Goal: Task Accomplishment & Management: Use online tool/utility

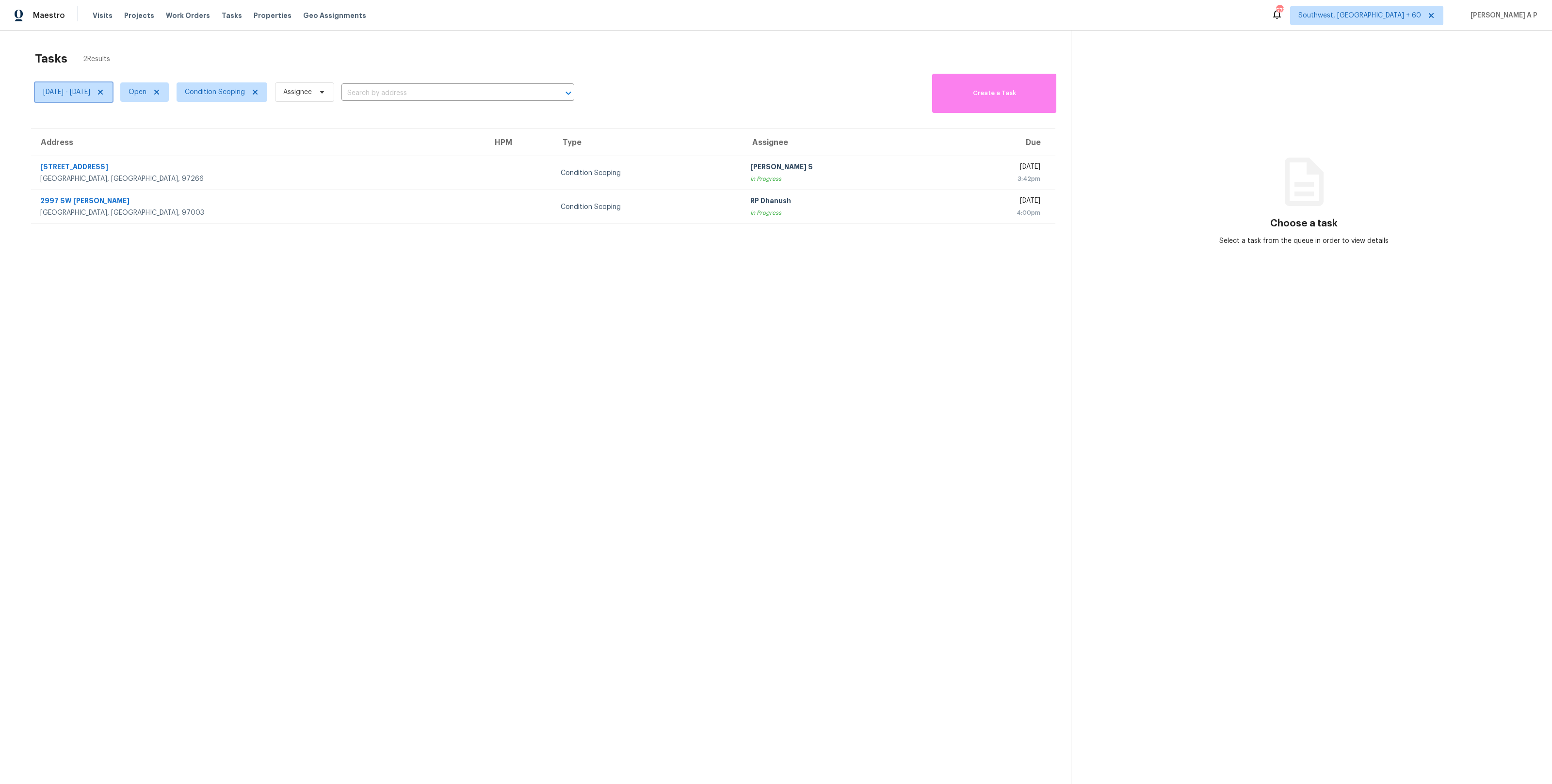
click at [105, 98] on span "[DATE] - [DATE]" at bounding box center [74, 92] width 78 height 19
select select "8"
select select "2025"
select select "9"
select select "2025"
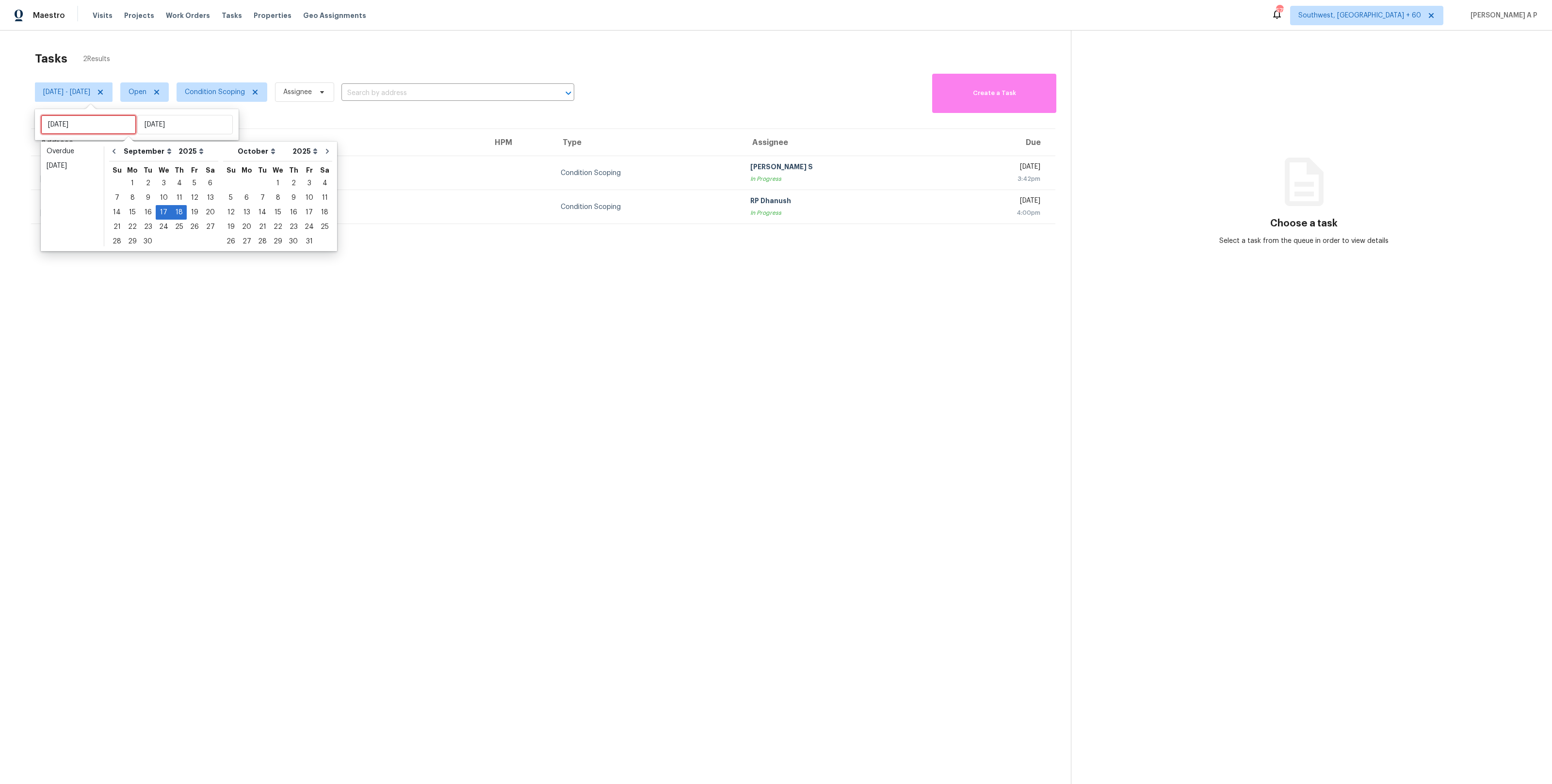
click at [106, 128] on input "[DATE]" at bounding box center [89, 125] width 96 height 19
type input "[DATE]"
click at [287, 116] on section "Tasks 2 Results [DATE] - [DATE] Open Condition Scoping Assignee ​ Create a Task…" at bounding box center [543, 430] width 1056 height 768
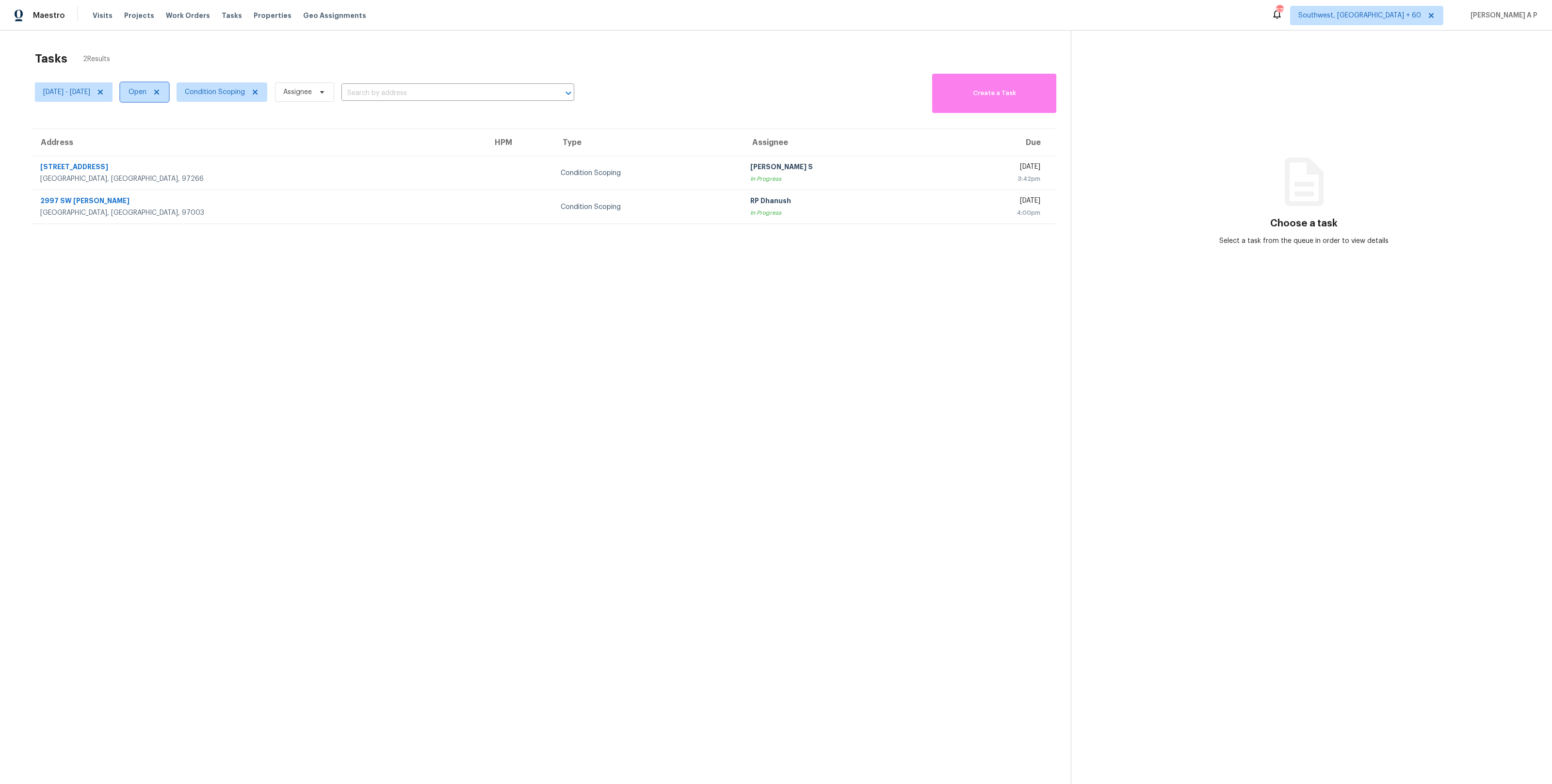
click at [146, 92] on span "Open" at bounding box center [137, 92] width 18 height 10
click at [184, 131] on label "Closed" at bounding box center [178, 133] width 35 height 10
click at [166, 131] on input "Closed" at bounding box center [163, 131] width 6 height 6
checkbox input "true"
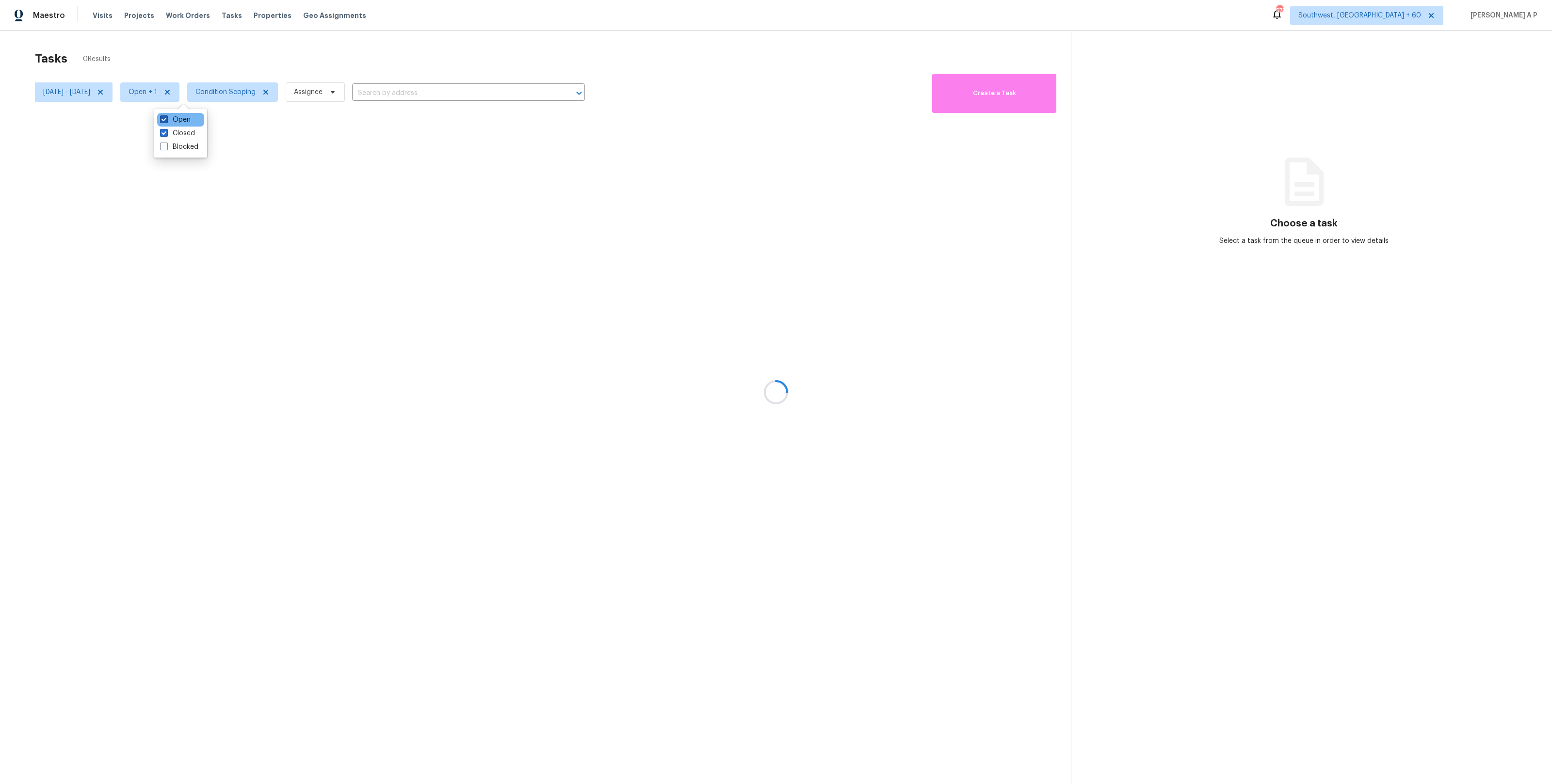
click at [183, 122] on label "Open" at bounding box center [175, 120] width 31 height 10
click at [166, 121] on input "Open" at bounding box center [163, 118] width 6 height 6
checkbox input "false"
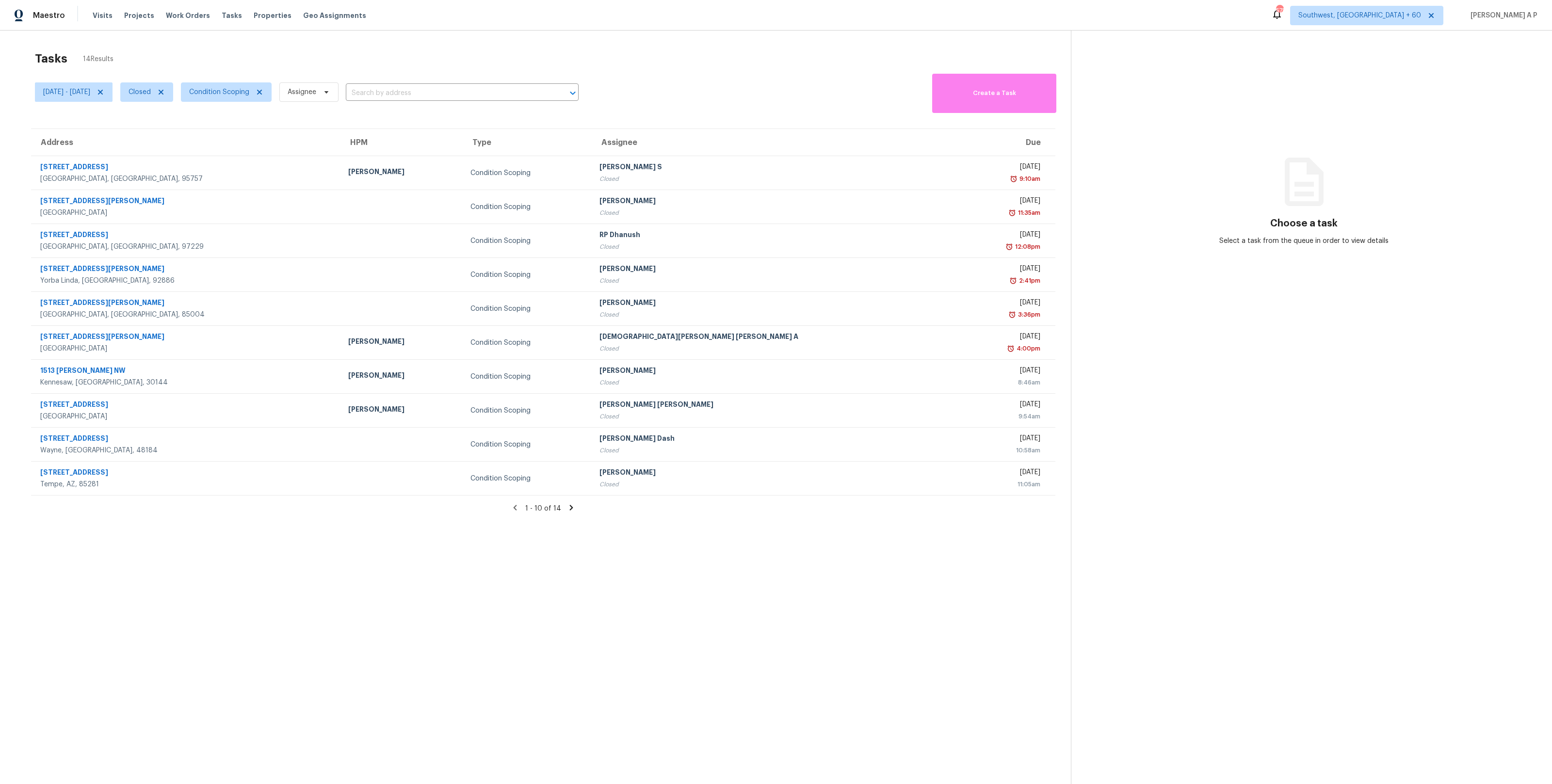
click at [440, 84] on div "[DATE] - [DATE] Closed Condition Scoping Assignee ​" at bounding box center [307, 92] width 543 height 42
click at [433, 84] on div "[DATE] - [DATE] Closed Condition Scoping Assignee ​" at bounding box center [307, 92] width 543 height 42
click at [431, 89] on input "text" at bounding box center [448, 93] width 205 height 15
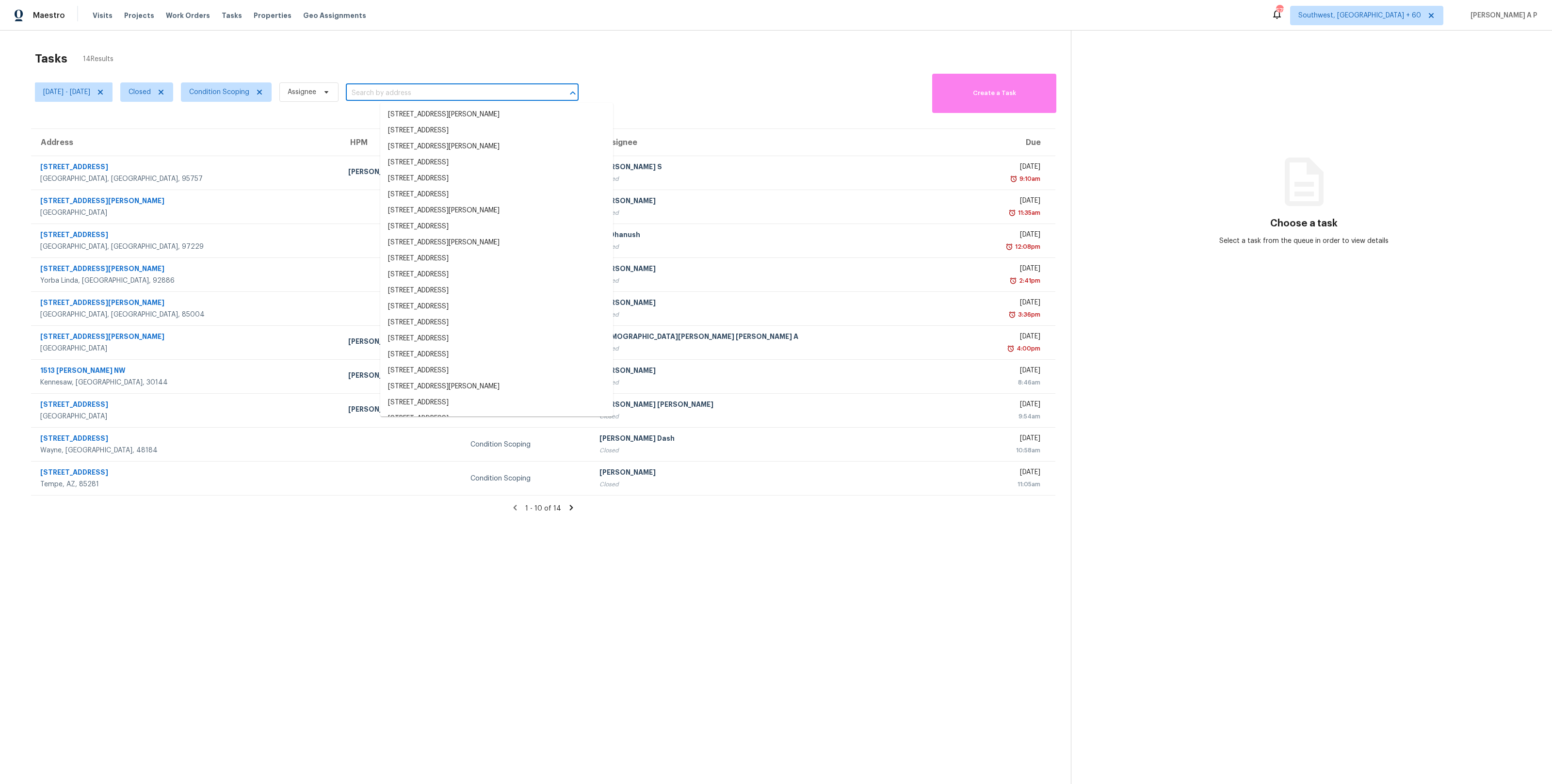
paste input "[STREET_ADDRESS]"
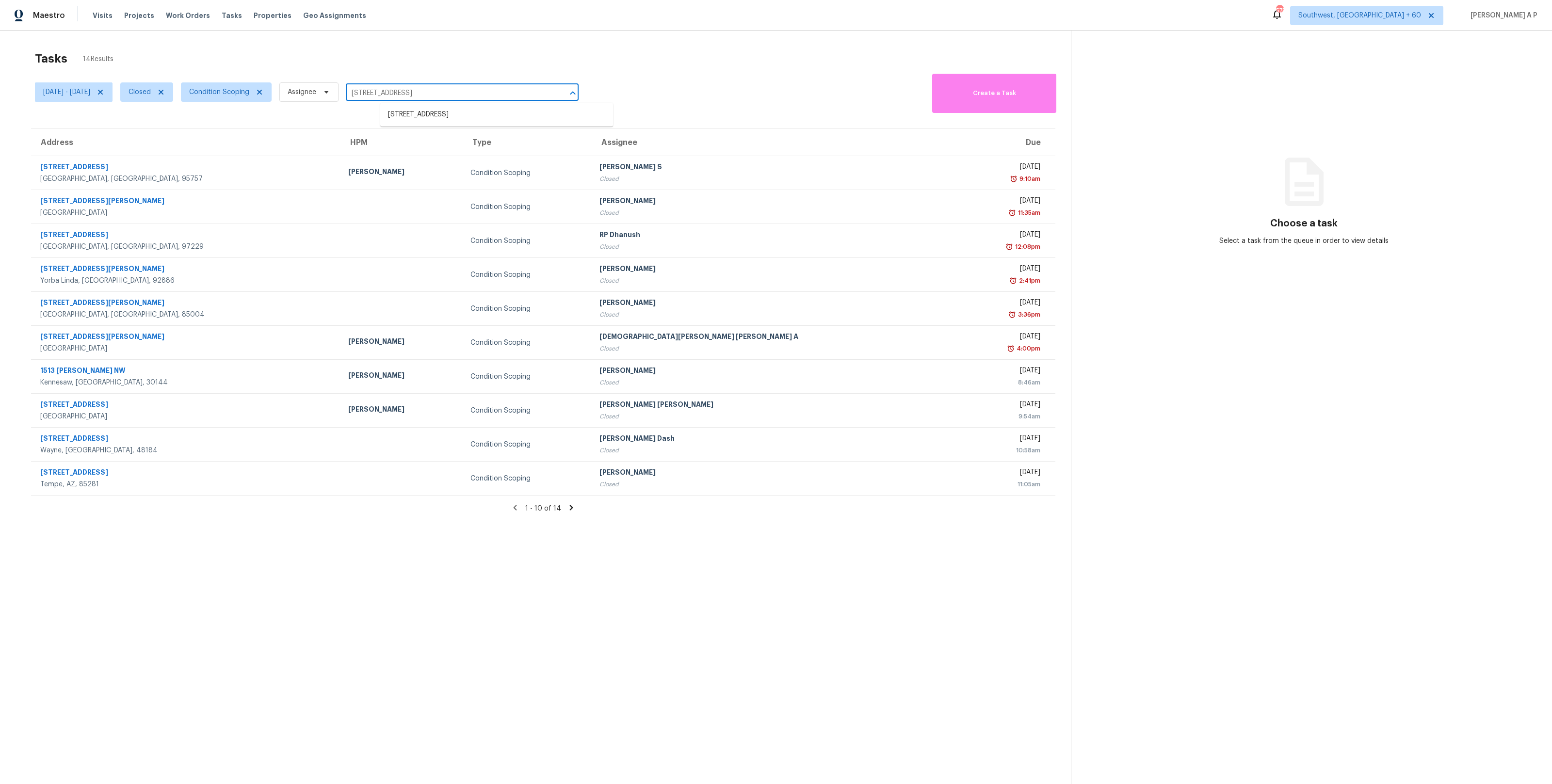
type input "[STREET_ADDRESS]"
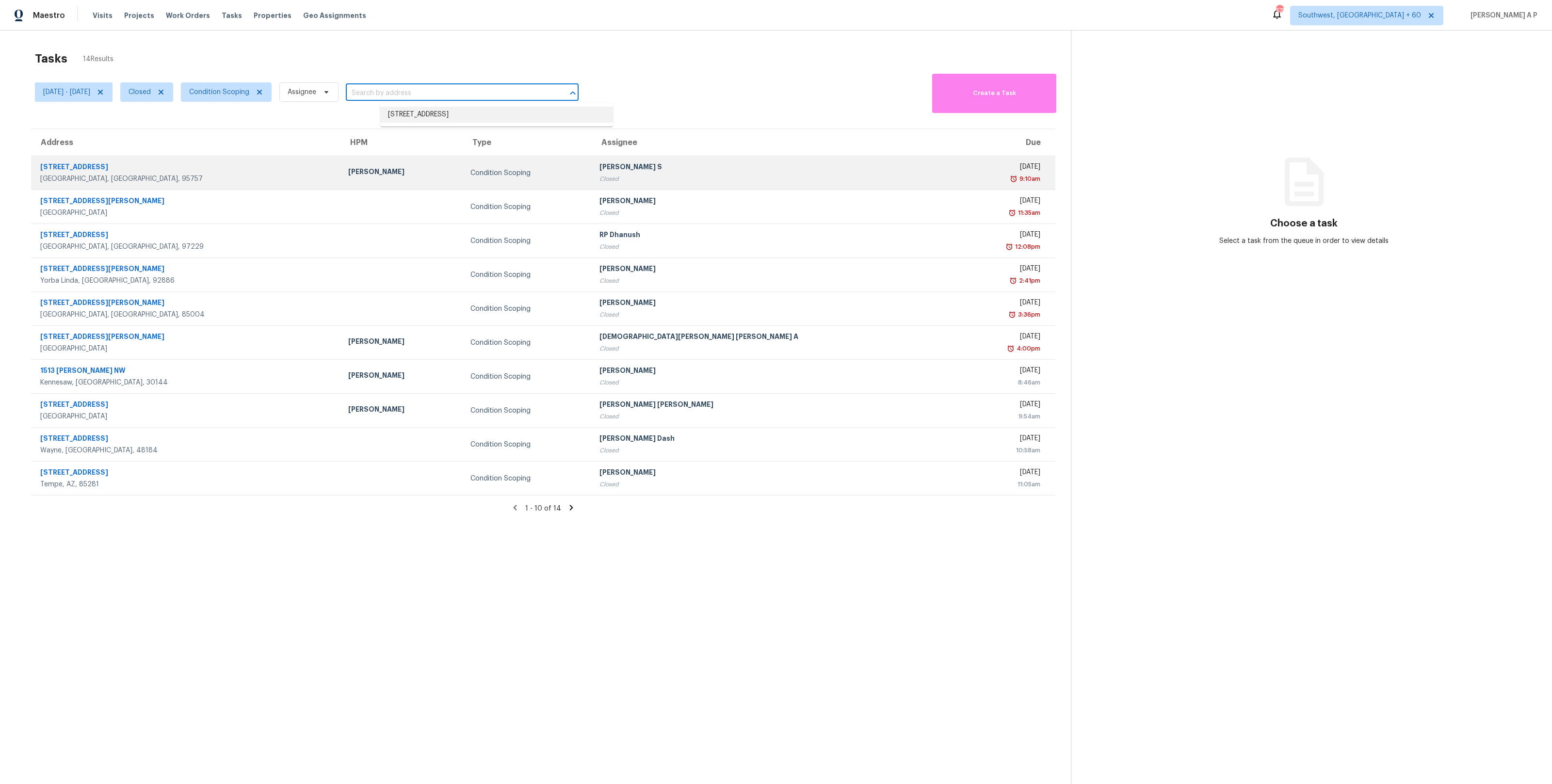
click at [408, 172] on div "[PERSON_NAME]" at bounding box center [401, 173] width 107 height 12
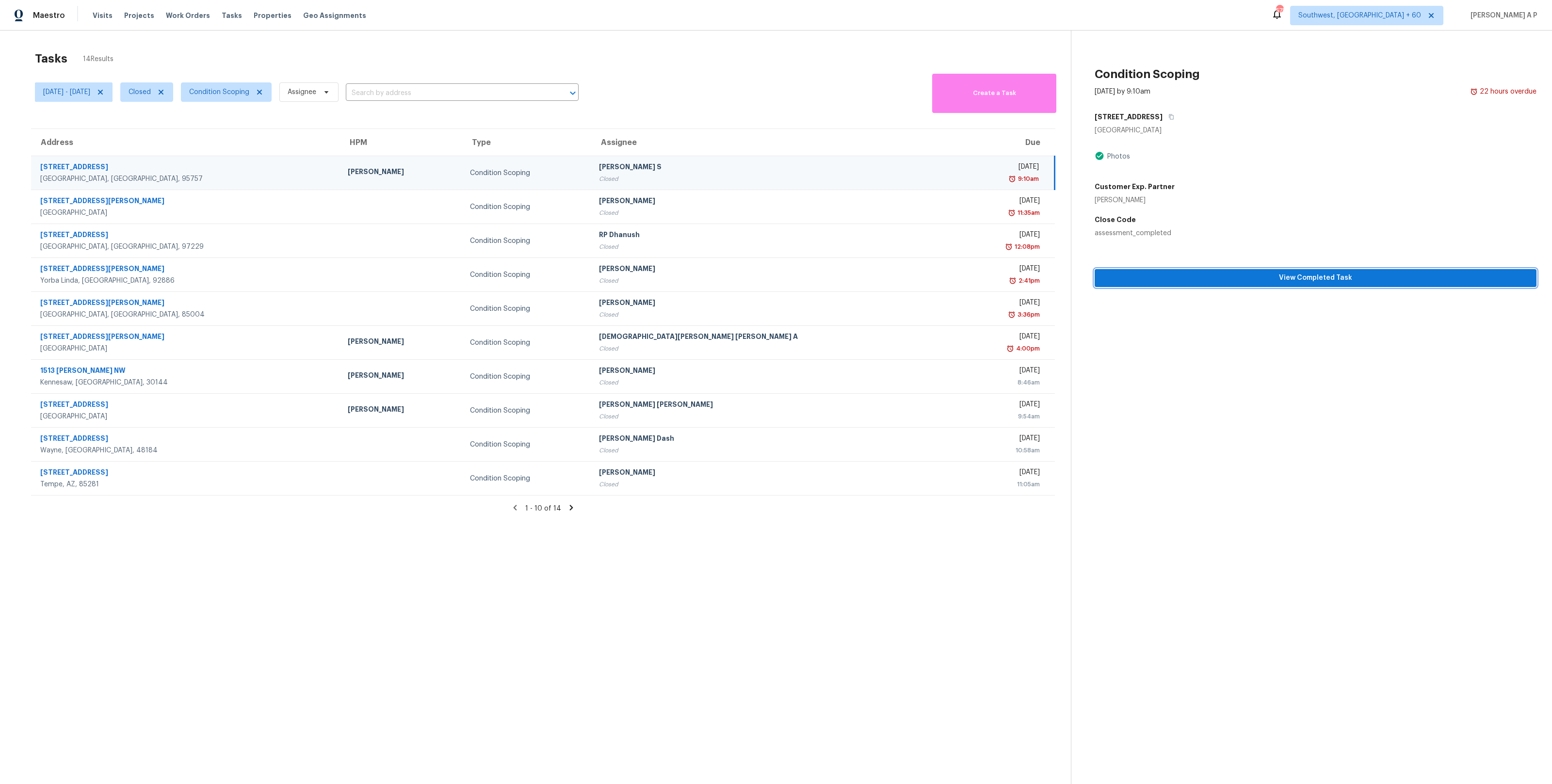
click at [1169, 275] on span "View Completed Task" at bounding box center [1316, 278] width 427 height 12
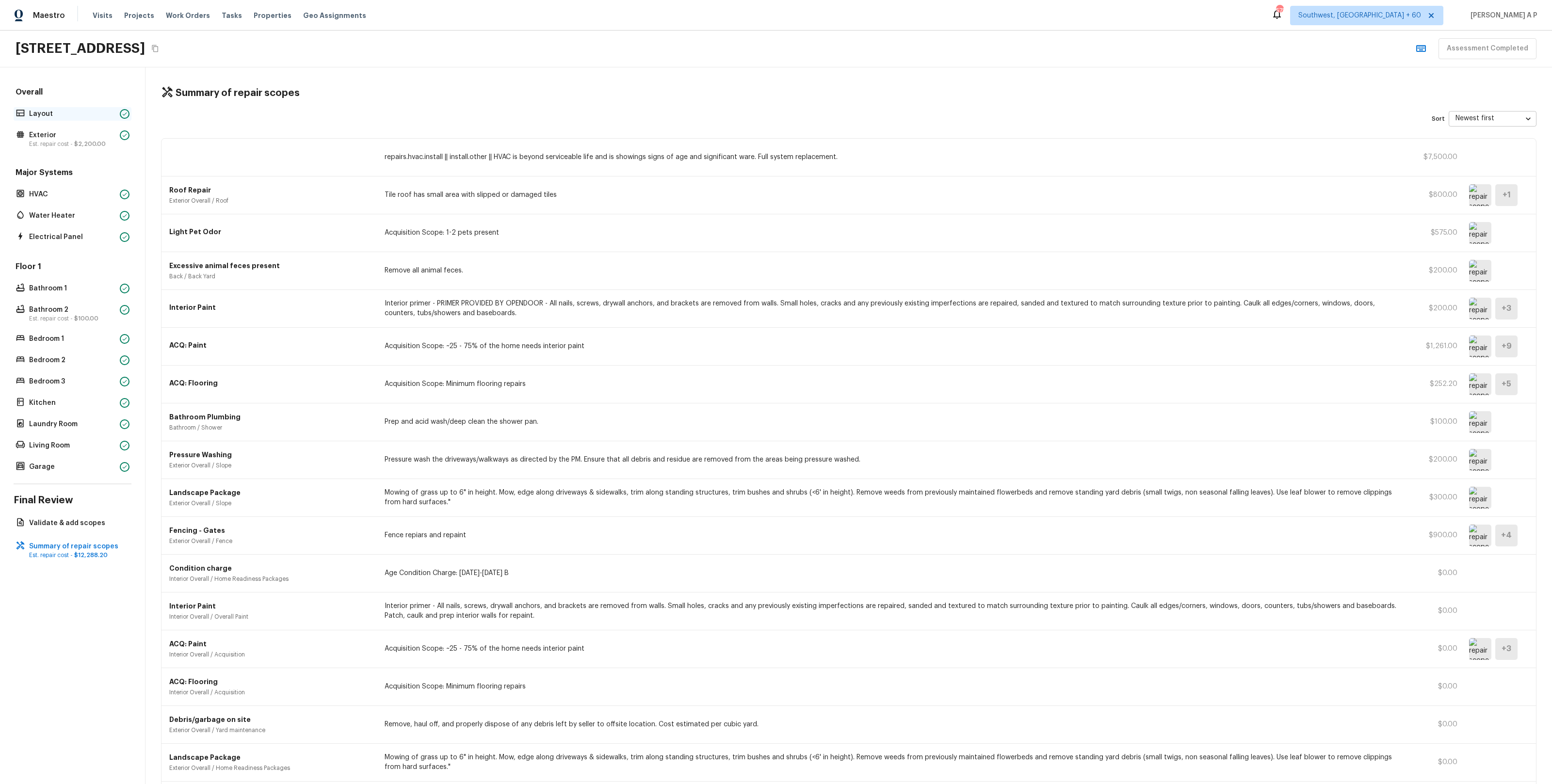
click at [75, 120] on div "Layout" at bounding box center [73, 114] width 118 height 14
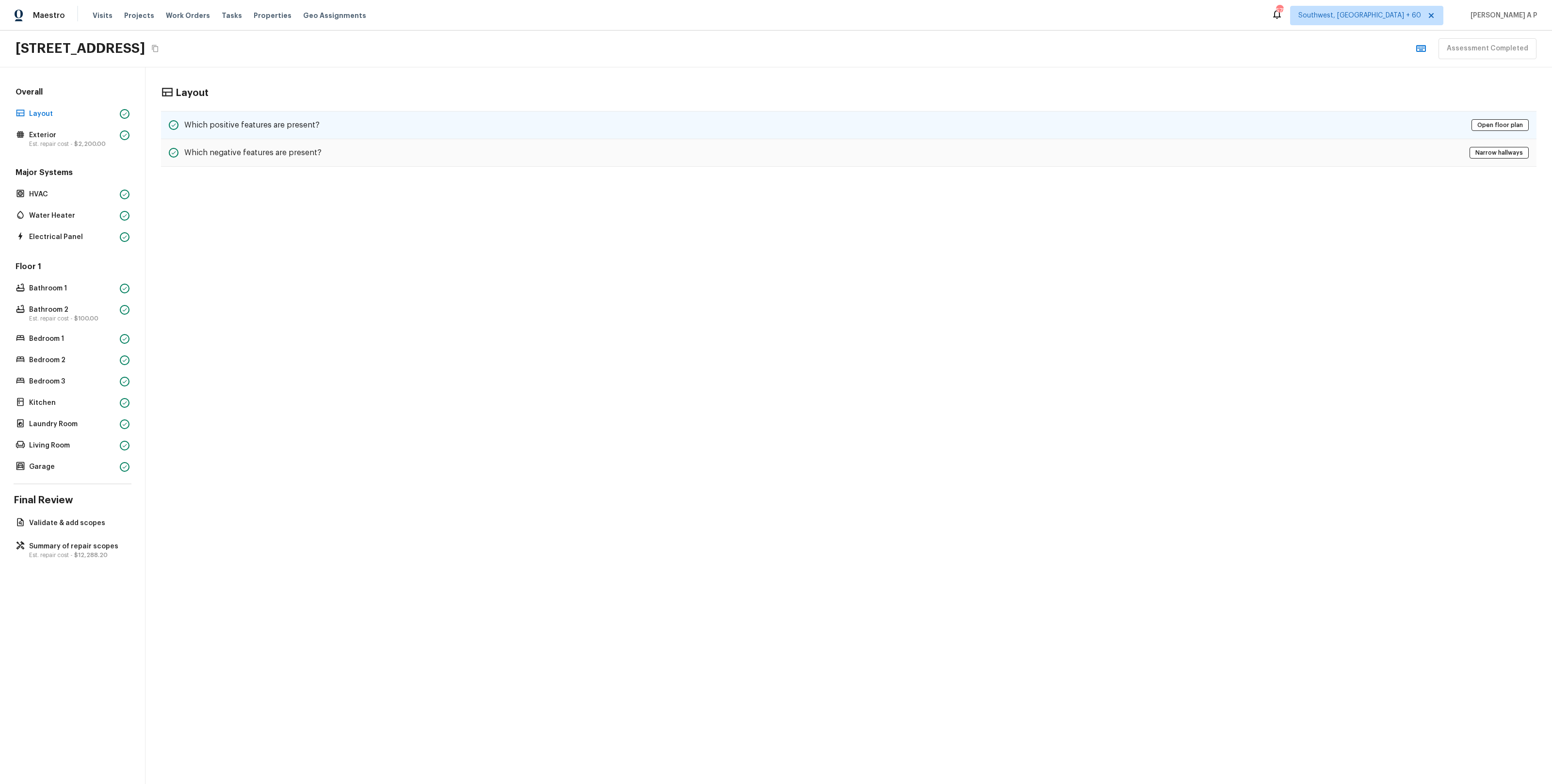
click at [254, 125] on h5 "Which positive features are present?" at bounding box center [252, 125] width 136 height 11
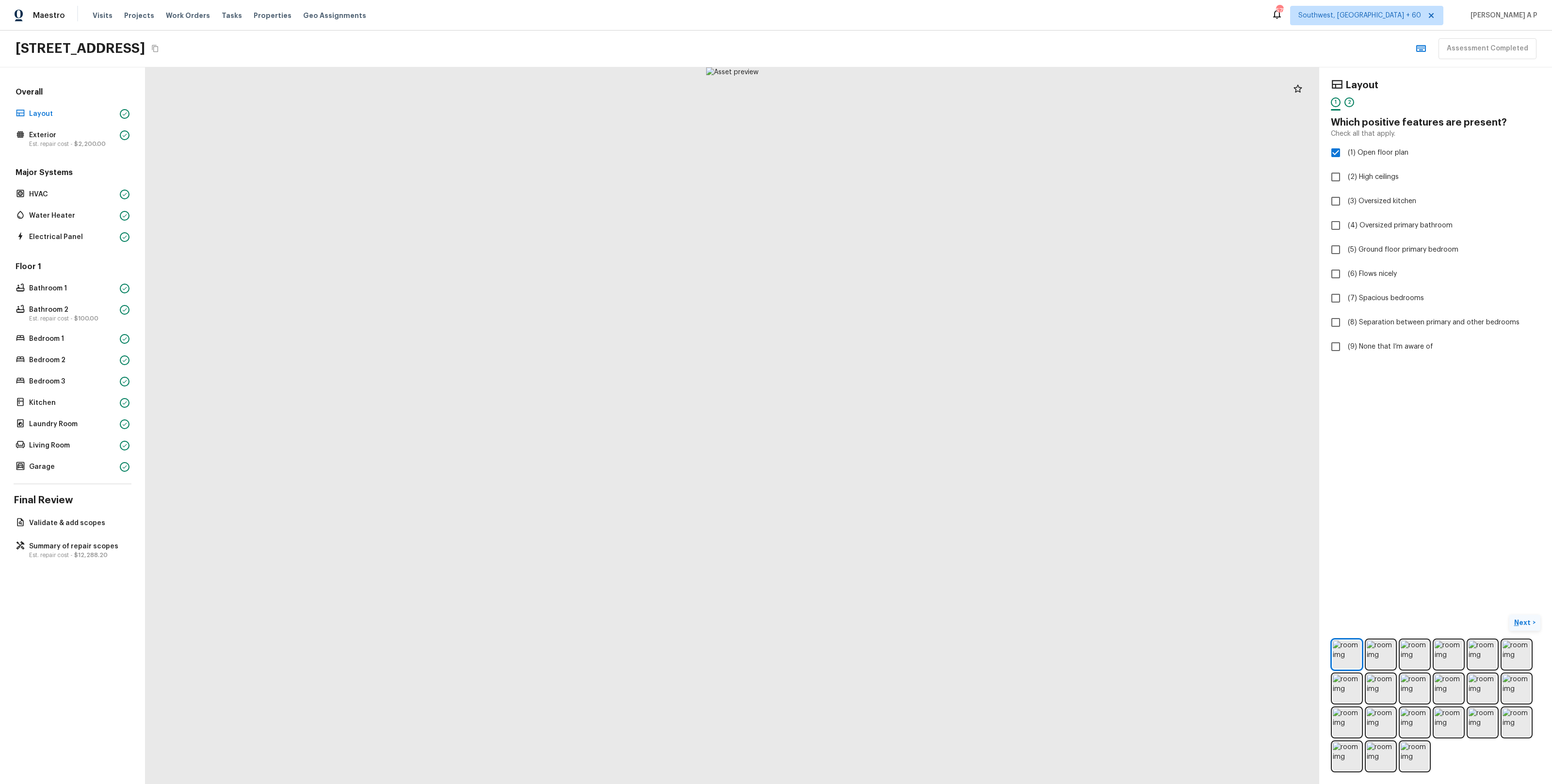
click at [1518, 624] on p "Next" at bounding box center [1523, 623] width 19 height 10
click at [1482, 615] on button "Next ( Exterior ) >" at bounding box center [1510, 623] width 58 height 16
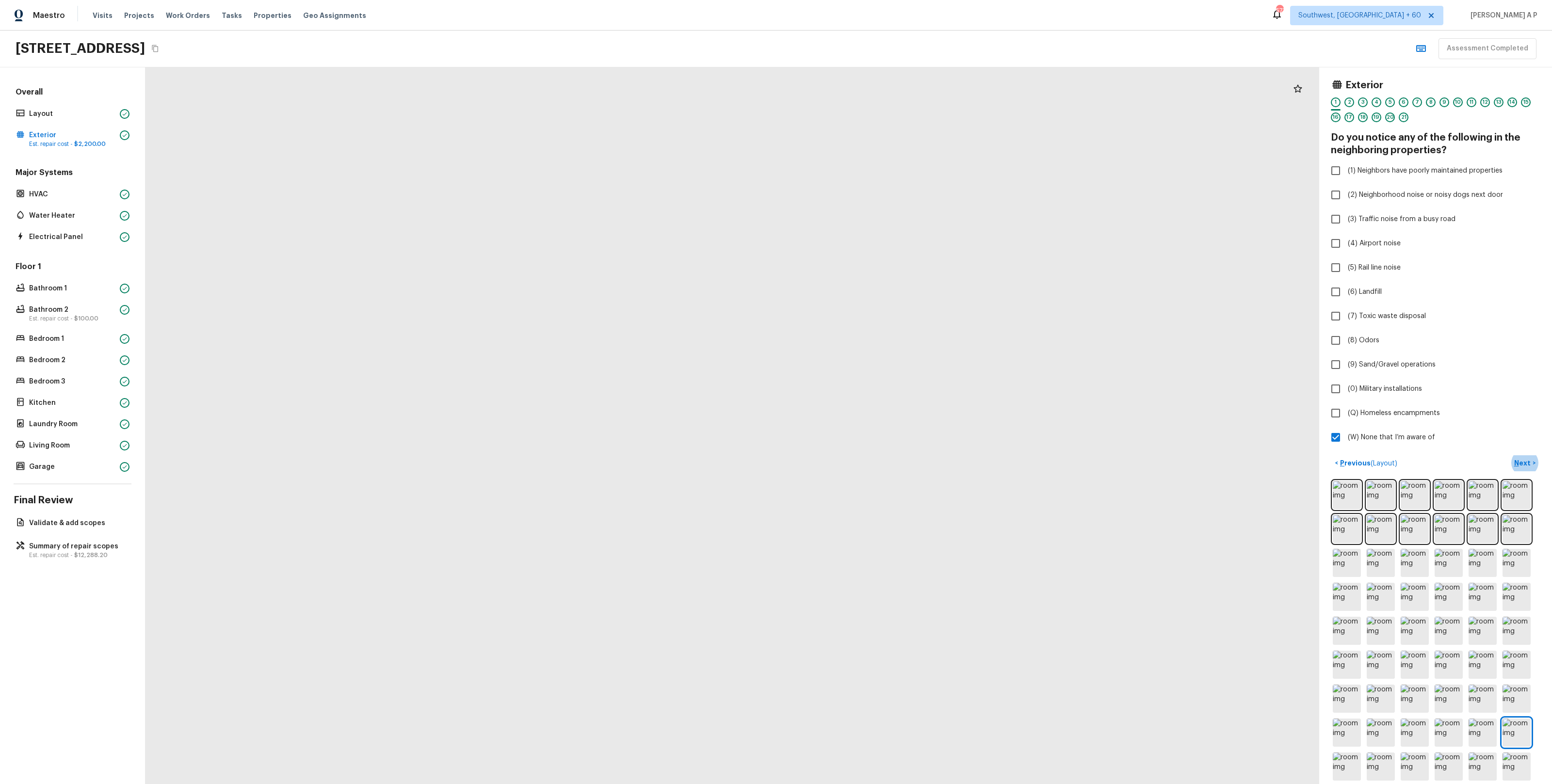
drag, startPoint x: 572, startPoint y: 476, endPoint x: 493, endPoint y: 322, distance: 173.1
click at [493, 322] on div at bounding box center [983, 302] width 3205 height 1956
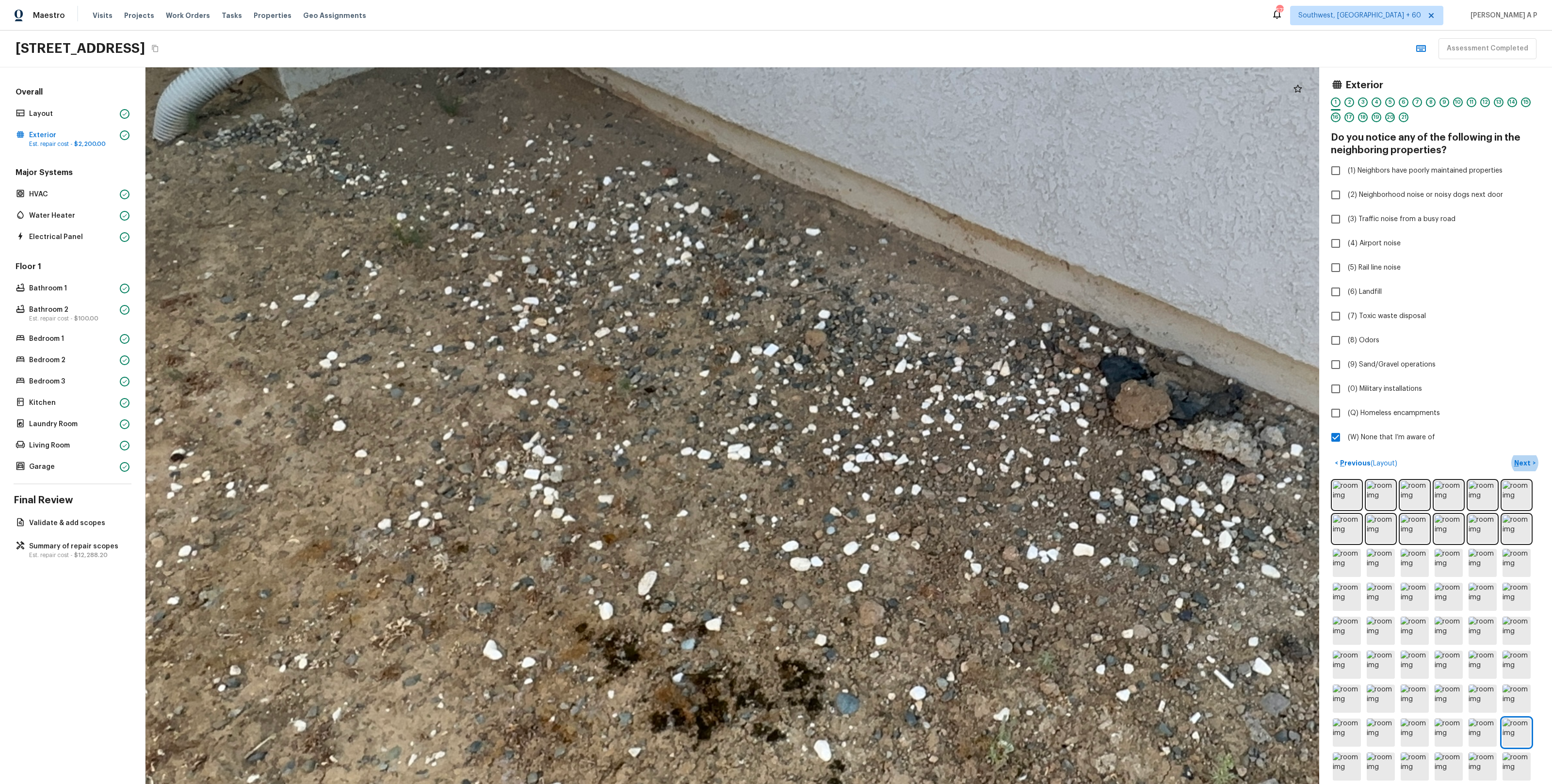
drag, startPoint x: 543, startPoint y: 391, endPoint x: 596, endPoint y: 556, distance: 173.3
click at [596, 555] on div at bounding box center [975, 349] width 3205 height 1956
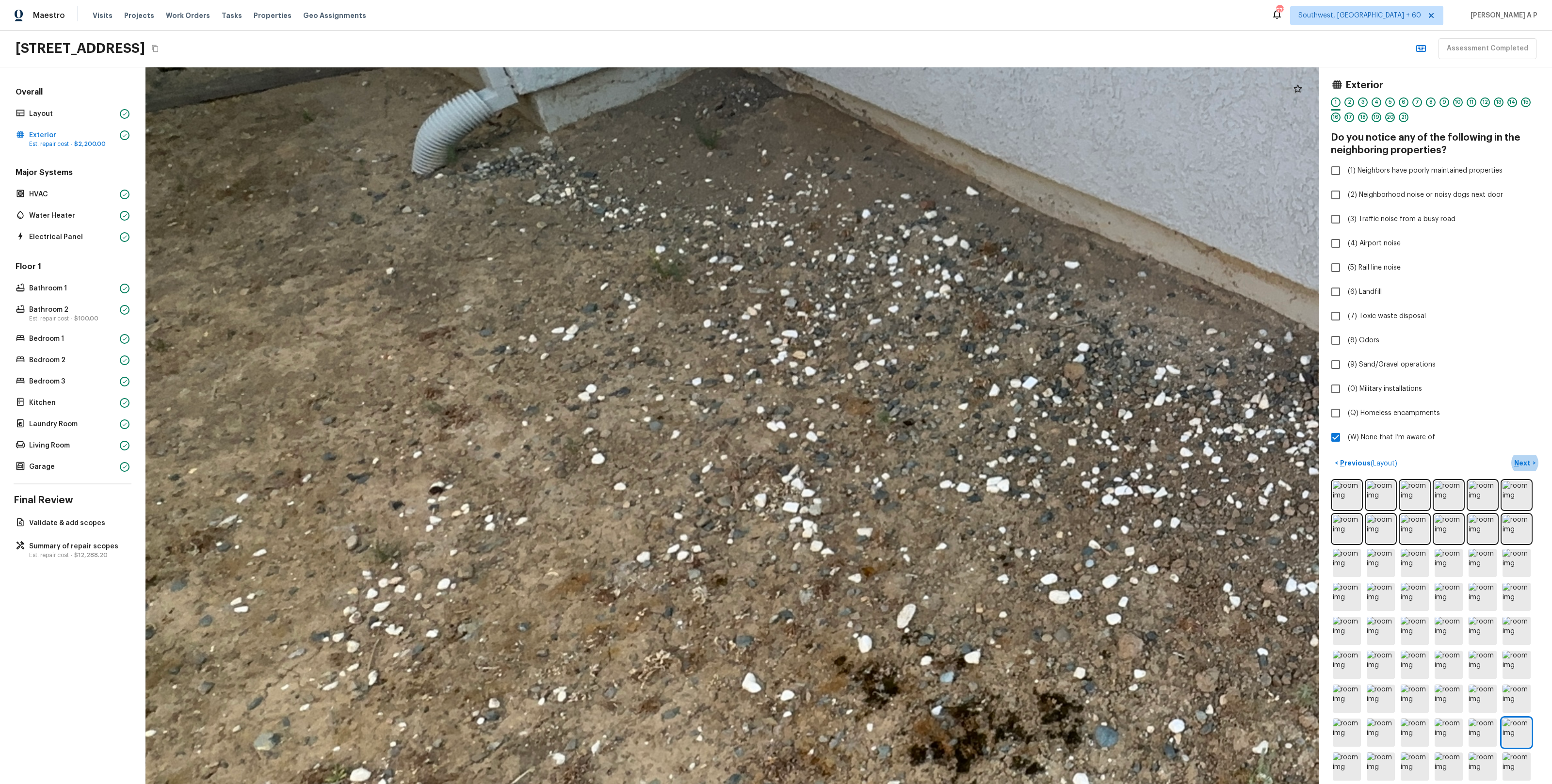
drag, startPoint x: 548, startPoint y: 544, endPoint x: 792, endPoint y: 535, distance: 244.2
click at [792, 535] on div at bounding box center [1234, 382] width 3205 height 1956
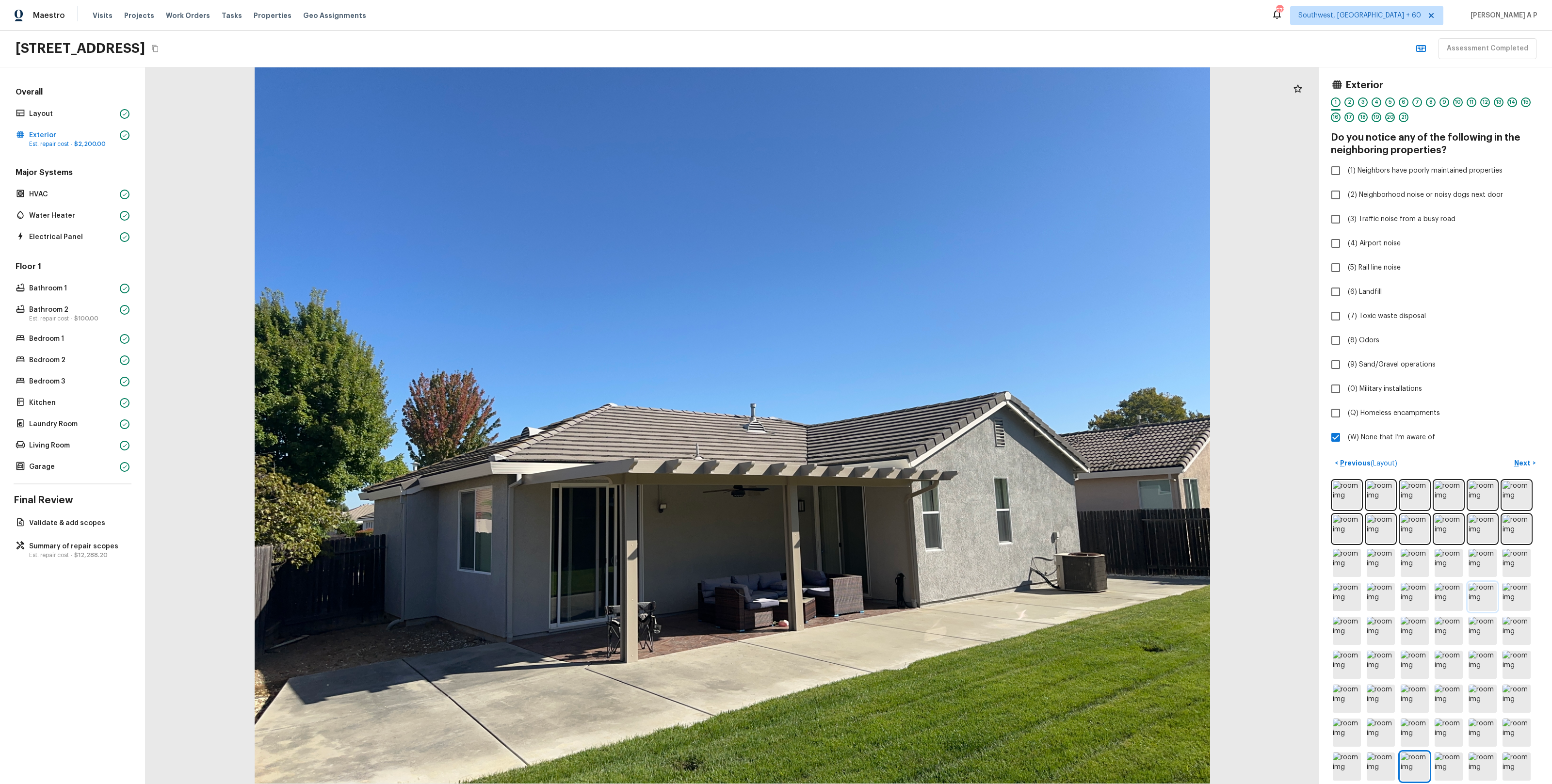
click at [1482, 600] on img at bounding box center [1483, 597] width 28 height 28
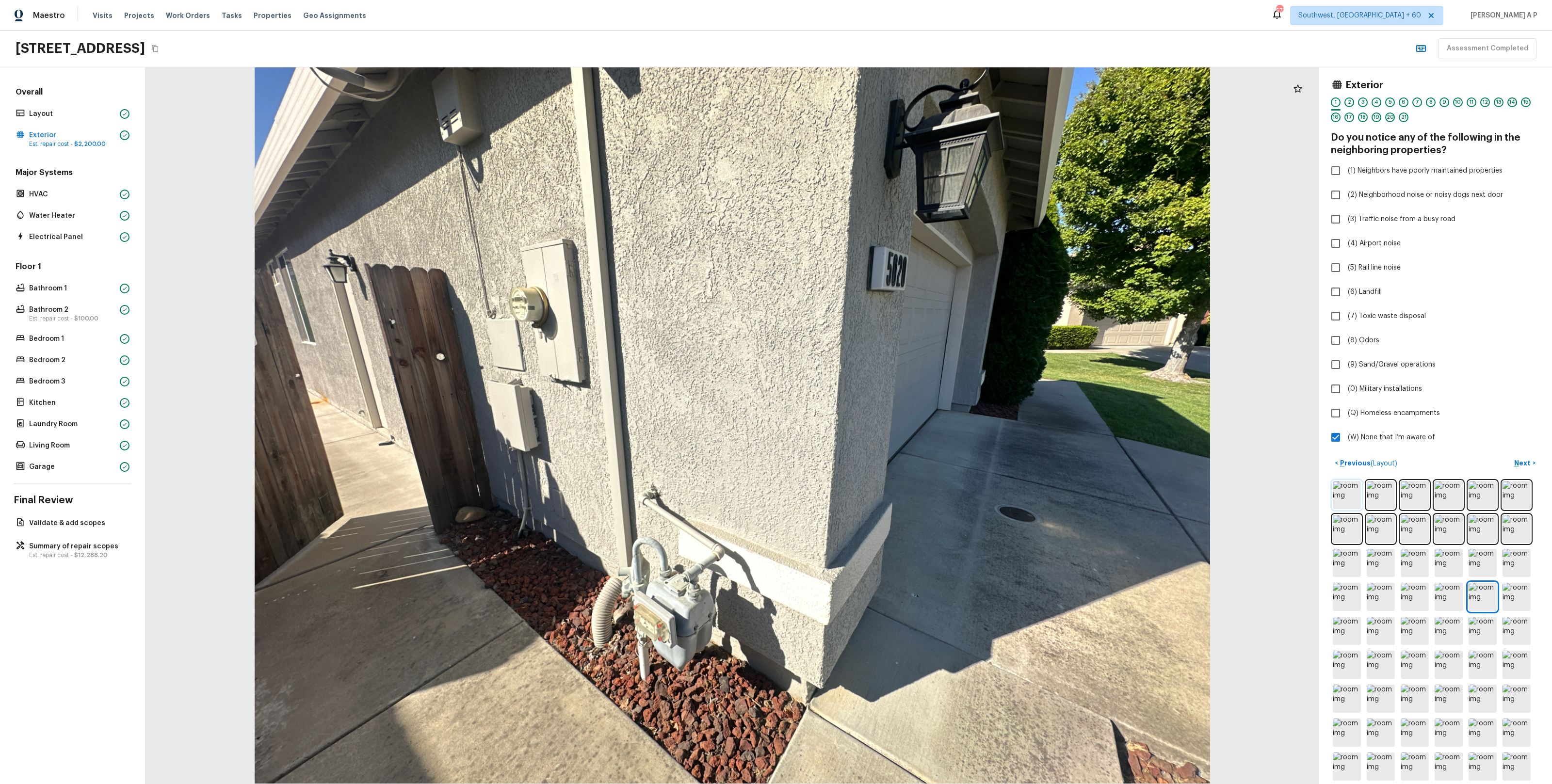
click at [1350, 502] on img at bounding box center [1347, 495] width 28 height 28
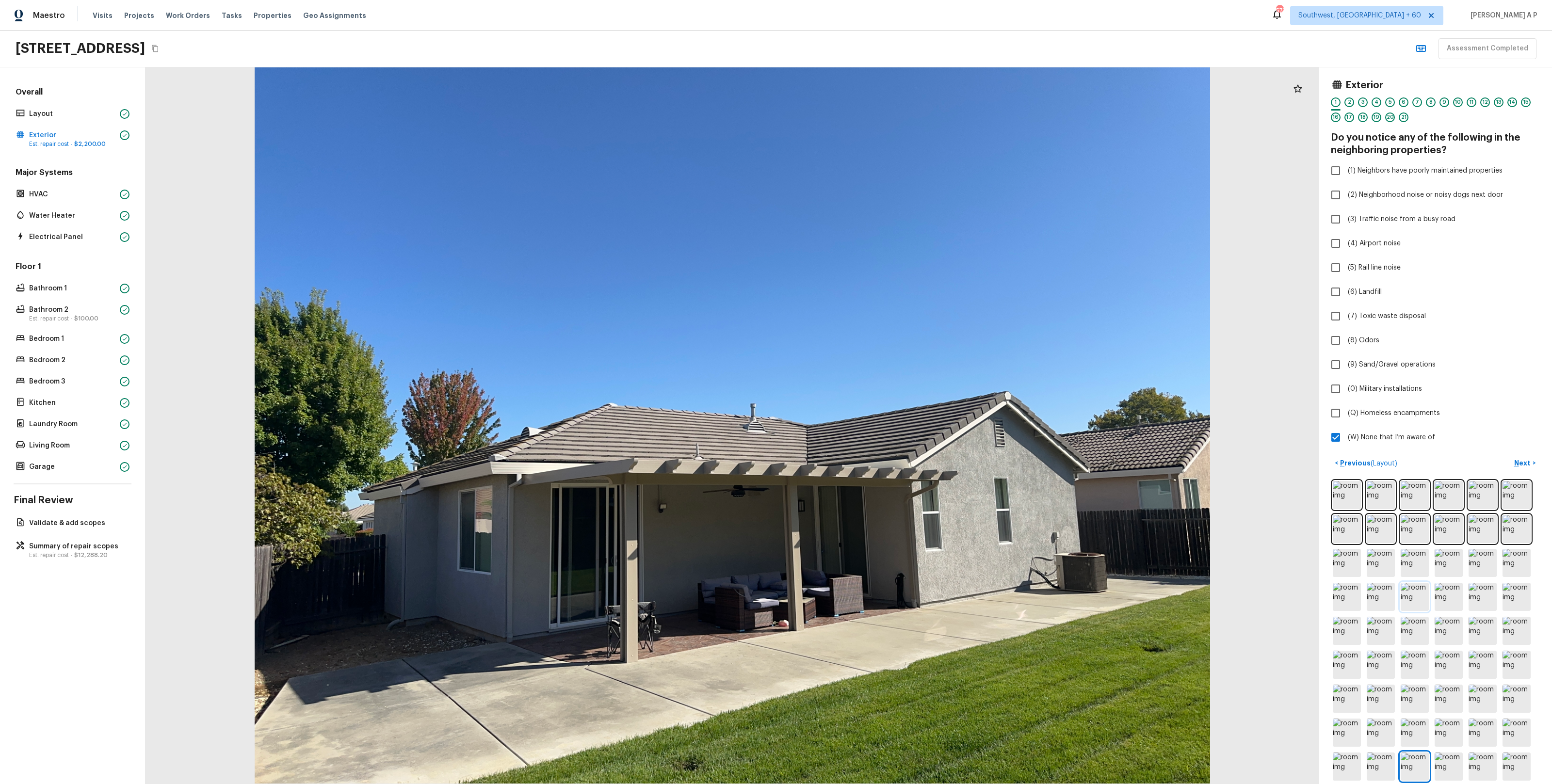
scroll to position [8, 0]
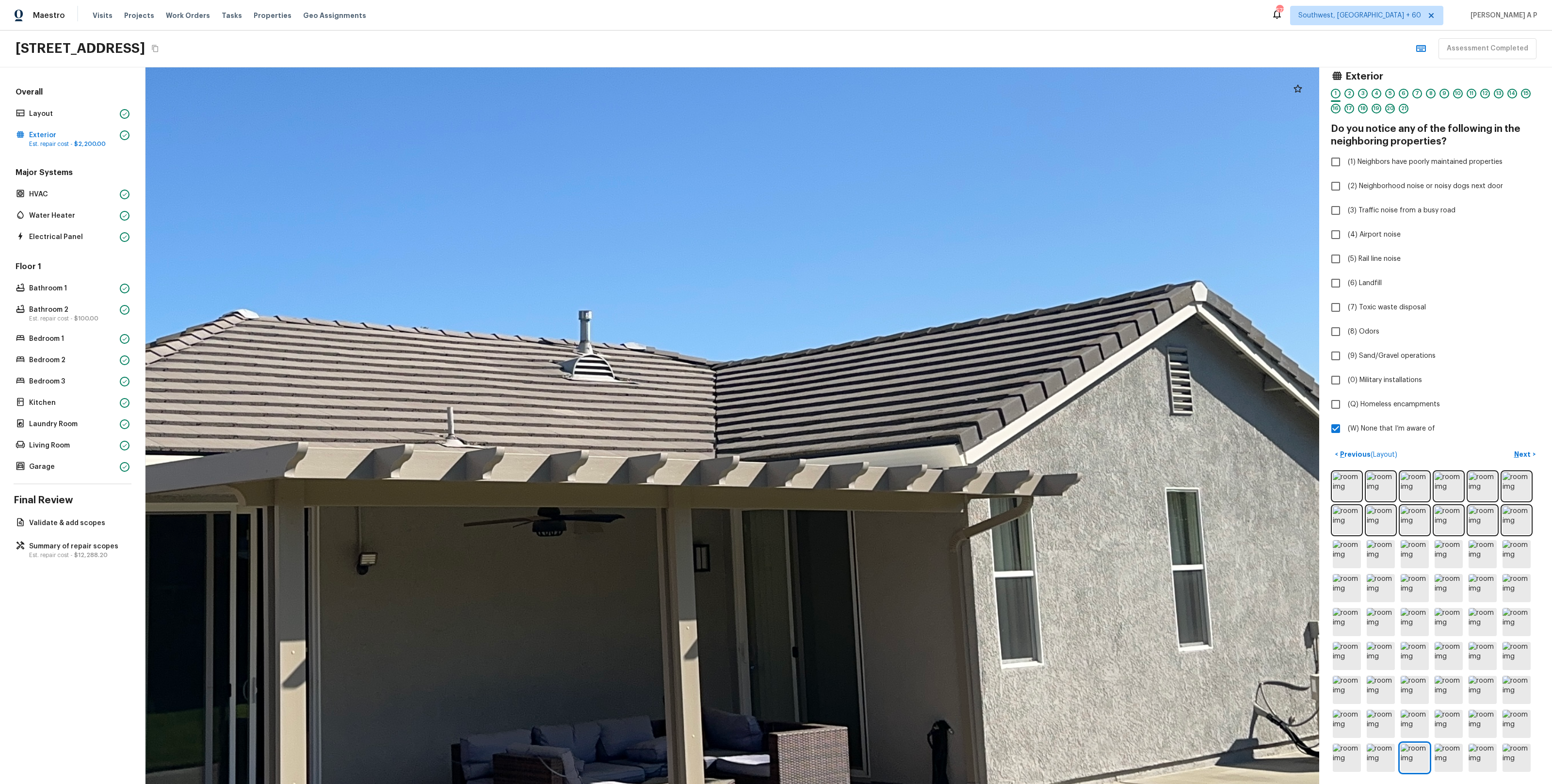
drag, startPoint x: 790, startPoint y: 455, endPoint x: 936, endPoint y: 500, distance: 152.8
click at [935, 499] on div at bounding box center [534, 363] width 2832 height 1729
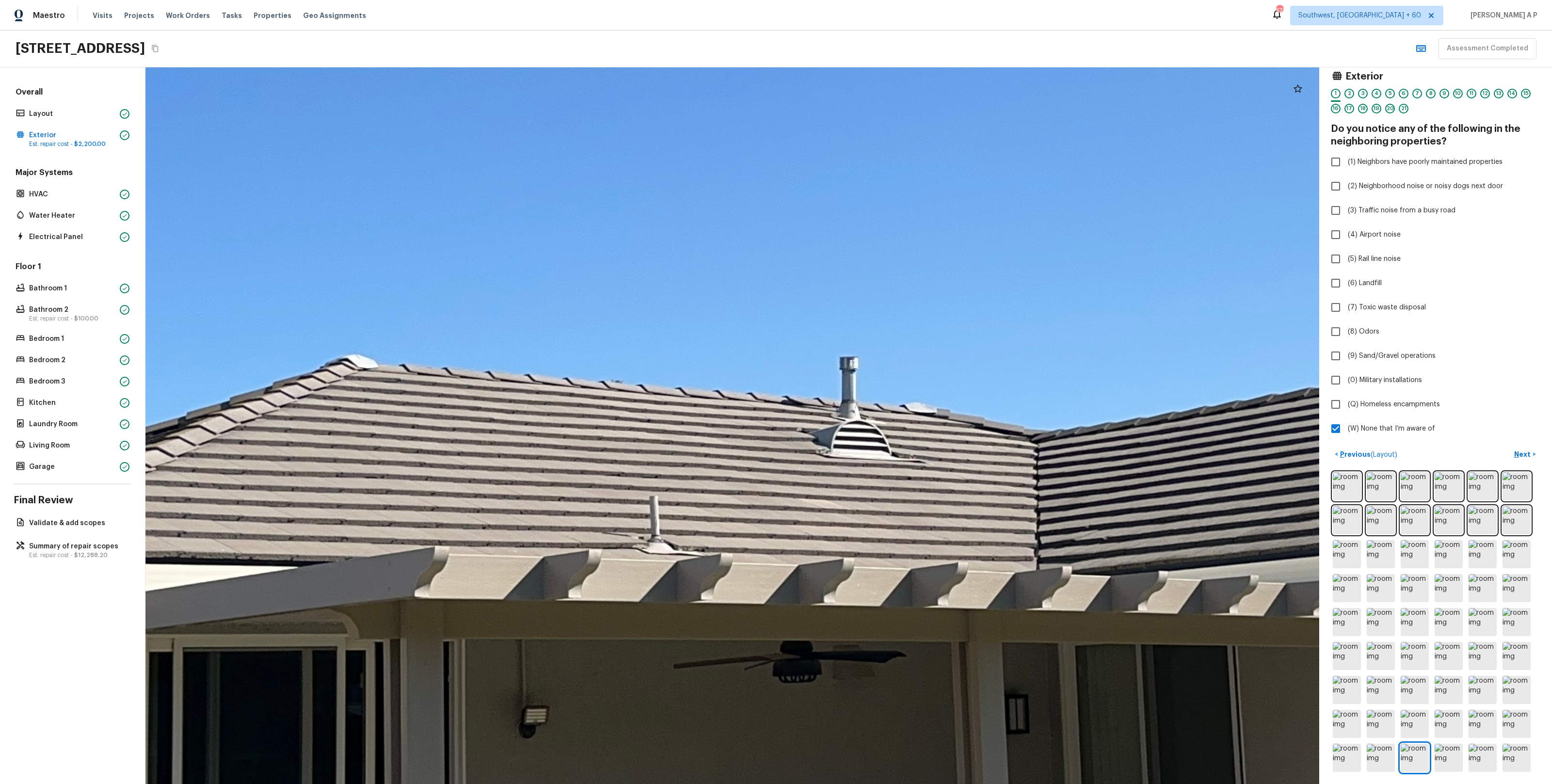
drag, startPoint x: 789, startPoint y: 503, endPoint x: 997, endPoint y: 481, distance: 209.2
click at [997, 481] on div at bounding box center [777, 433] width 4089 height 2496
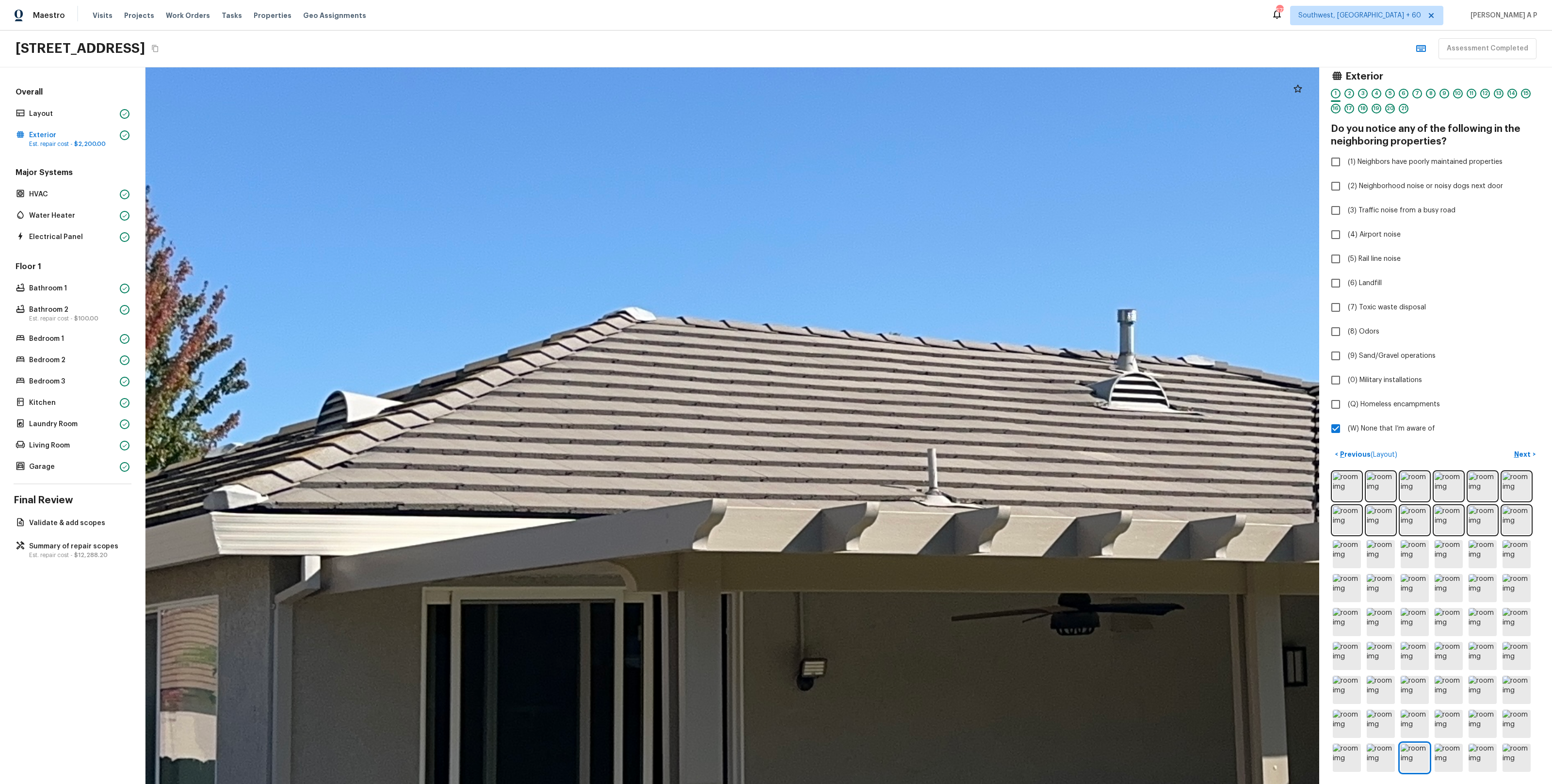
drag, startPoint x: 872, startPoint y: 523, endPoint x: 1075, endPoint y: 494, distance: 205.1
click at [1075, 494] on div at bounding box center [1054, 385] width 4089 height 2496
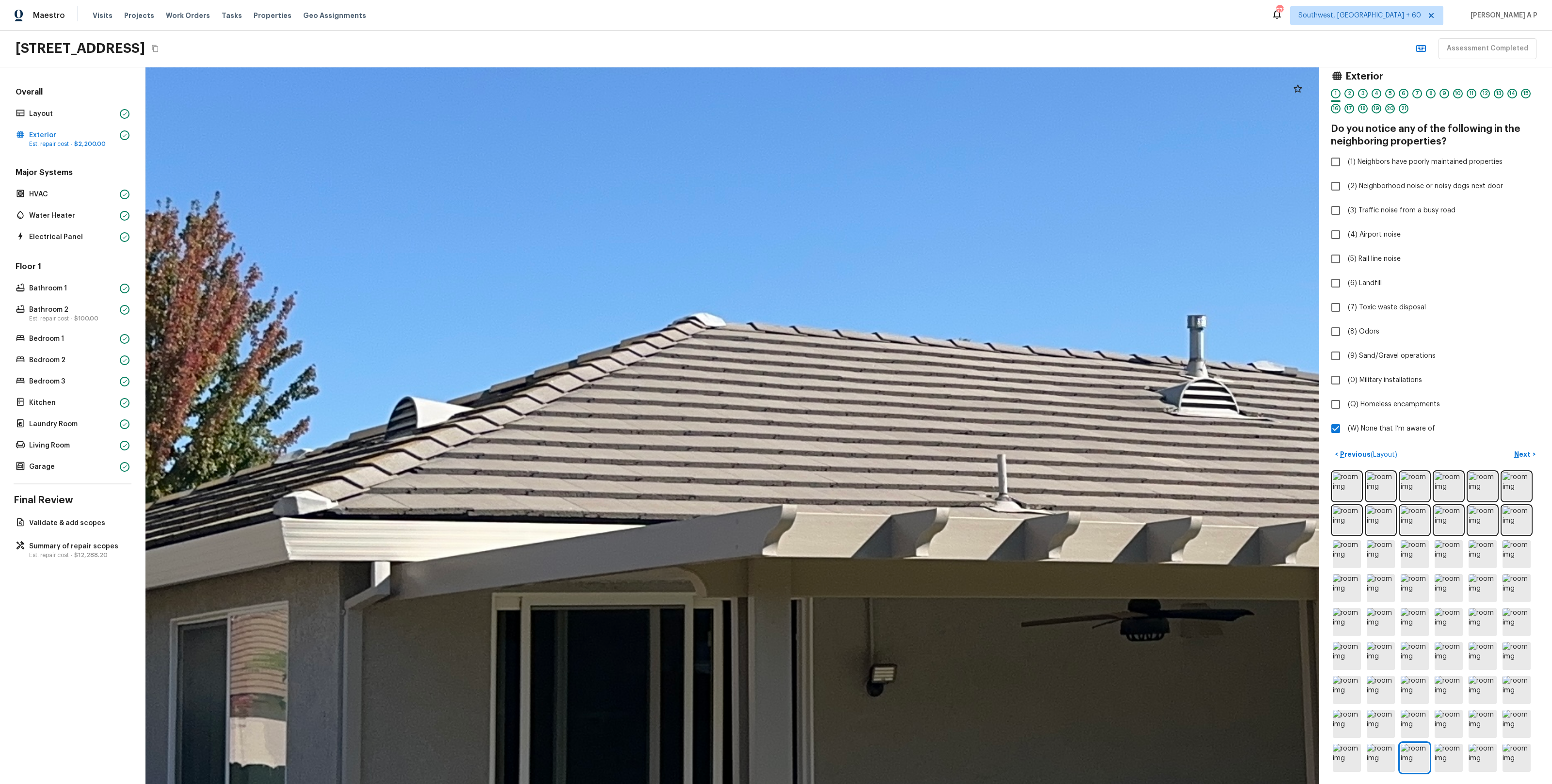
drag, startPoint x: 859, startPoint y: 479, endPoint x: 824, endPoint y: 503, distance: 42.4
click at [827, 503] on div at bounding box center [1124, 391] width 4089 height 2496
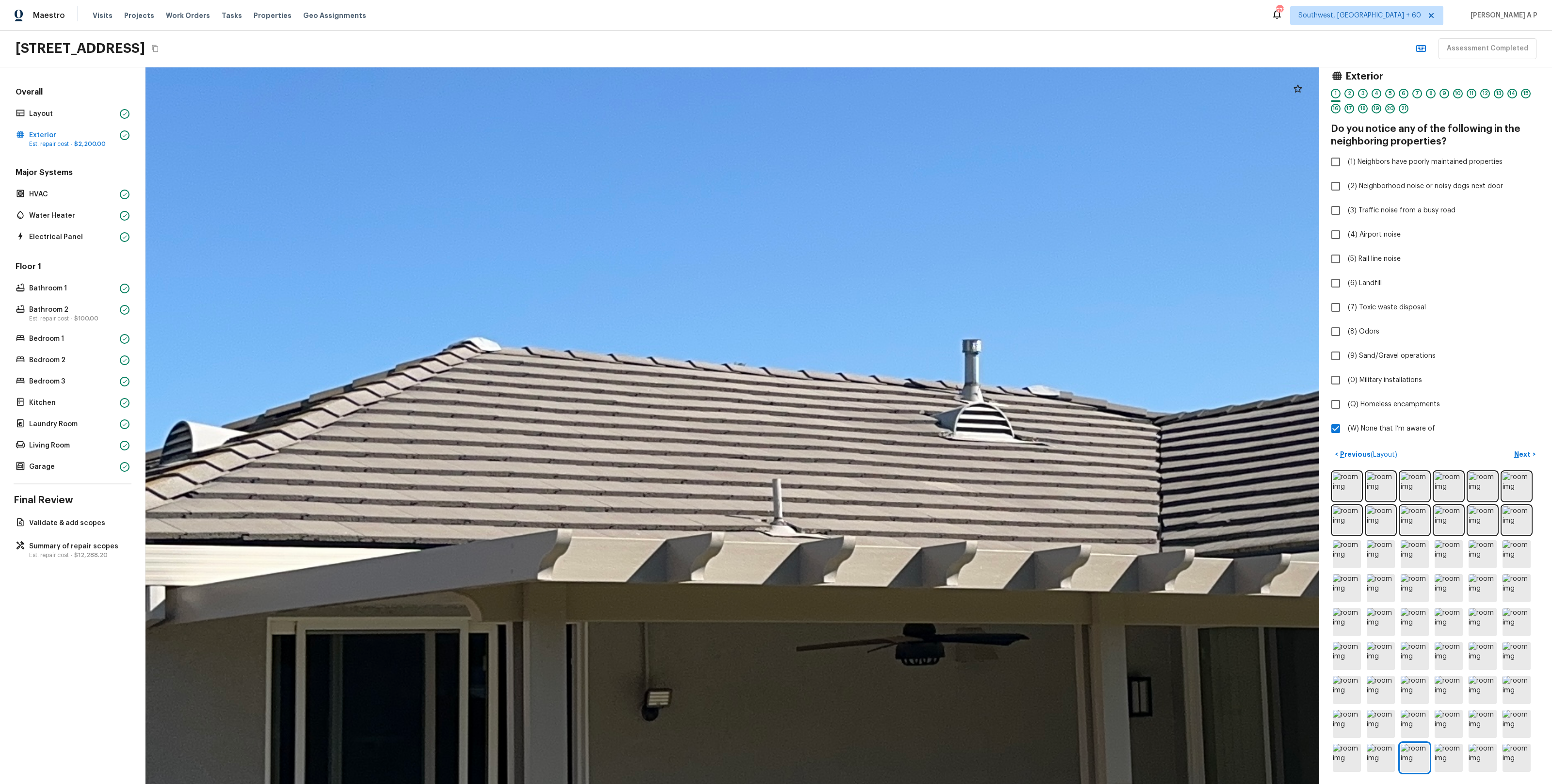
drag, startPoint x: 986, startPoint y: 477, endPoint x: 755, endPoint y: 479, distance: 231.0
click at [757, 479] on div at bounding box center [899, 415] width 4089 height 2496
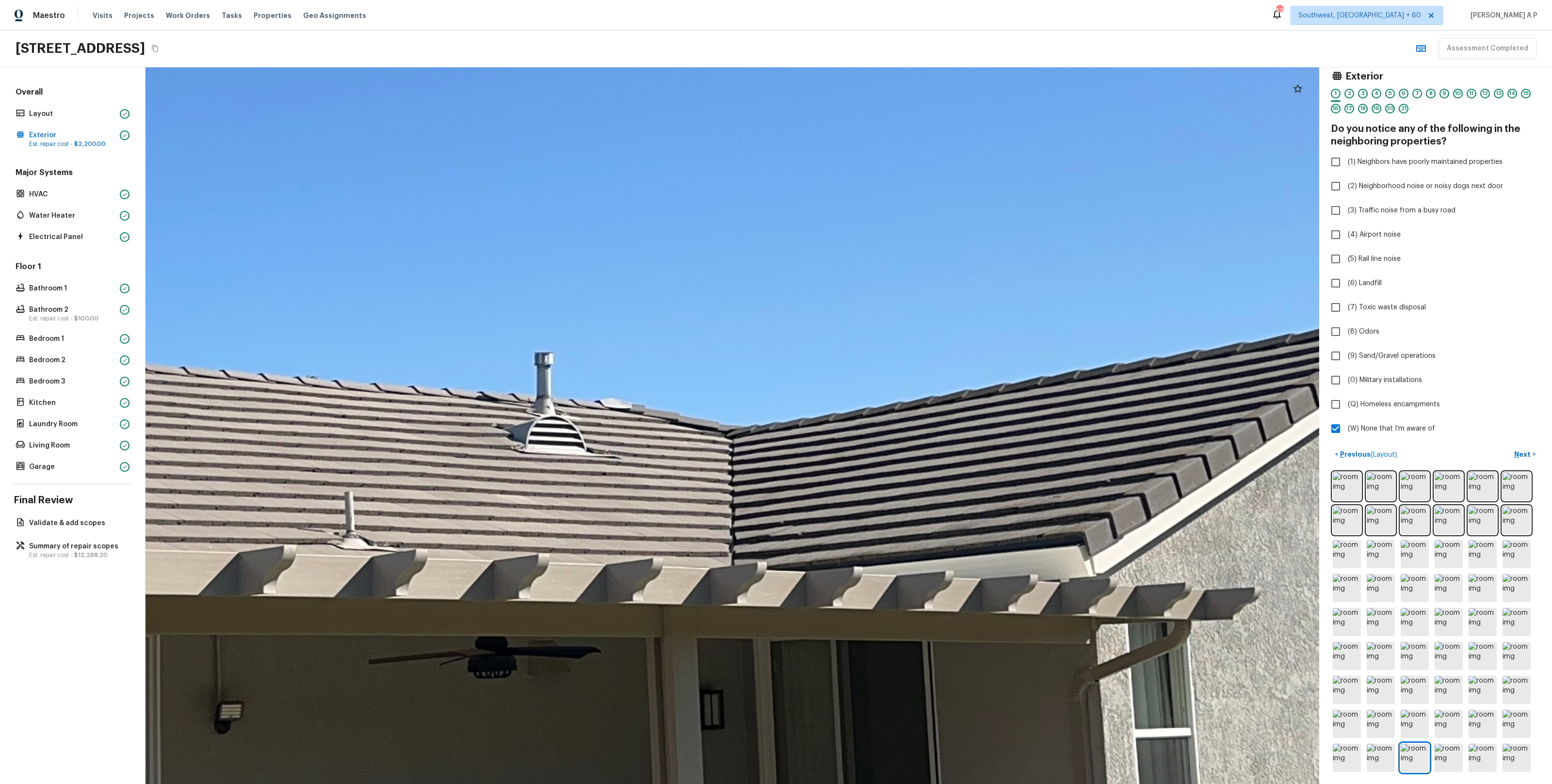
drag, startPoint x: 842, startPoint y: 487, endPoint x: 675, endPoint y: 506, distance: 168.1
click at [676, 506] on div at bounding box center [471, 429] width 4089 height 2496
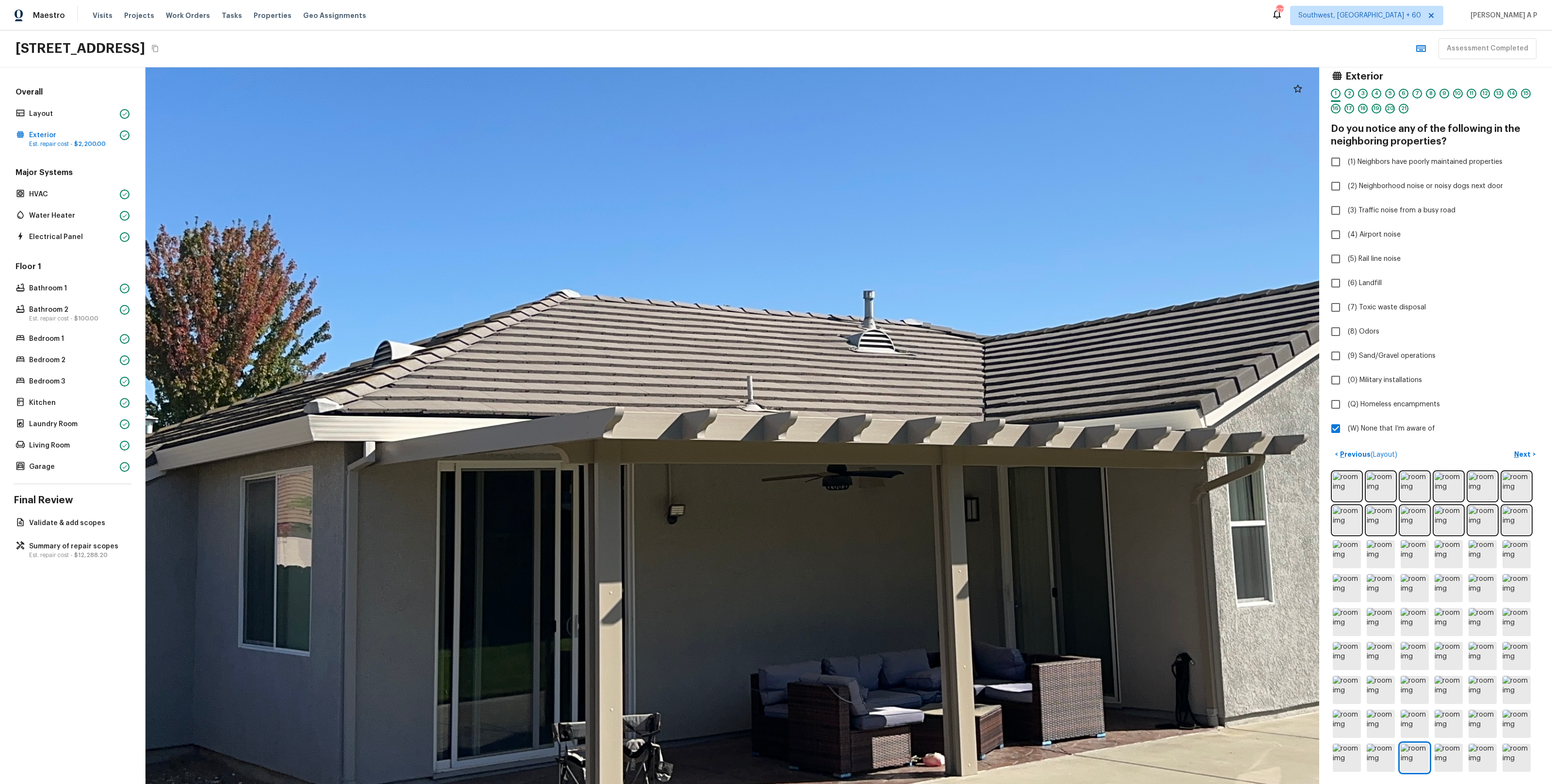
drag, startPoint x: 666, startPoint y: 461, endPoint x: 683, endPoint y: 670, distance: 209.7
click at [683, 668] on div at bounding box center [824, 337] width 2503 height 1528
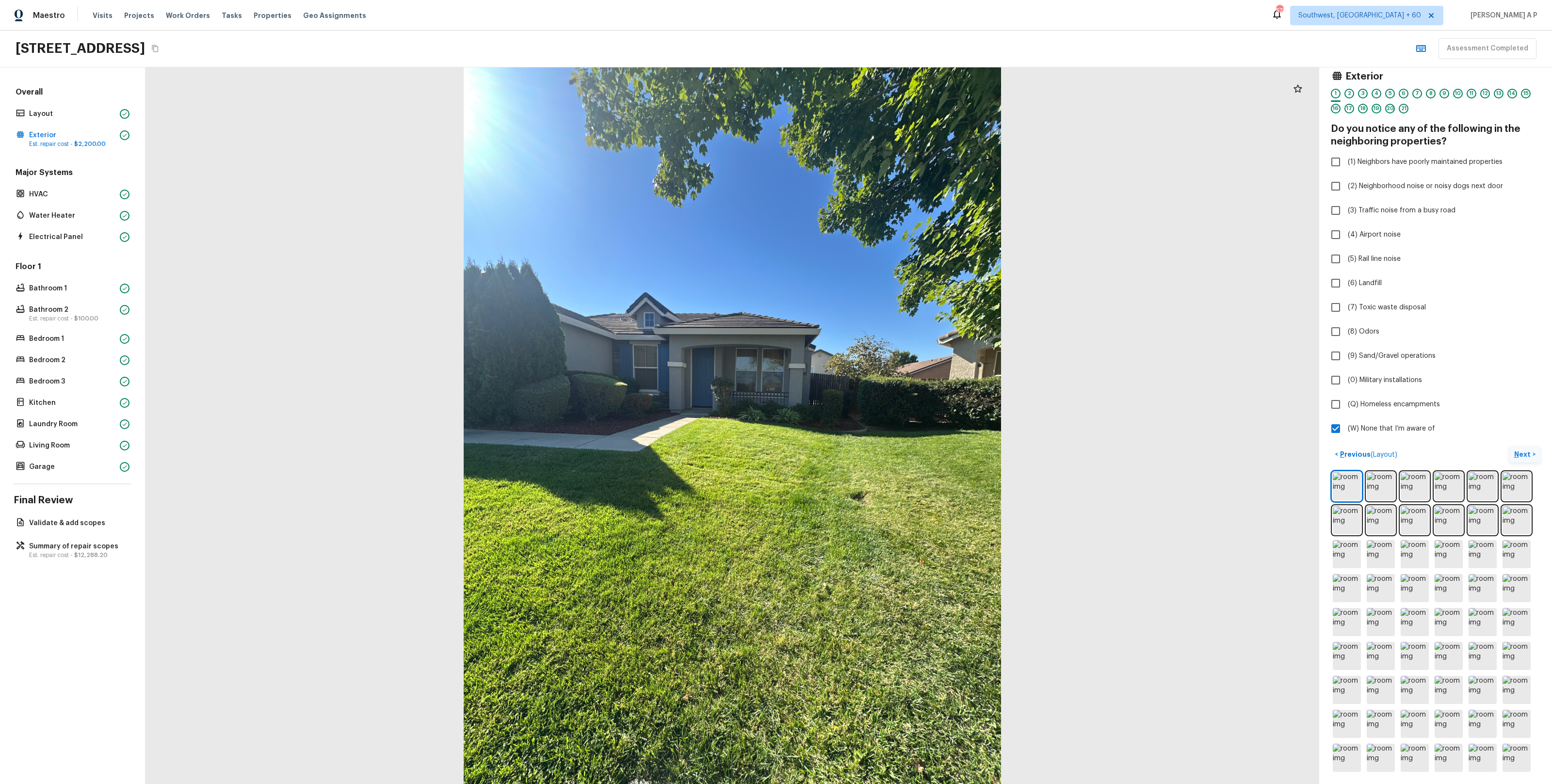
click at [1527, 449] on p "Next" at bounding box center [1523, 454] width 19 height 10
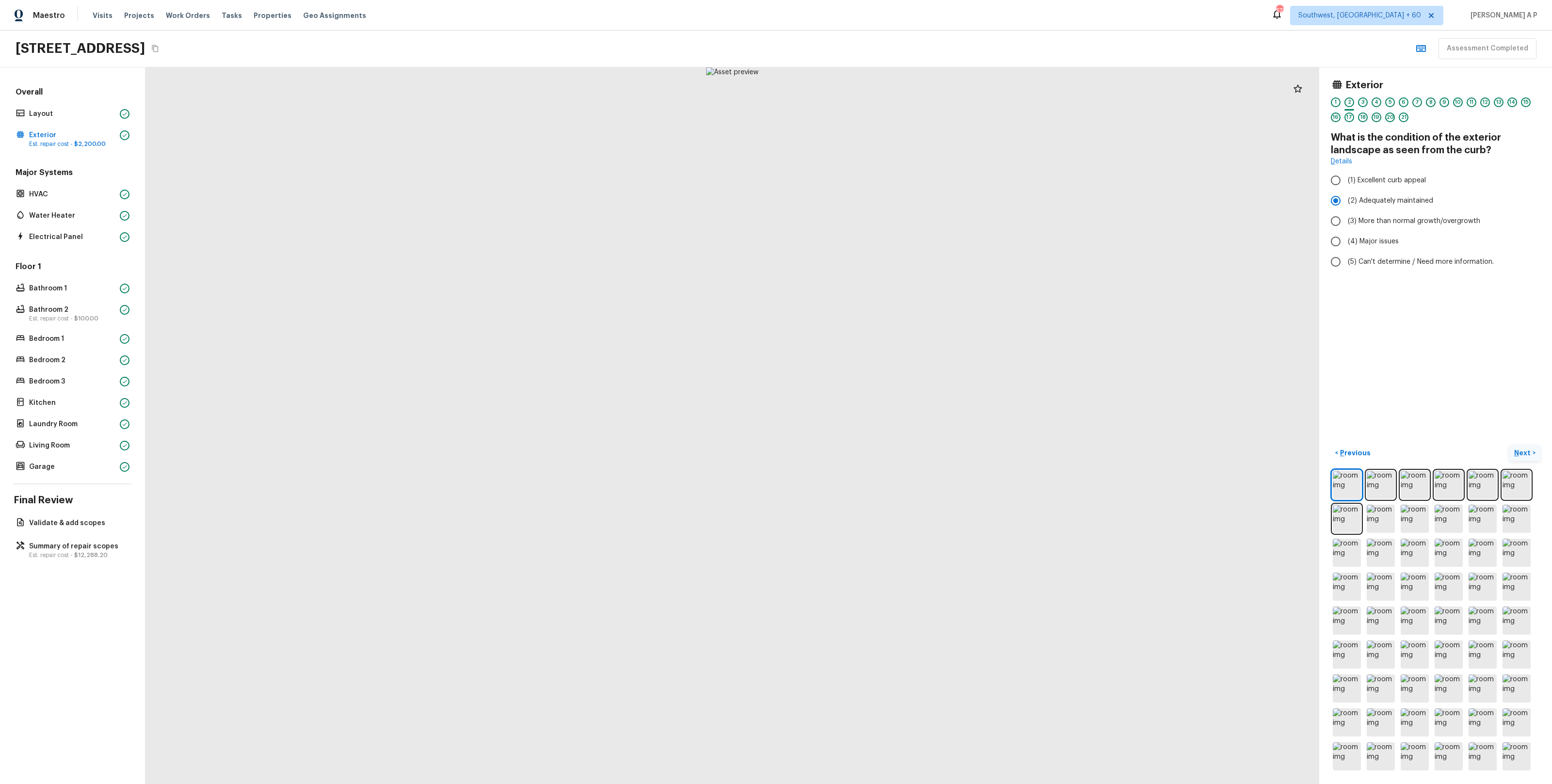
click at [1527, 449] on p "Next" at bounding box center [1523, 453] width 19 height 10
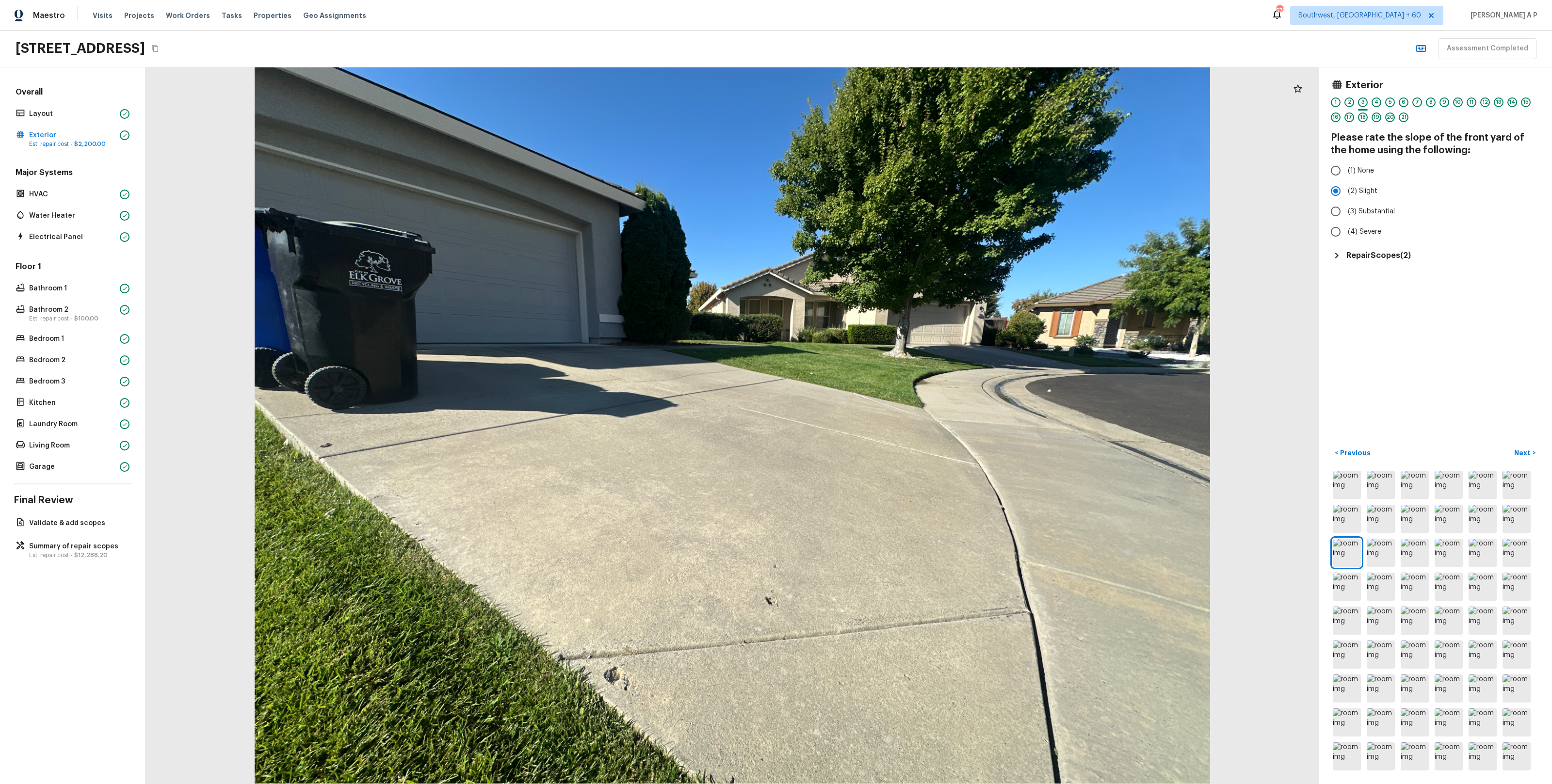
click at [1383, 262] on div "Exterior 1 2 3 4 5 6 7 8 9 10 11 12 13 14 15 16 17 18 19 20 21 Please rate the …" at bounding box center [1436, 426] width 233 height 717
click at [1382, 254] on h5 "Repair Scopes ( 2 )" at bounding box center [1378, 255] width 64 height 11
click at [1520, 452] on p "Next" at bounding box center [1523, 453] width 19 height 10
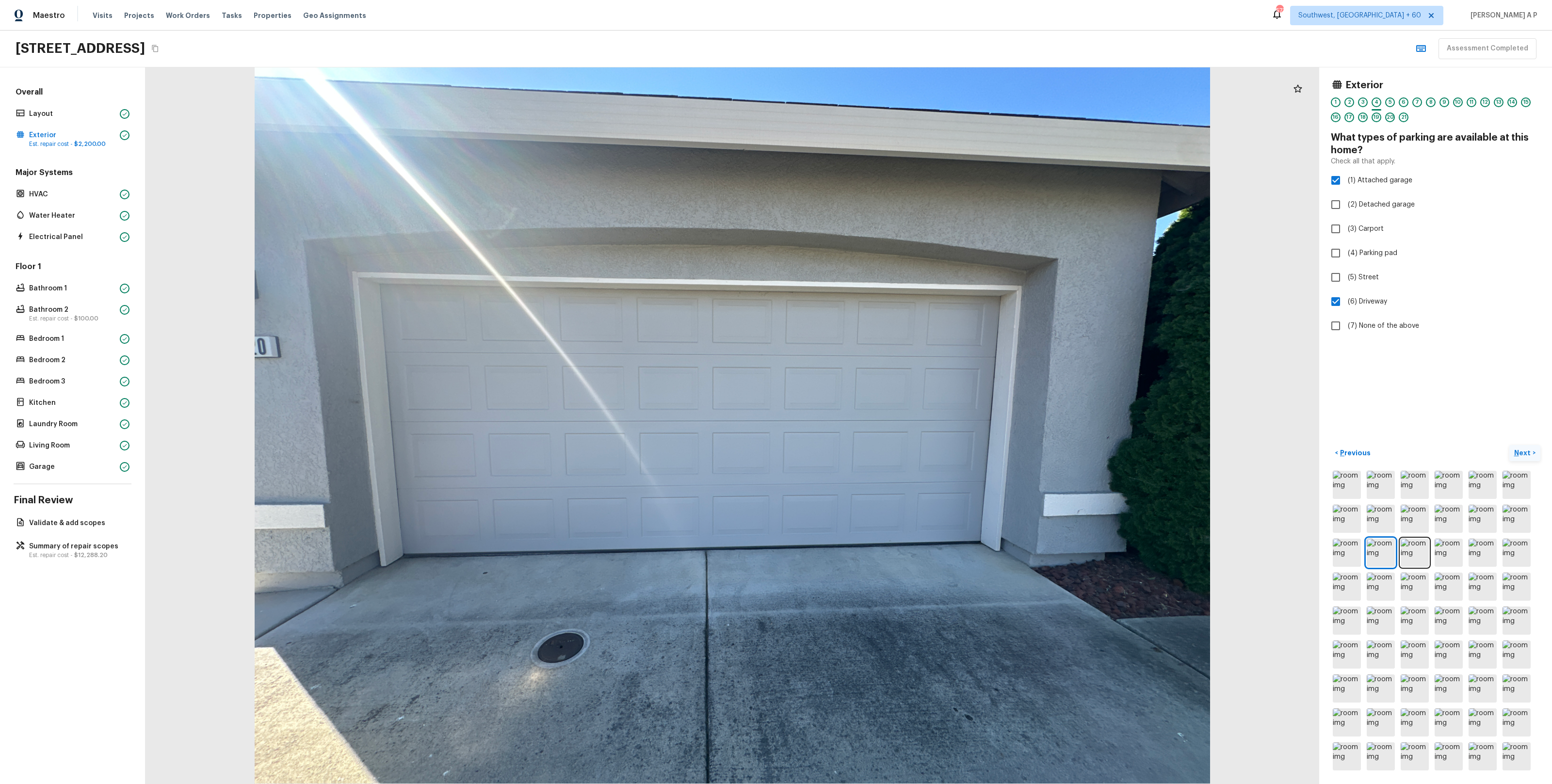
click at [1521, 451] on p "Next" at bounding box center [1523, 453] width 19 height 10
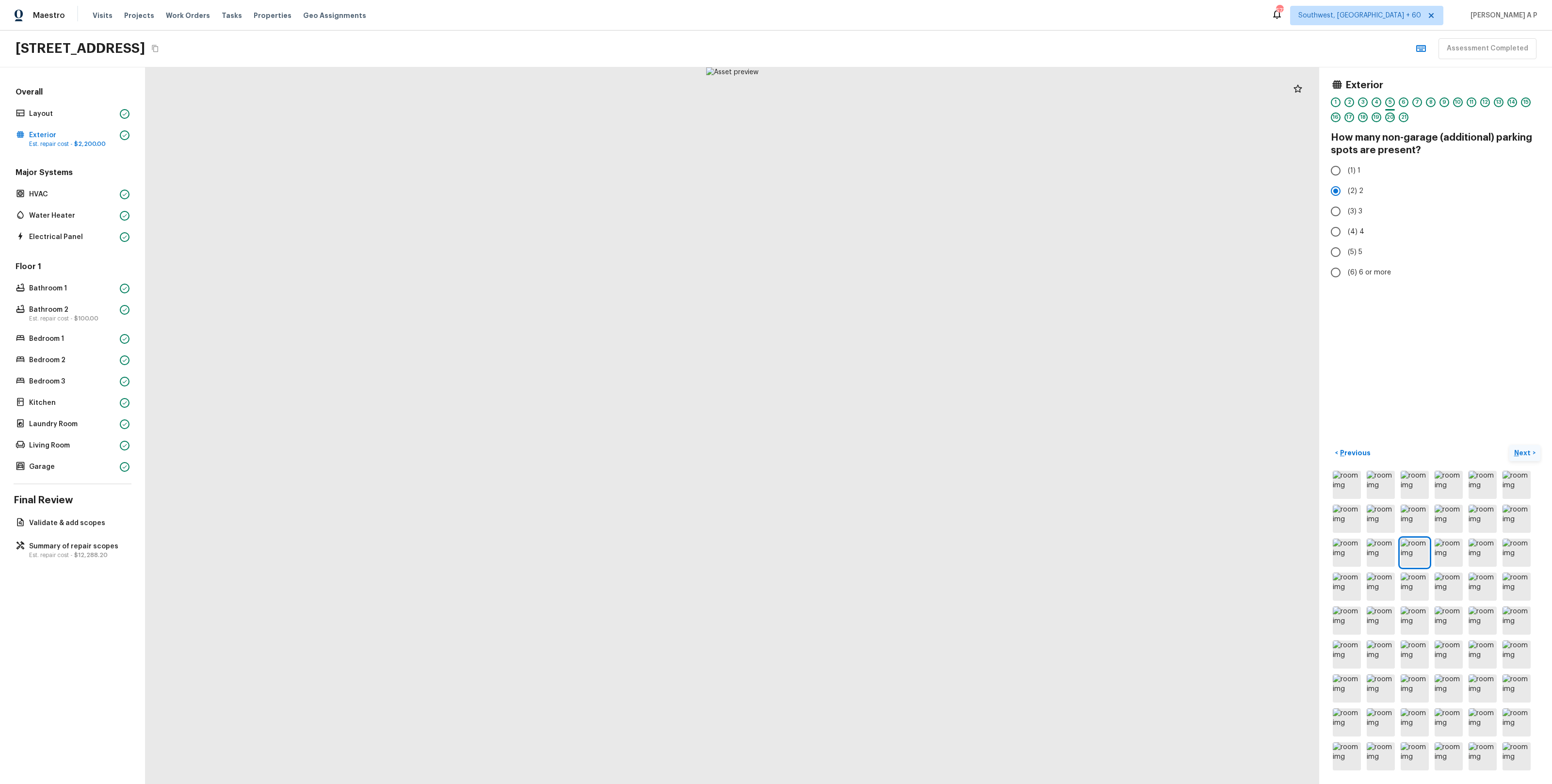
click at [1521, 451] on p "Next" at bounding box center [1523, 453] width 19 height 10
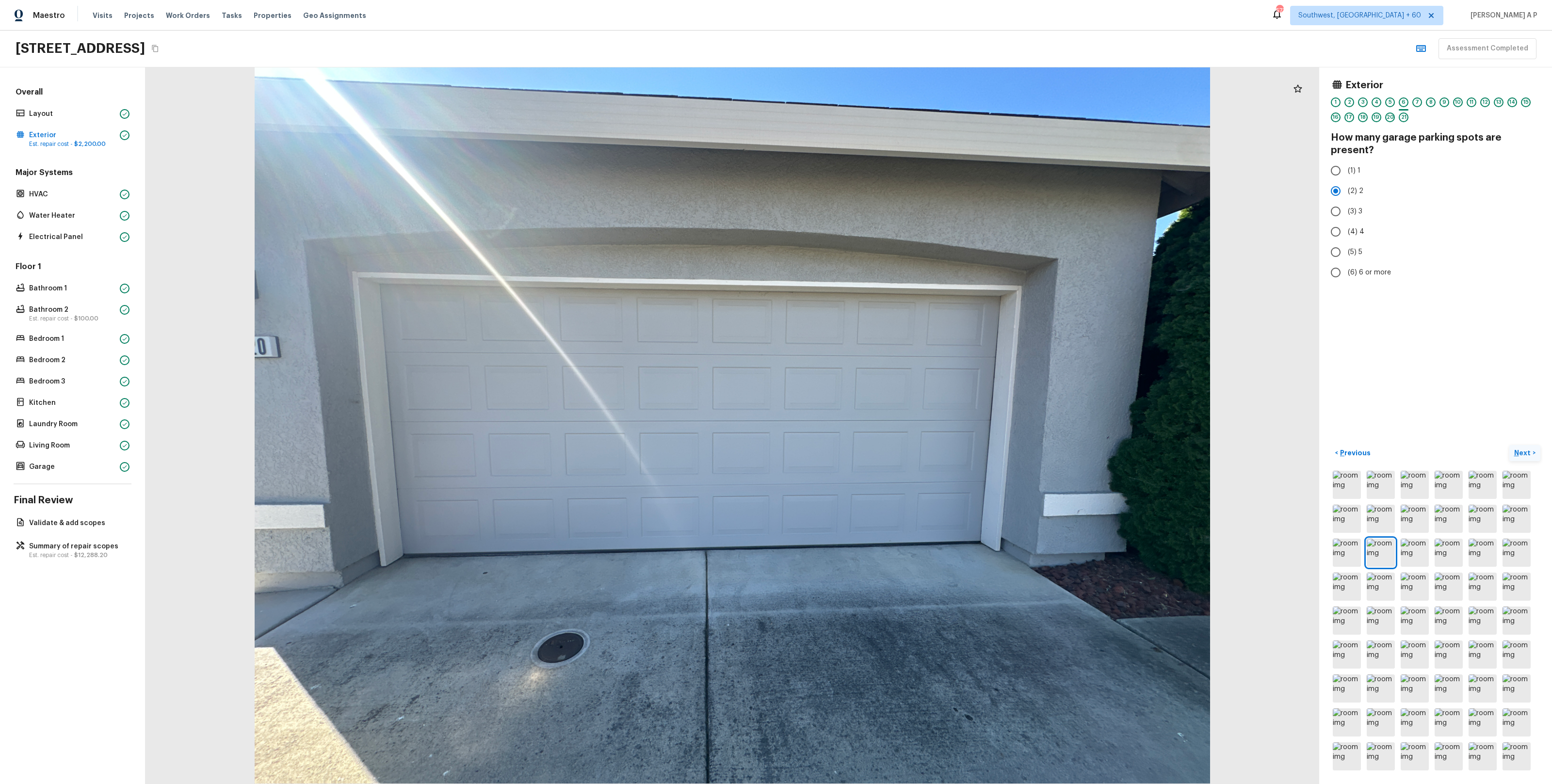
click at [1521, 451] on p "Next" at bounding box center [1523, 453] width 19 height 10
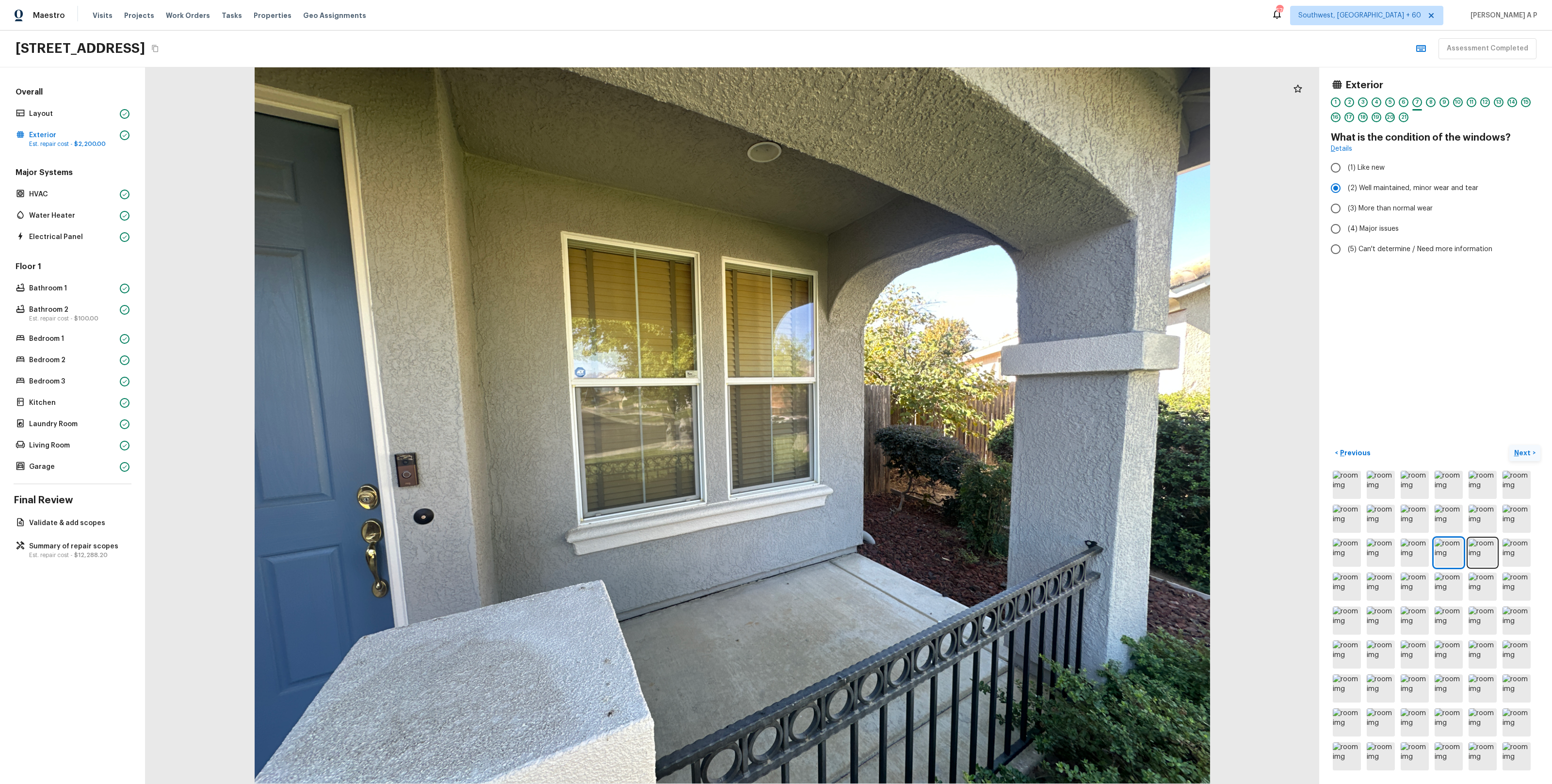
click at [1521, 451] on p "Next" at bounding box center [1523, 453] width 19 height 10
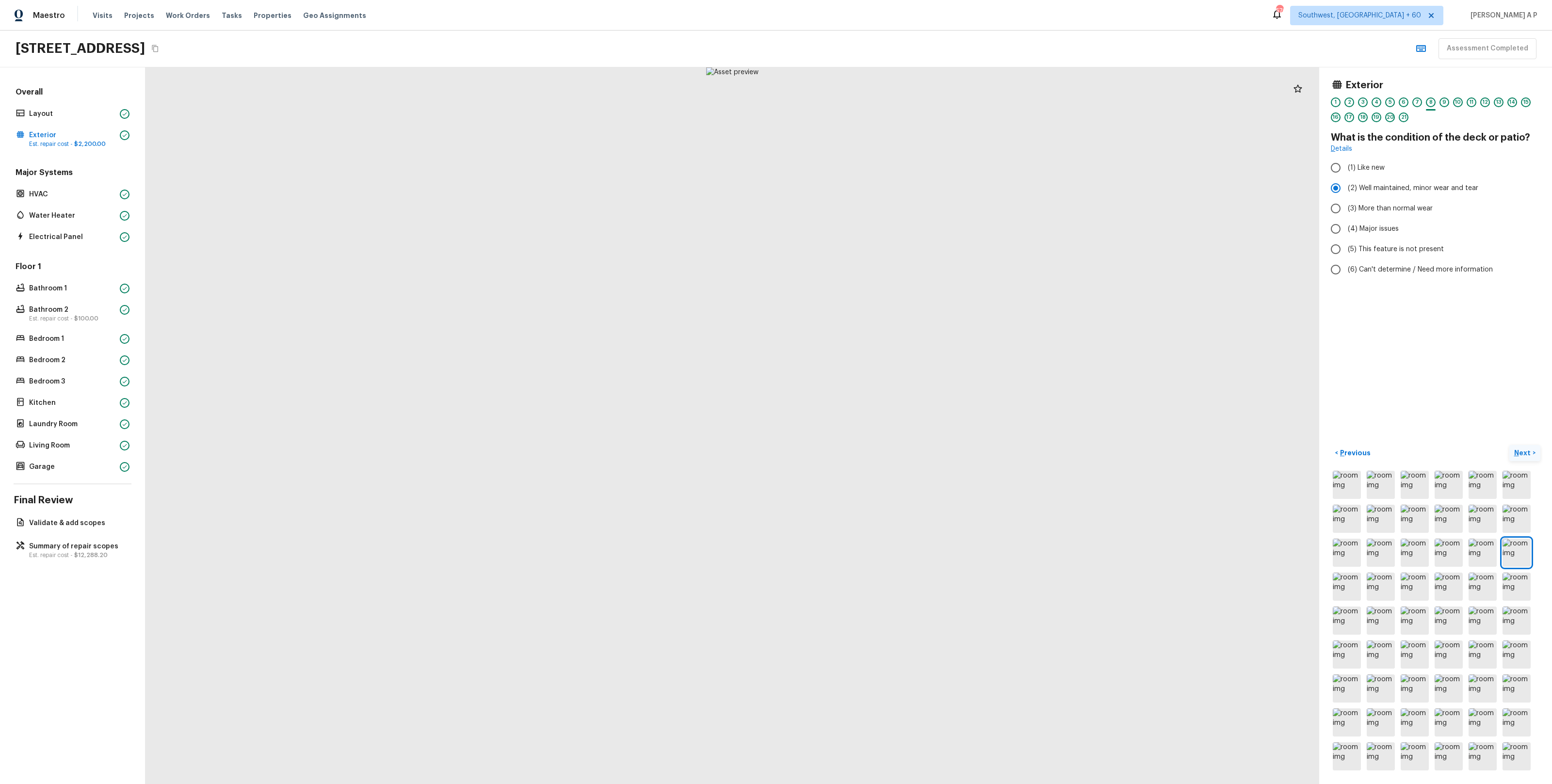
click at [1521, 451] on p "Next" at bounding box center [1523, 453] width 19 height 10
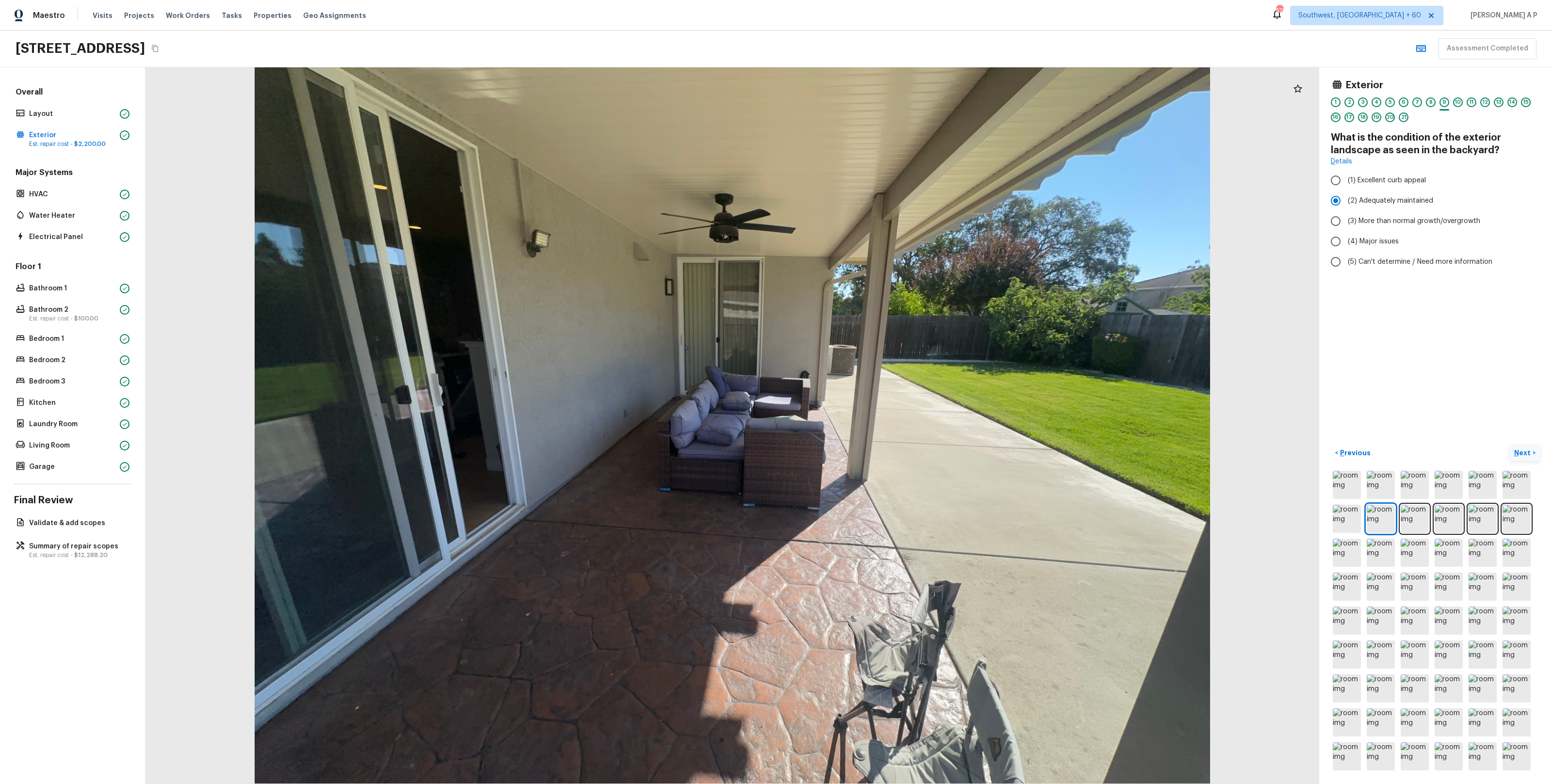
click at [1521, 451] on p "Next" at bounding box center [1523, 453] width 19 height 10
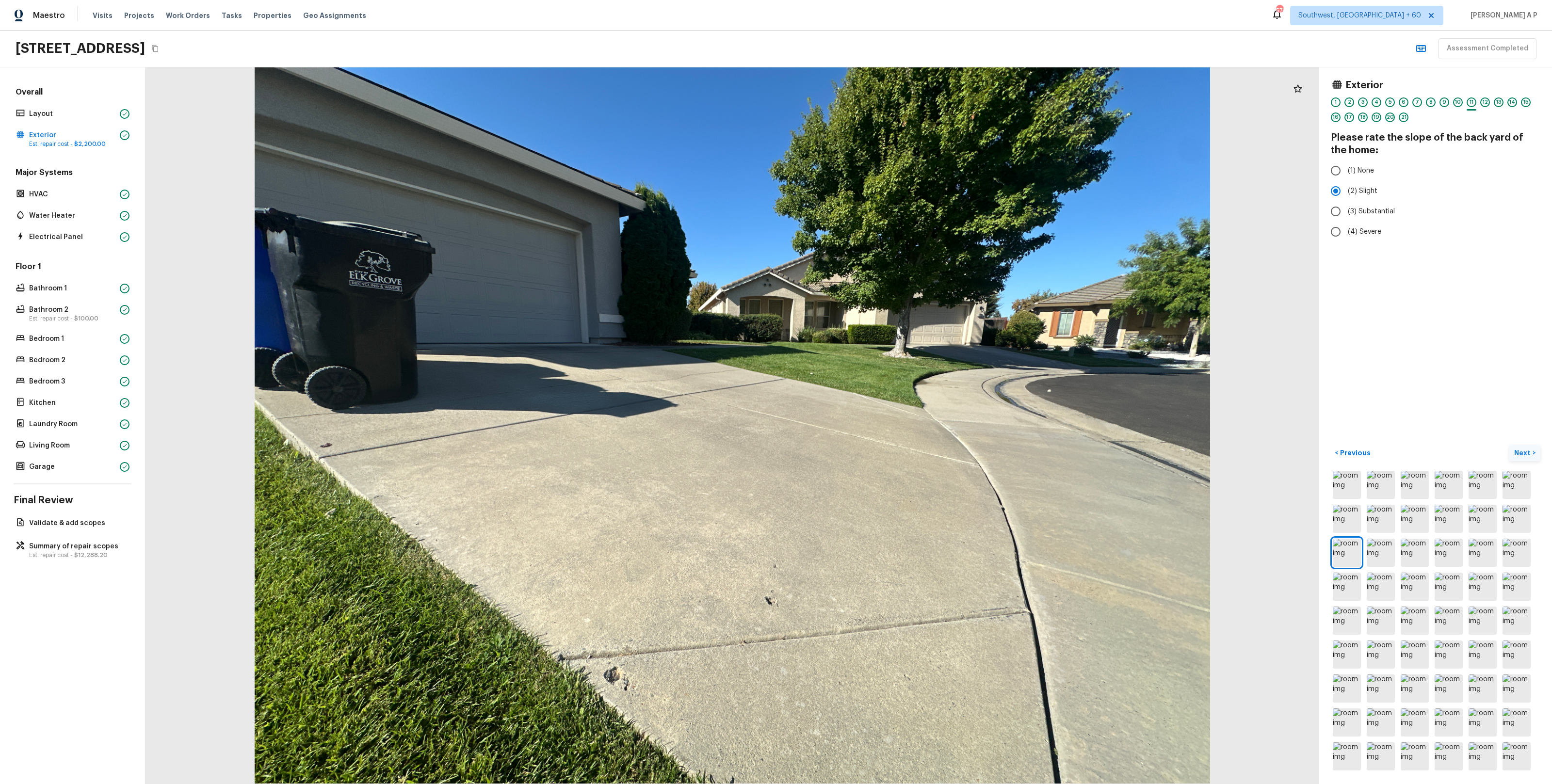
click at [1521, 451] on p "Next" at bounding box center [1523, 453] width 19 height 10
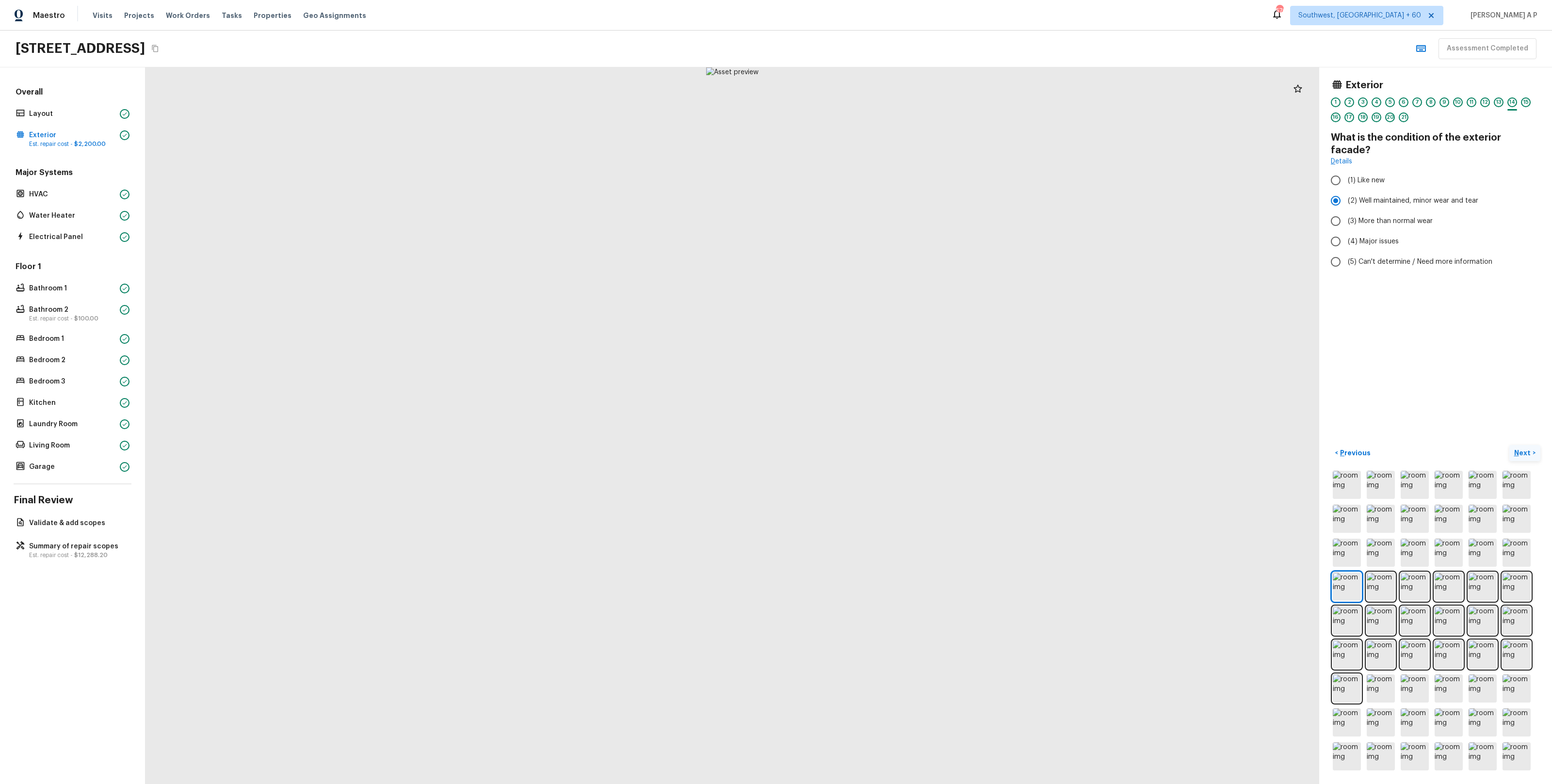
click at [1521, 451] on p "Next" at bounding box center [1523, 453] width 19 height 10
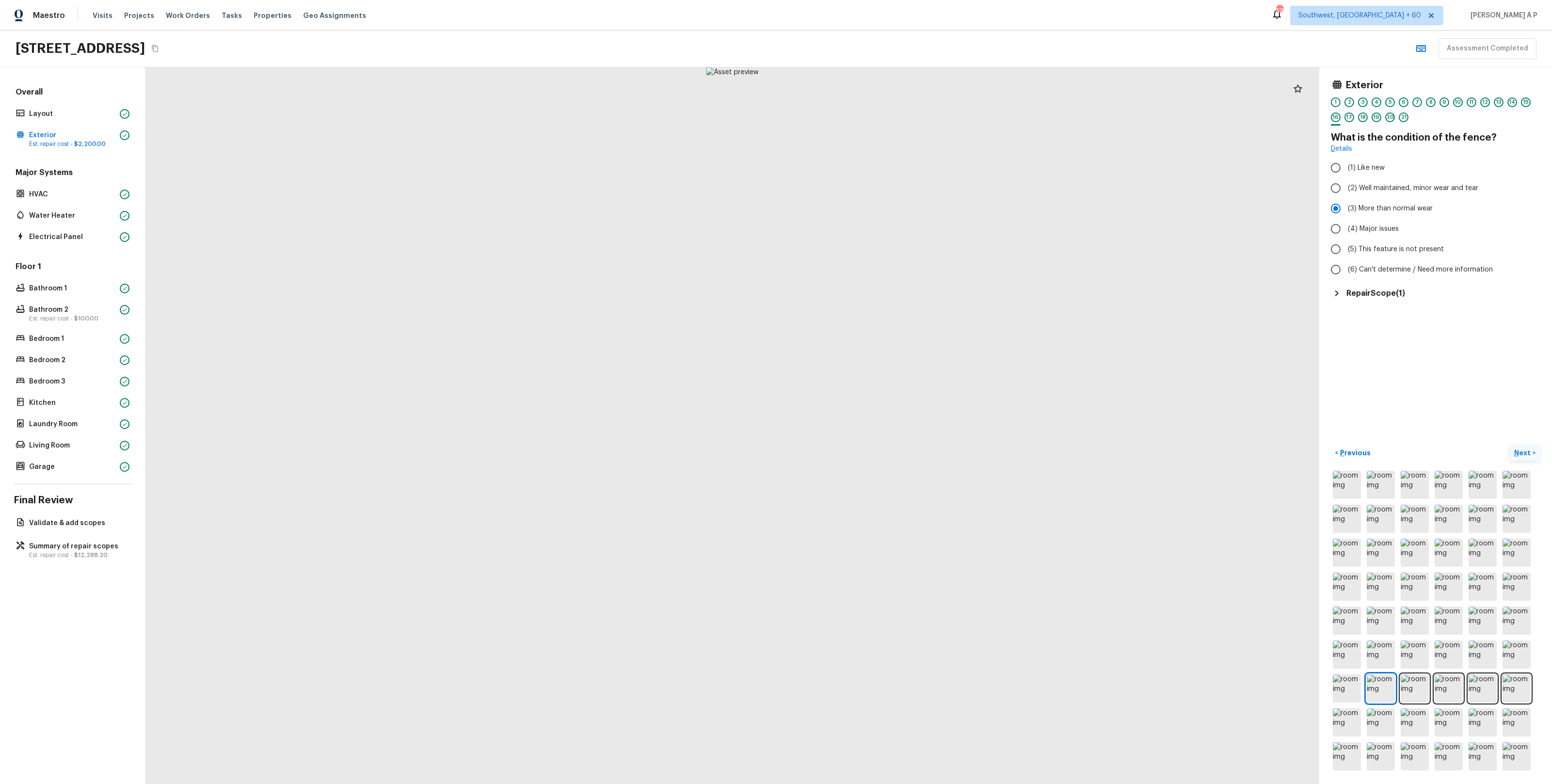
click at [1521, 451] on p "Next" at bounding box center [1523, 453] width 19 height 10
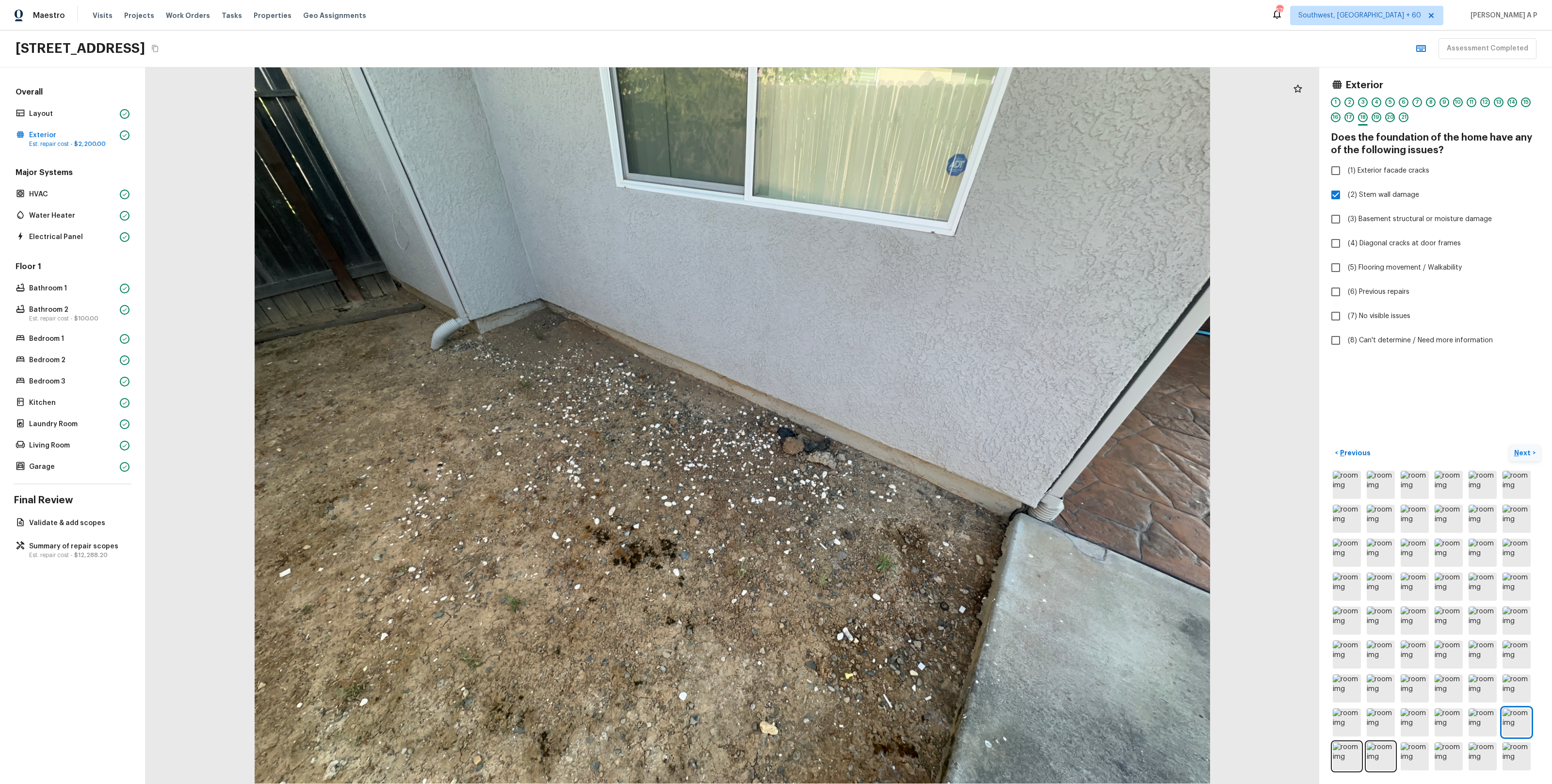
click at [1521, 451] on p "Next" at bounding box center [1523, 453] width 19 height 10
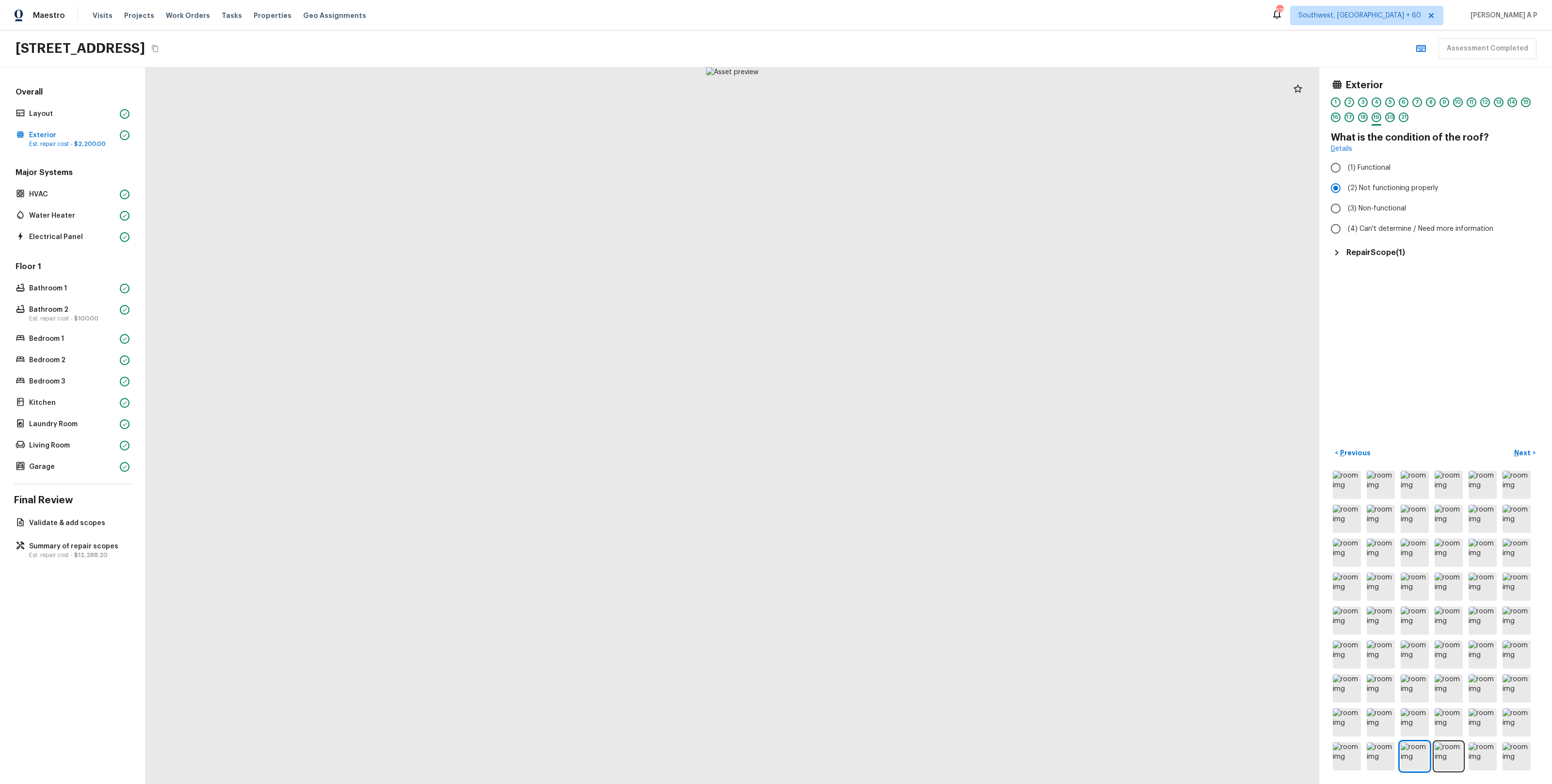
click at [1386, 258] on div "Exterior 1 2 3 4 5 6 7 8 9 10 11 12 13 14 15 16 17 18 19 20 21 What is the cond…" at bounding box center [1436, 426] width 233 height 717
click at [1386, 255] on h5 "Repair Scope ( 1 )" at bounding box center [1375, 253] width 58 height 11
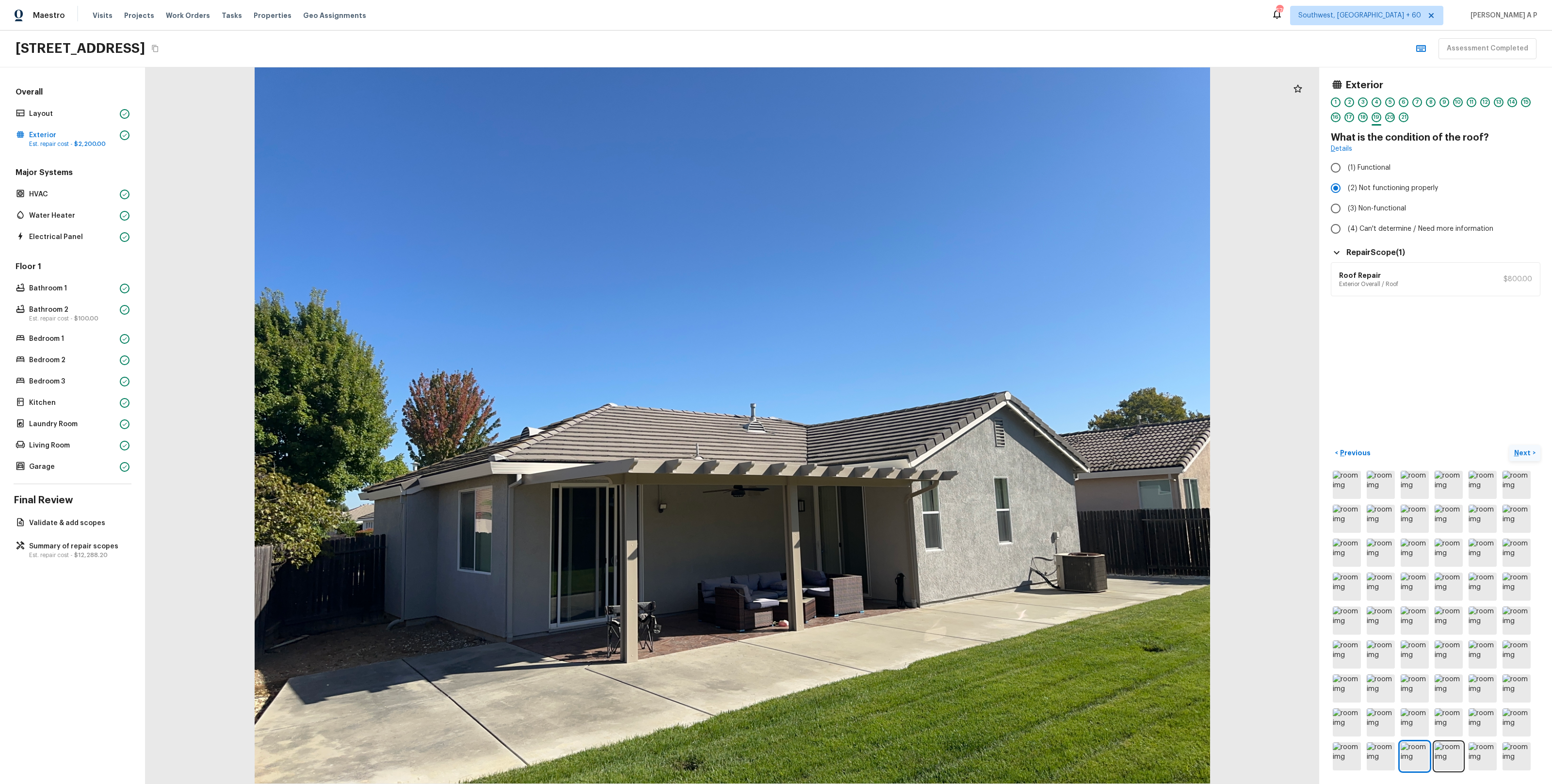
click at [1517, 452] on p "Next" at bounding box center [1523, 453] width 19 height 10
click at [1517, 451] on p "Next" at bounding box center [1523, 453] width 19 height 10
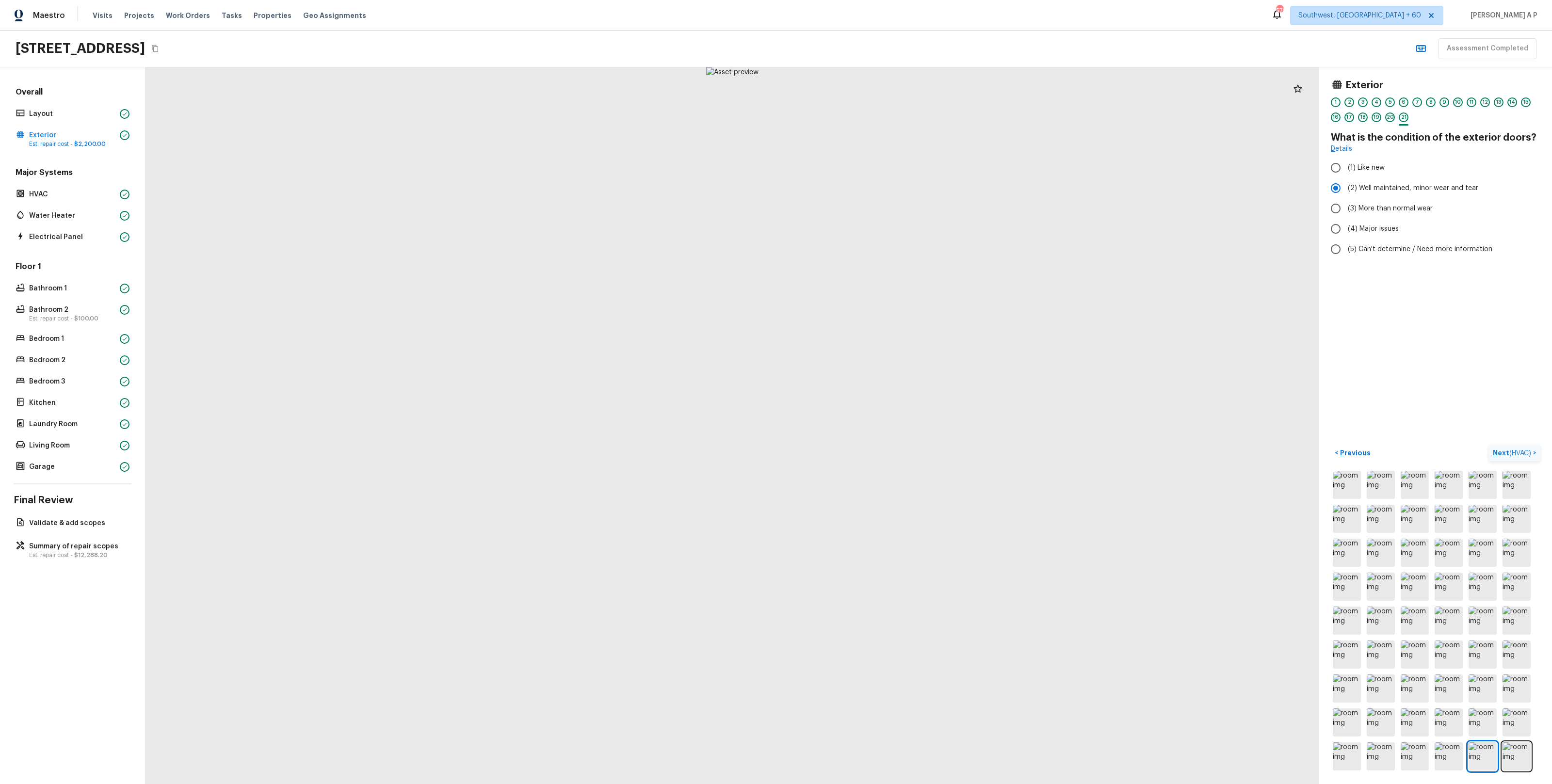
click at [1517, 451] on span "( HVAC )" at bounding box center [1520, 453] width 22 height 7
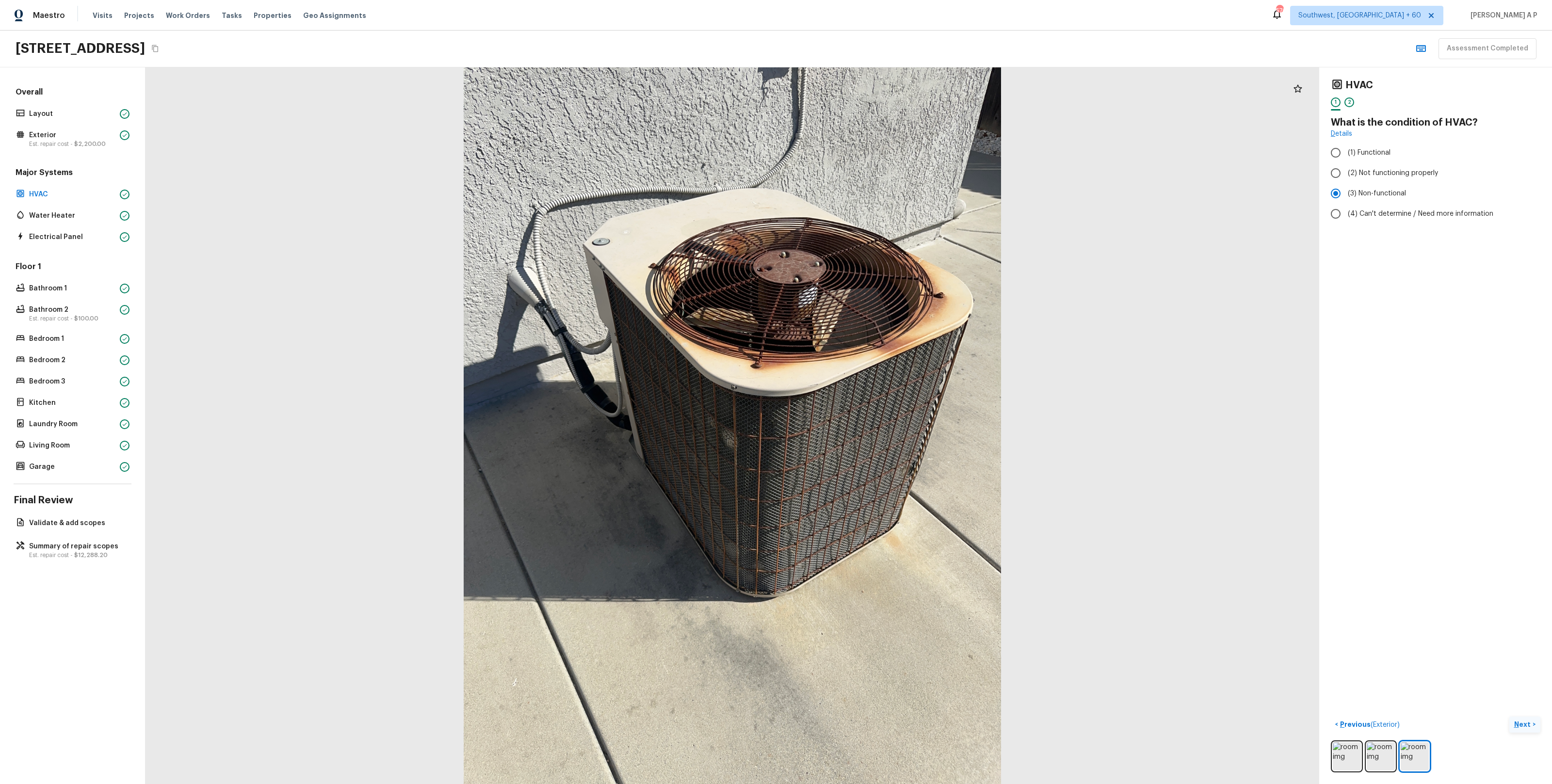
click at [1520, 717] on button "Next >" at bounding box center [1525, 724] width 31 height 16
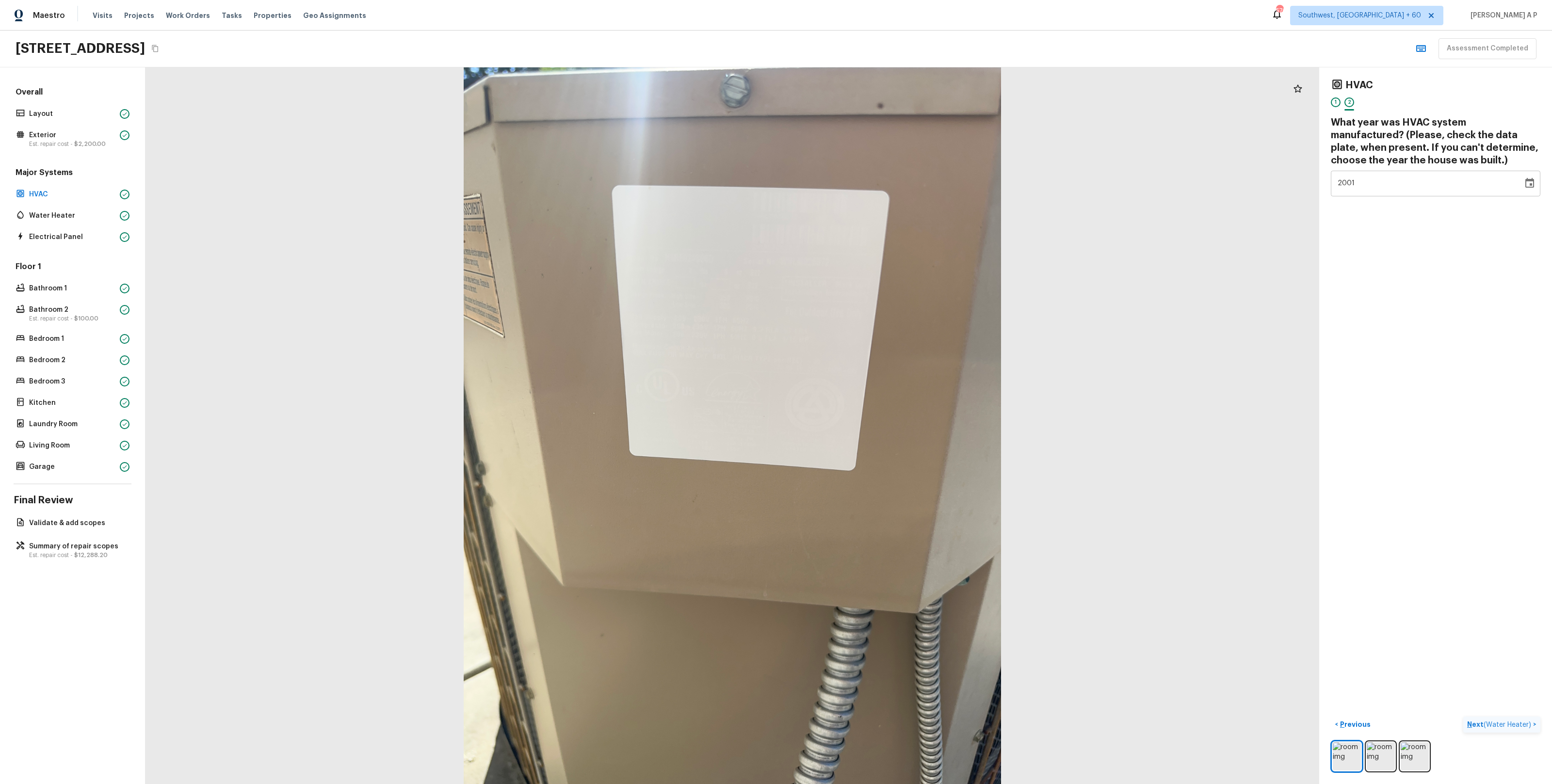
click at [1513, 725] on span "( Water Heater )" at bounding box center [1507, 724] width 48 height 7
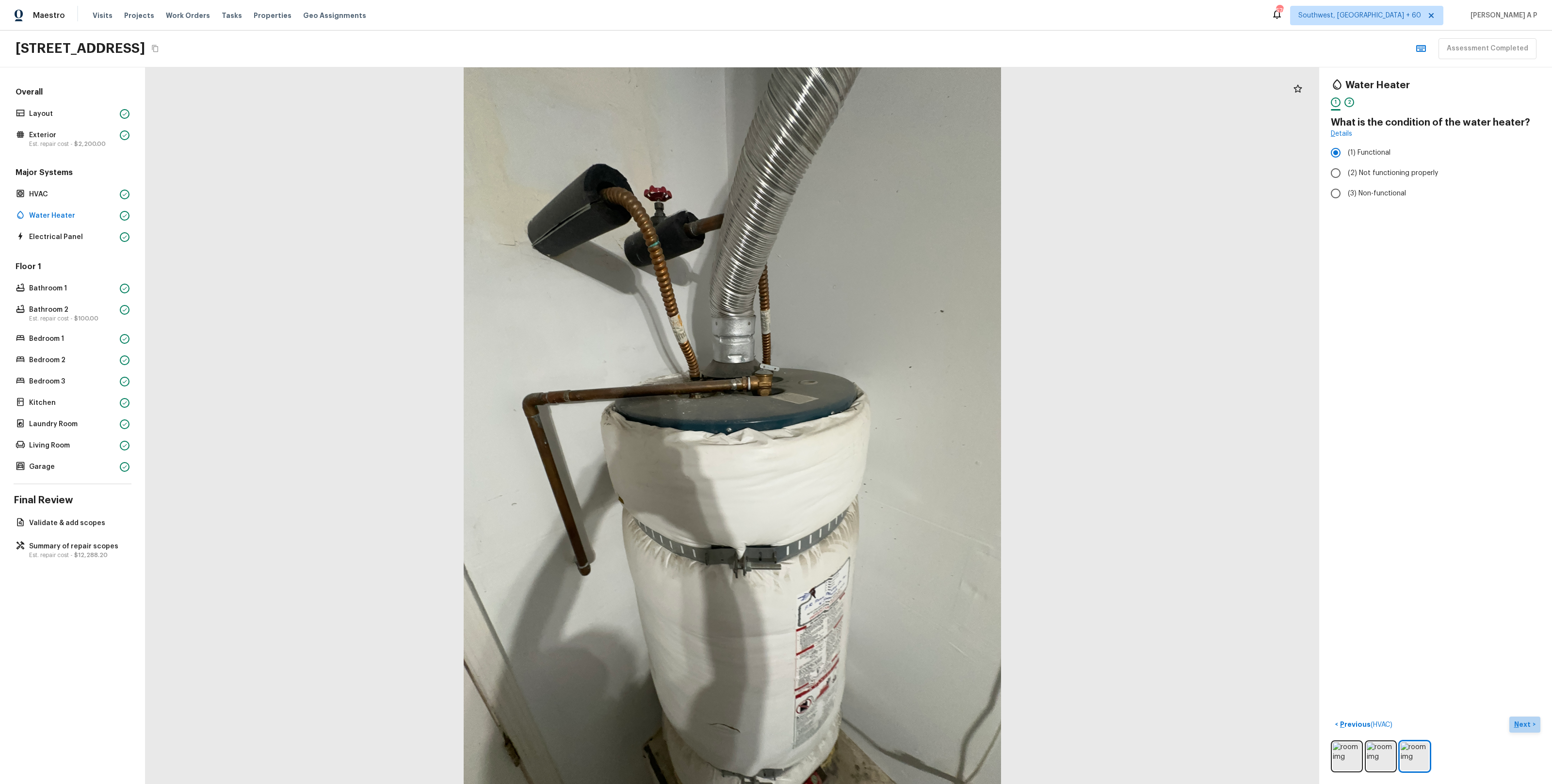
click at [1519, 728] on p "Next" at bounding box center [1523, 724] width 19 height 10
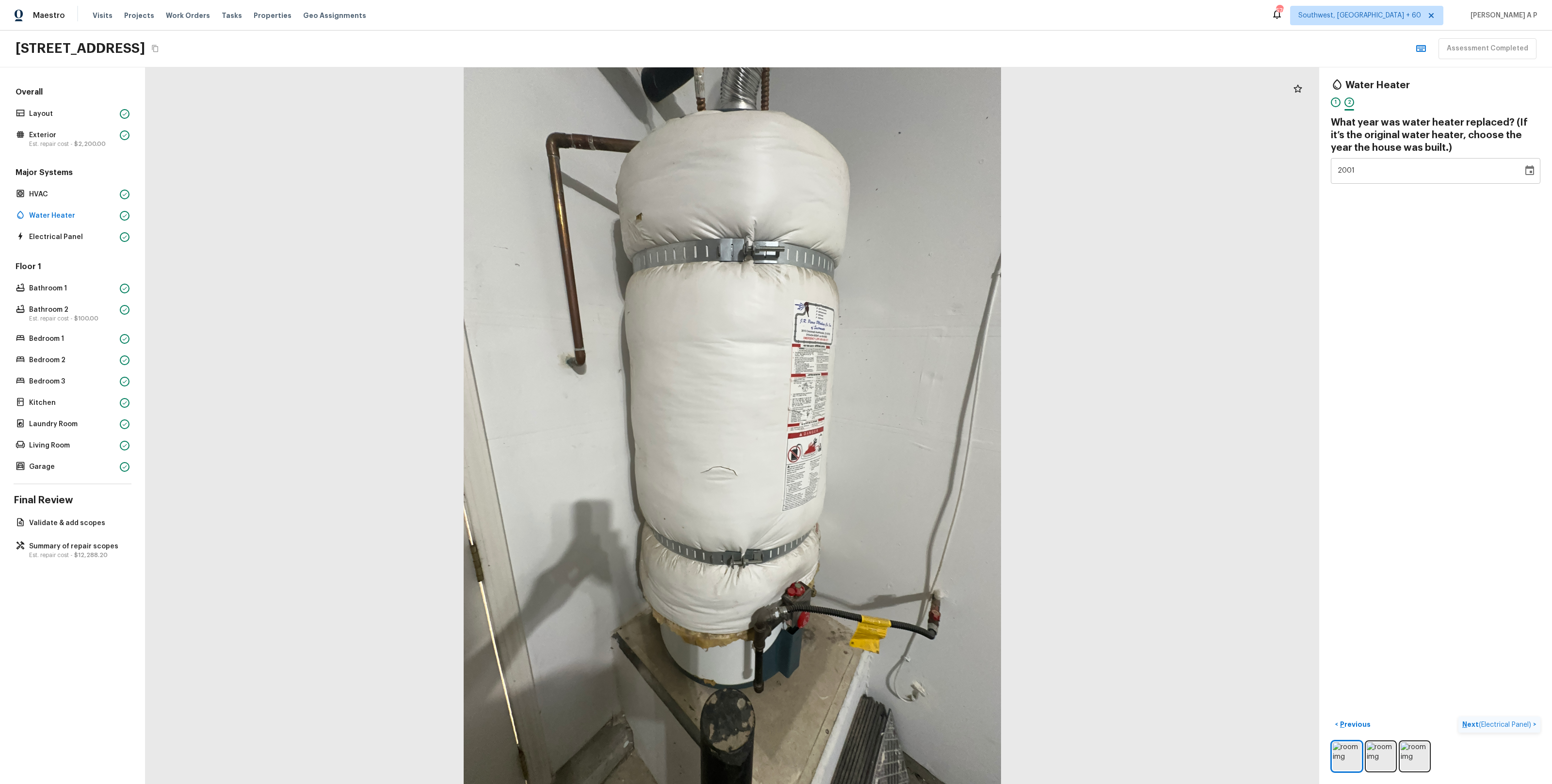
click at [1519, 728] on p "Next ( Electrical Panel )" at bounding box center [1498, 724] width 71 height 10
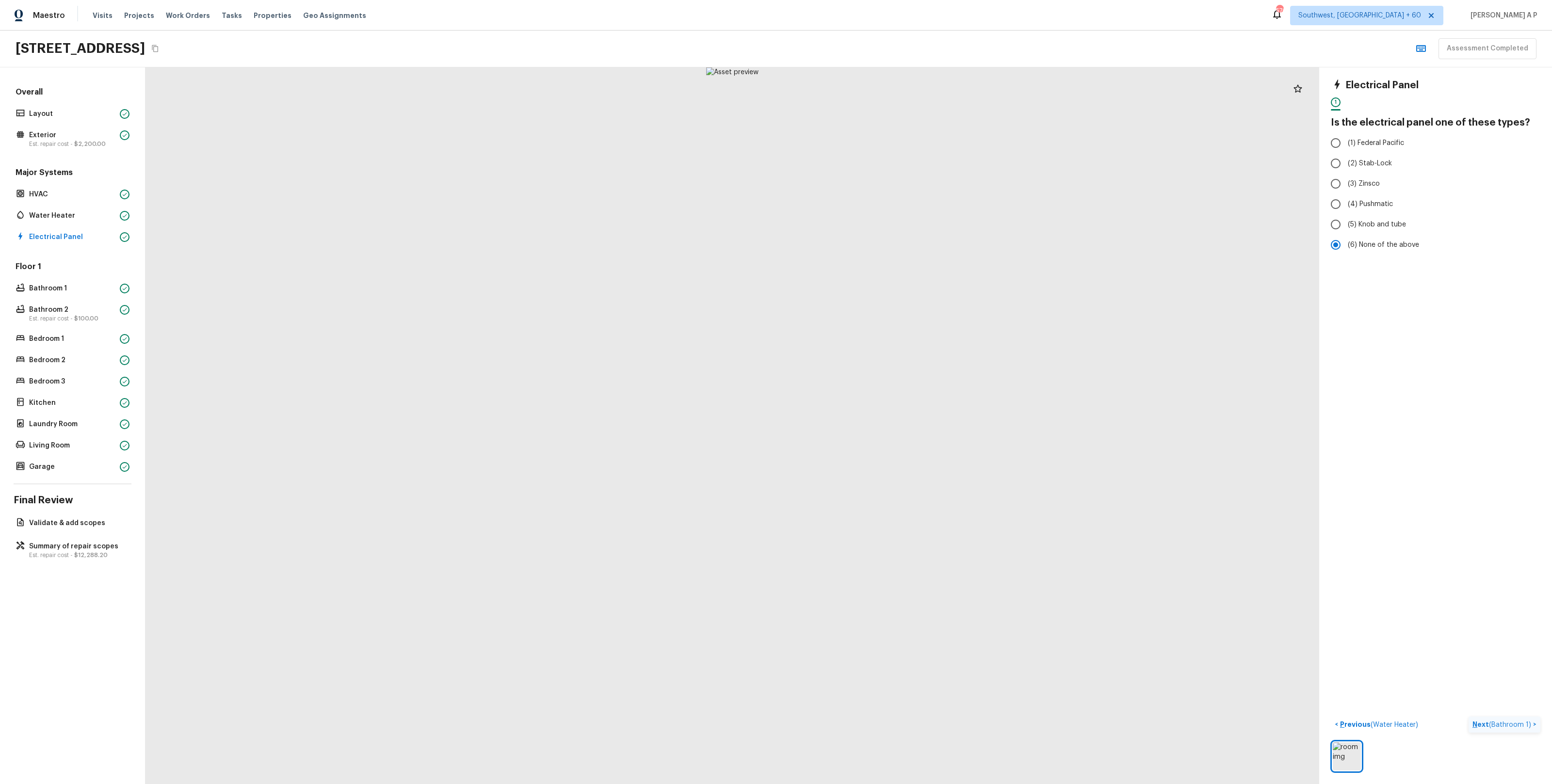
click at [1496, 722] on span "( Bathroom 1 )" at bounding box center [1510, 724] width 42 height 7
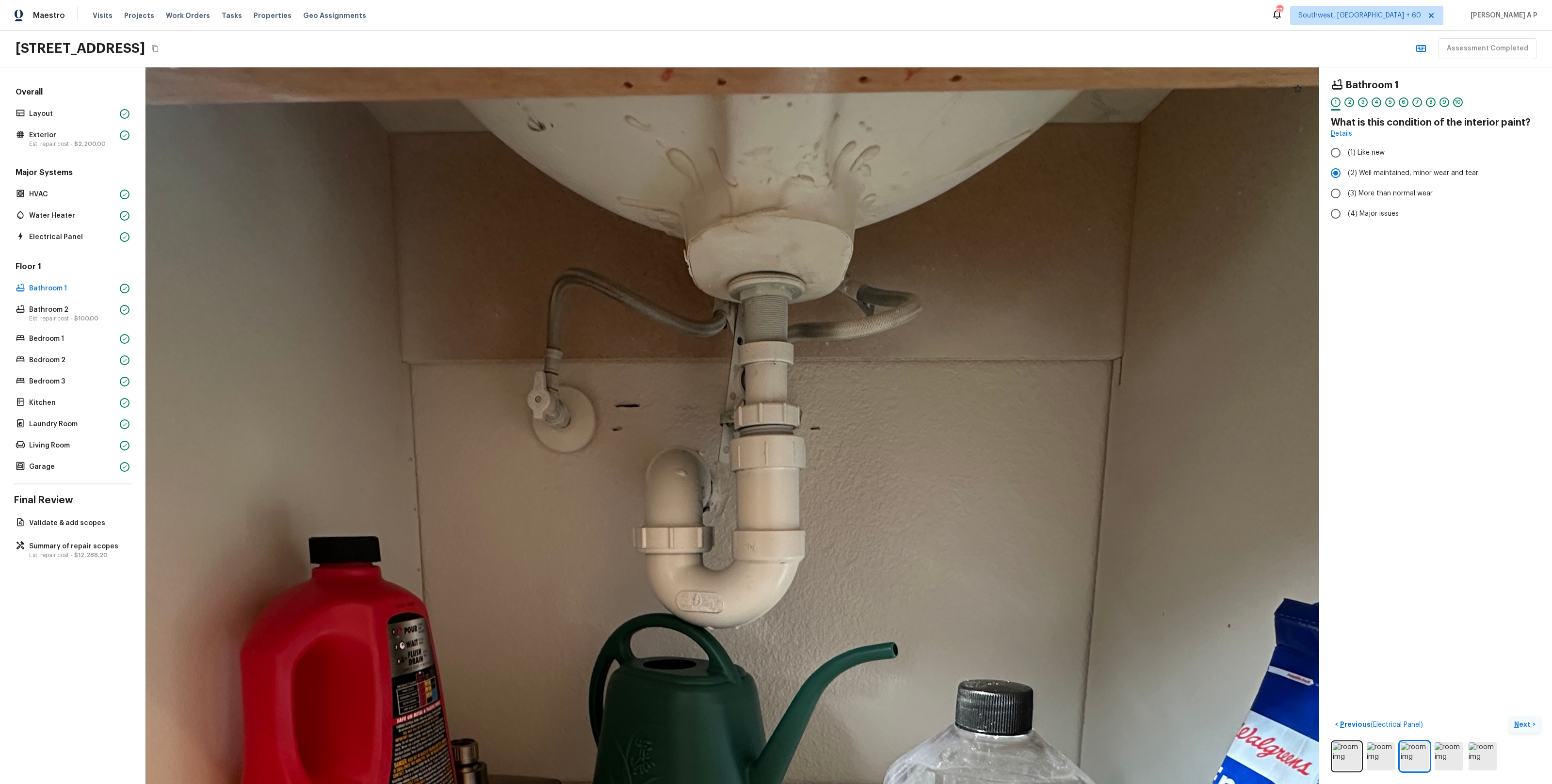
drag, startPoint x: 762, startPoint y: 238, endPoint x: 768, endPoint y: 340, distance: 102.2
click at [768, 340] on div at bounding box center [712, 659] width 2214 height 1351
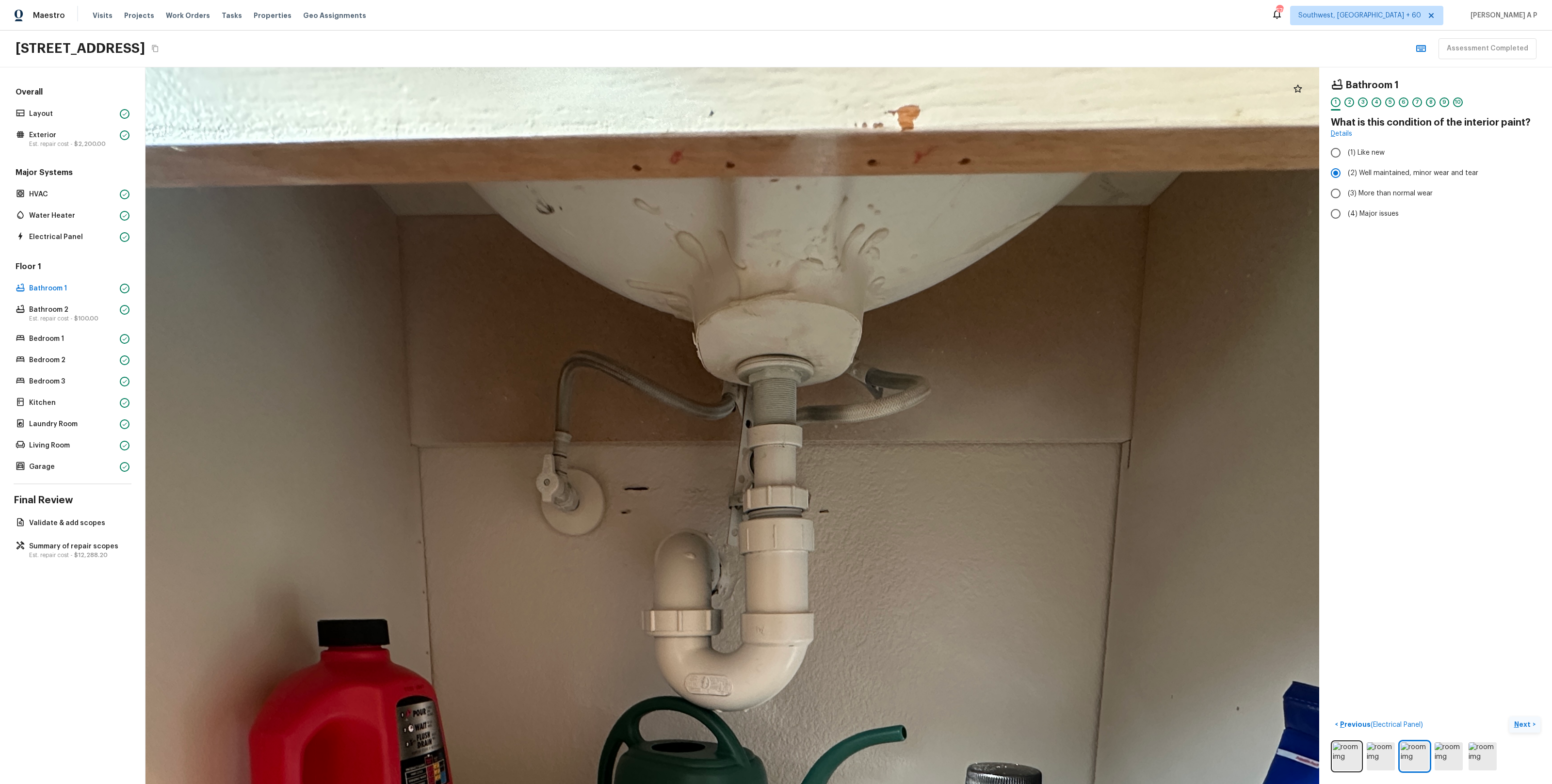
drag, startPoint x: 778, startPoint y: 290, endPoint x: 787, endPoint y: 373, distance: 83.5
click at [787, 373] on div at bounding box center [721, 741] width 2214 height 1351
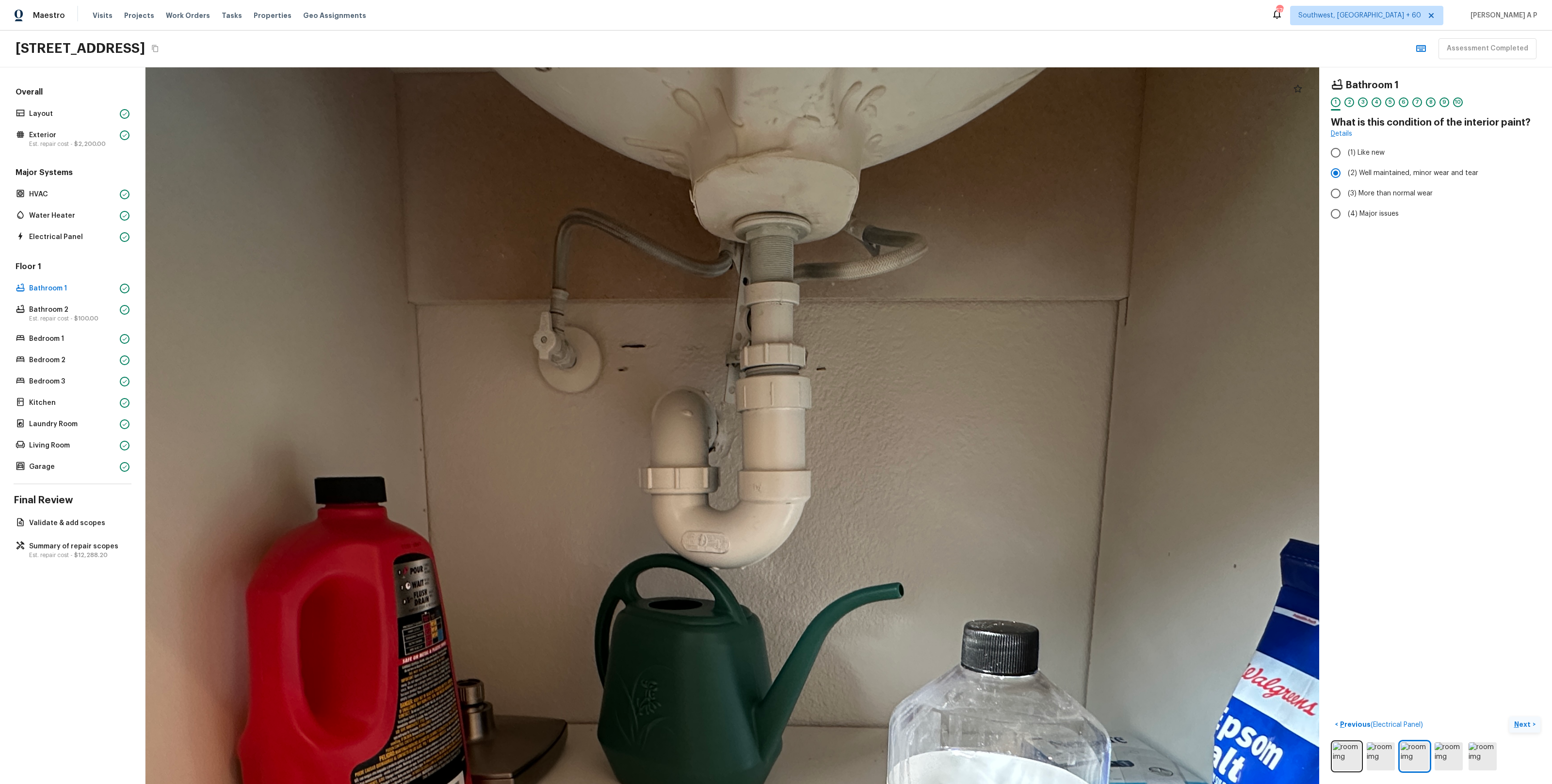
drag, startPoint x: 784, startPoint y: 394, endPoint x: 780, endPoint y: 242, distance: 152.1
click at [780, 242] on div at bounding box center [718, 599] width 2214 height 1351
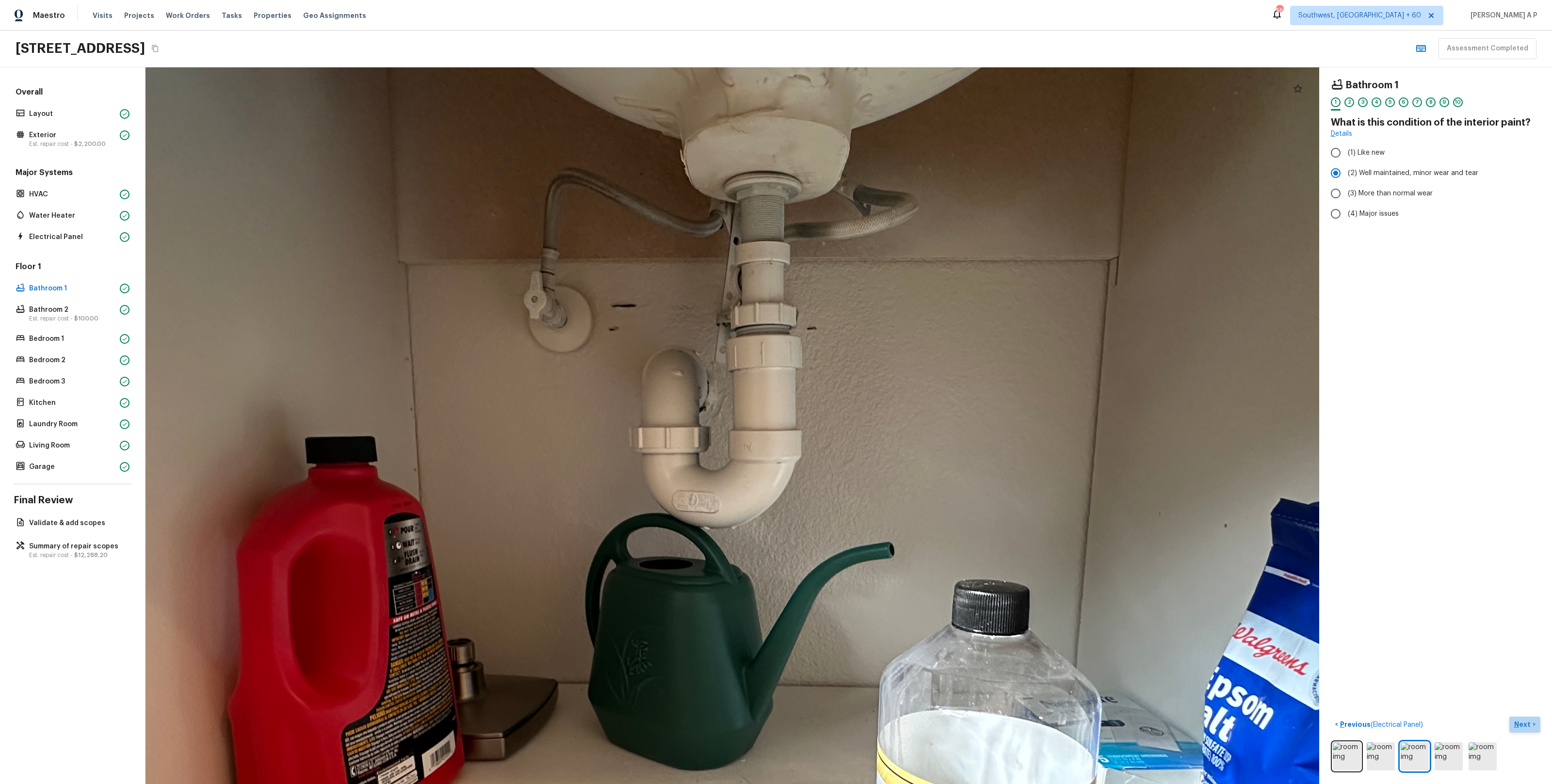
click at [1529, 724] on p "Next" at bounding box center [1523, 724] width 19 height 10
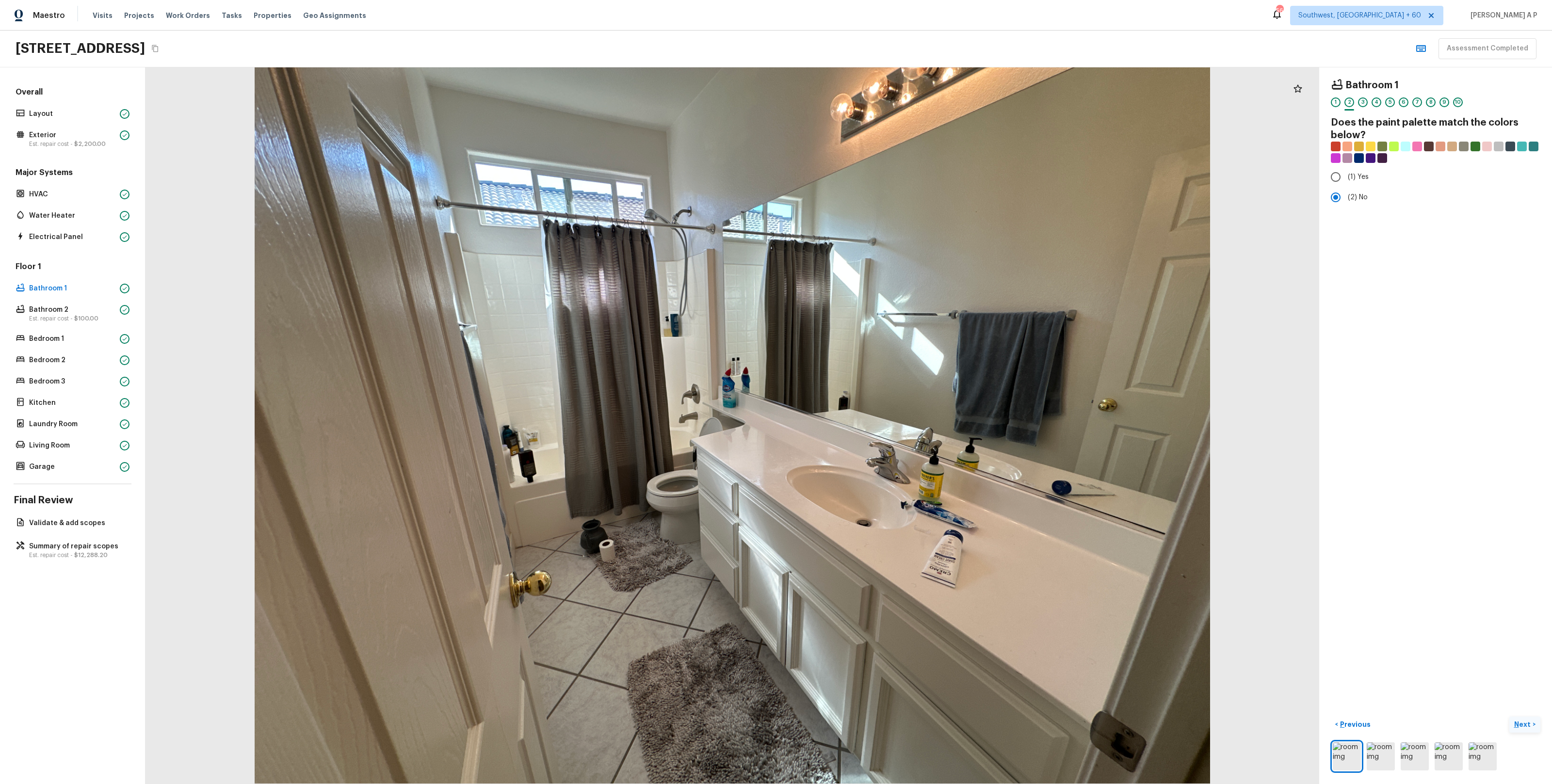
click at [1529, 724] on p "Next" at bounding box center [1523, 724] width 19 height 10
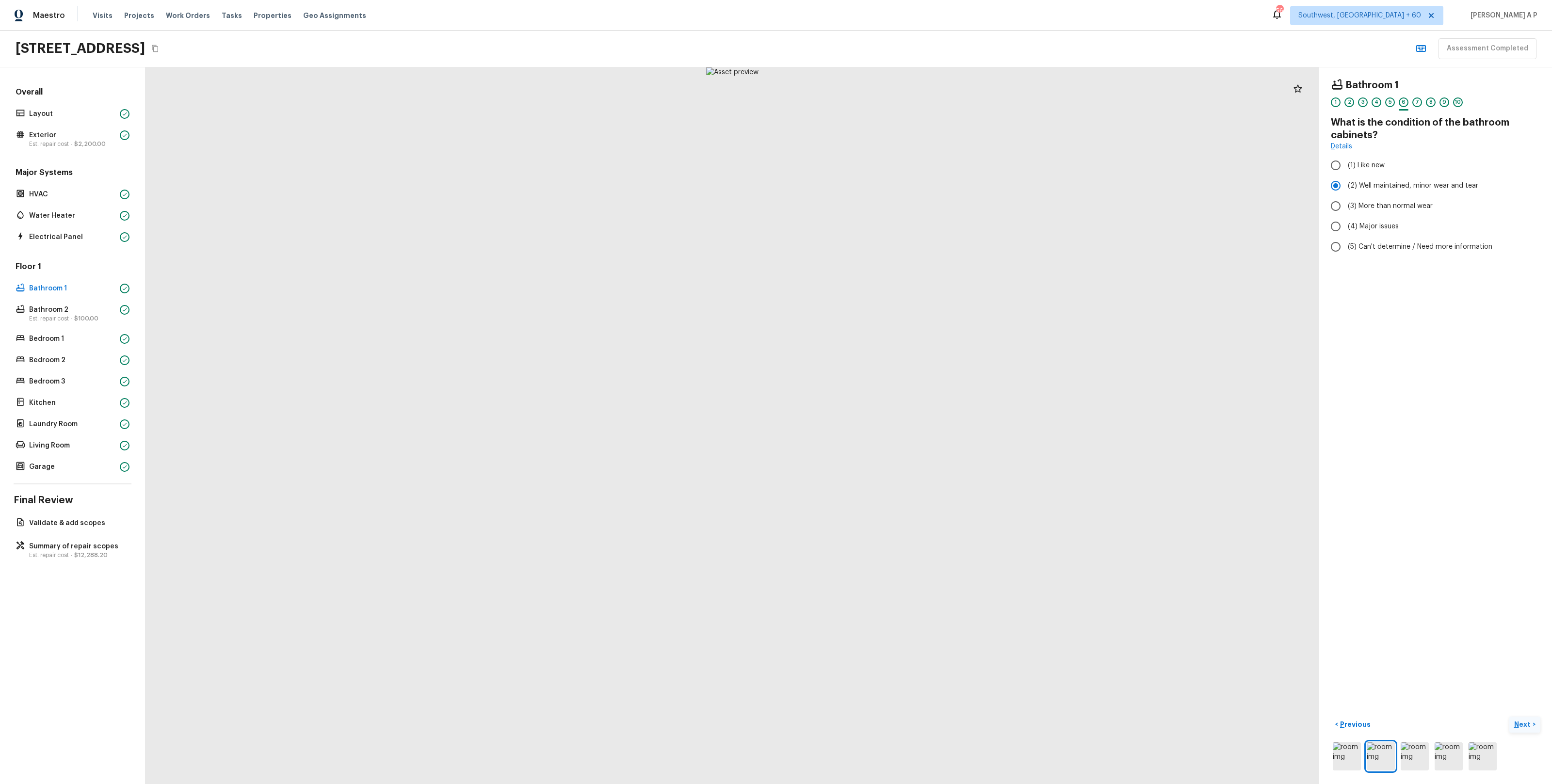
click at [1529, 724] on p "Next" at bounding box center [1523, 724] width 19 height 10
drag, startPoint x: 806, startPoint y: 352, endPoint x: 816, endPoint y: 154, distance: 198.3
click at [816, 154] on div at bounding box center [677, 304] width 2208 height 1348
click at [1525, 726] on p "Next" at bounding box center [1523, 724] width 19 height 10
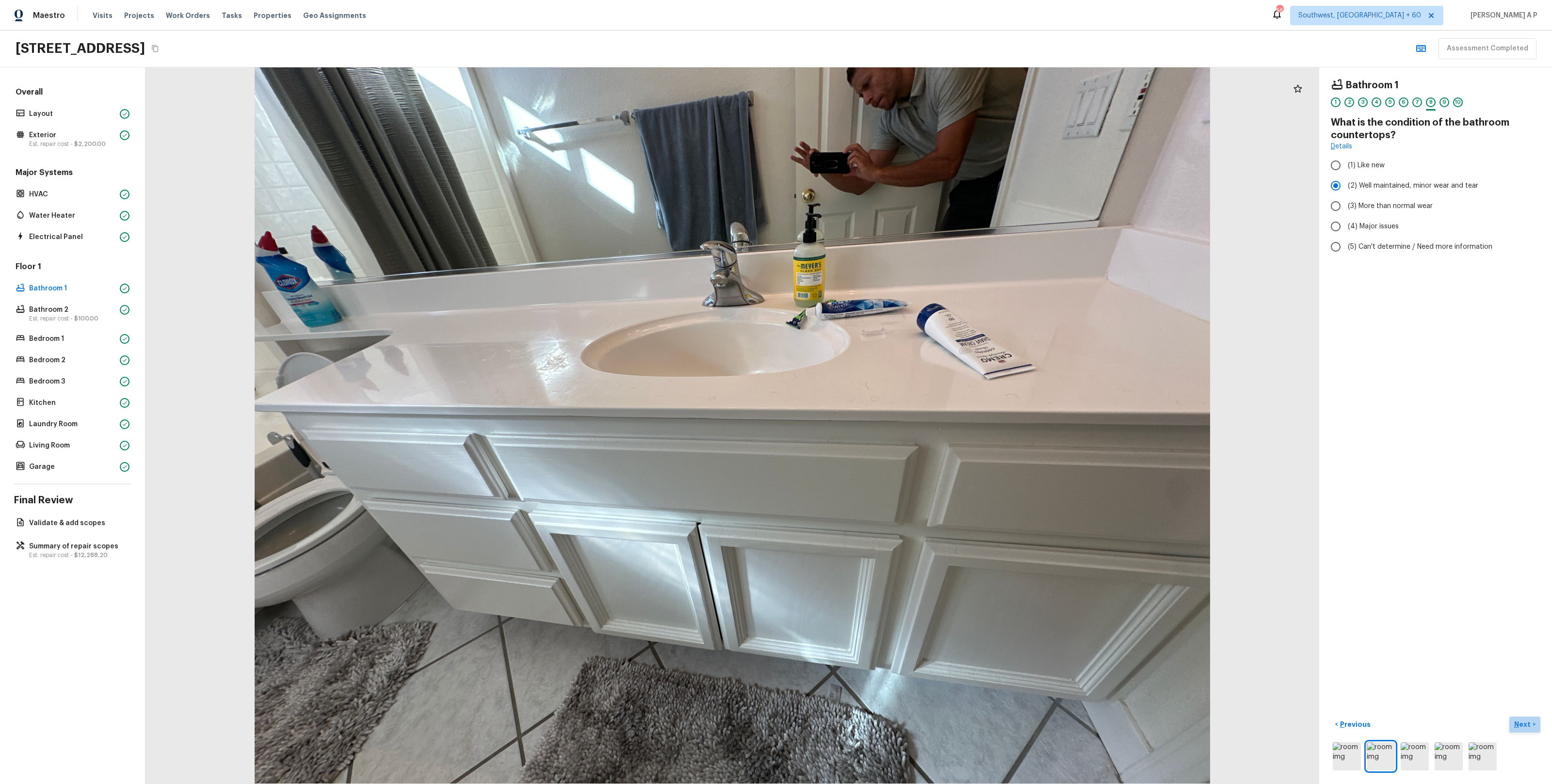
click at [1519, 727] on p "Next" at bounding box center [1523, 724] width 19 height 10
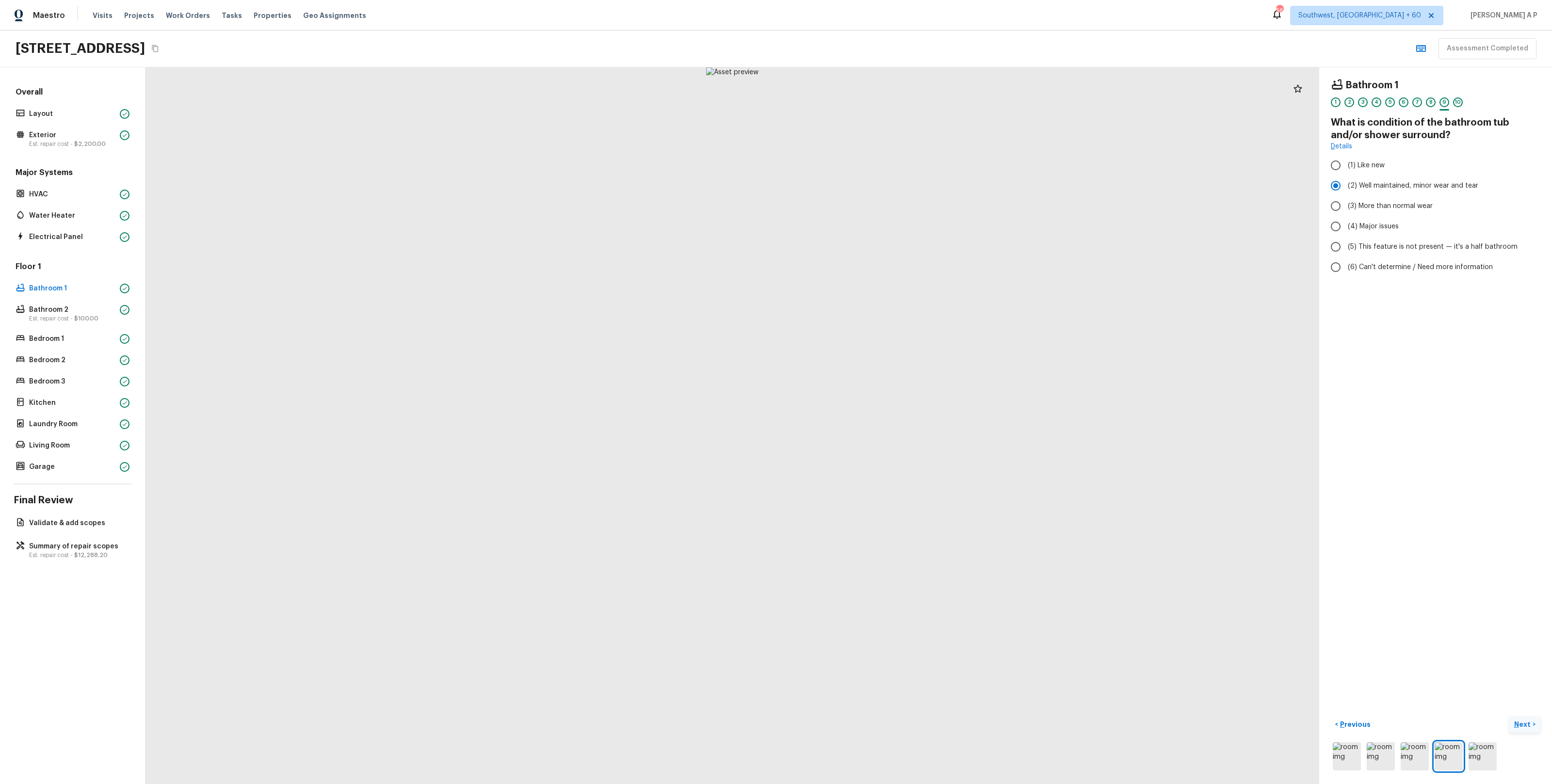
click at [1519, 727] on p "Next" at bounding box center [1523, 724] width 19 height 10
click at [1519, 727] on span "( Bathroom 2 )" at bounding box center [1509, 724] width 43 height 7
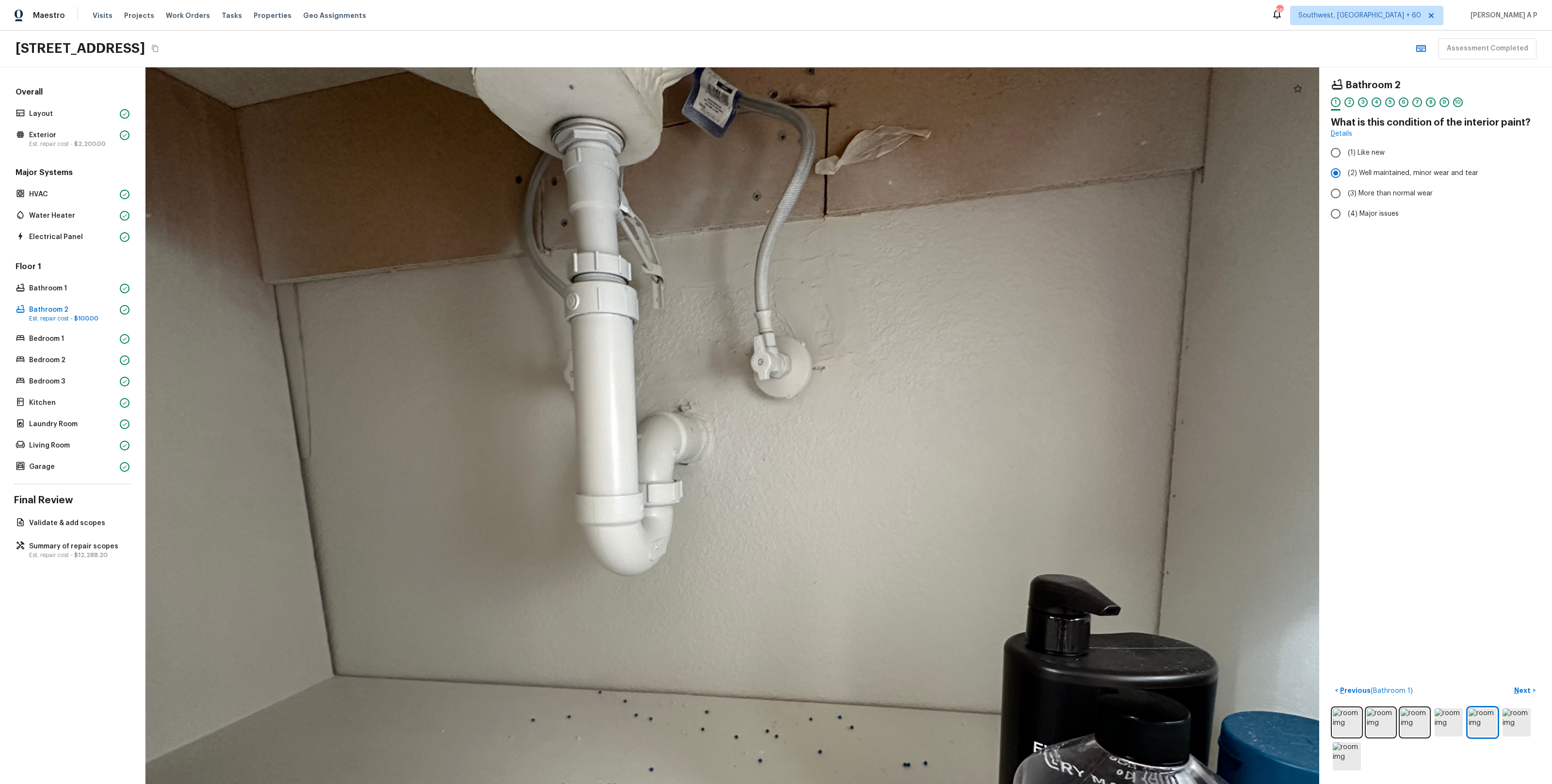
drag, startPoint x: 760, startPoint y: 474, endPoint x: 779, endPoint y: 638, distance: 165.1
click at [779, 638] on div at bounding box center [735, 529] width 1765 height 1078
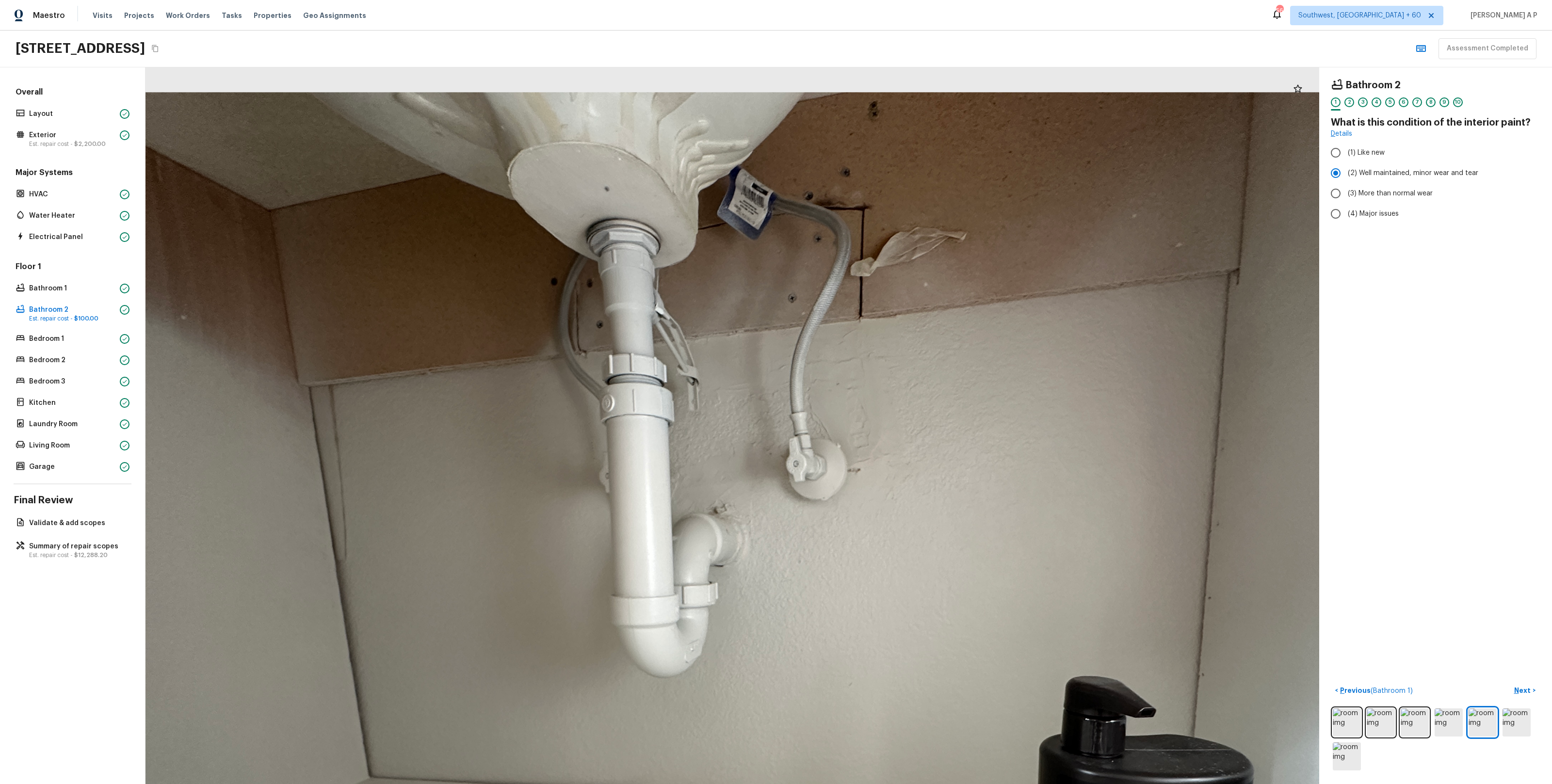
drag, startPoint x: 780, startPoint y: 520, endPoint x: 823, endPoint y: 635, distance: 122.8
click at [822, 634] on div at bounding box center [771, 631] width 1765 height 1078
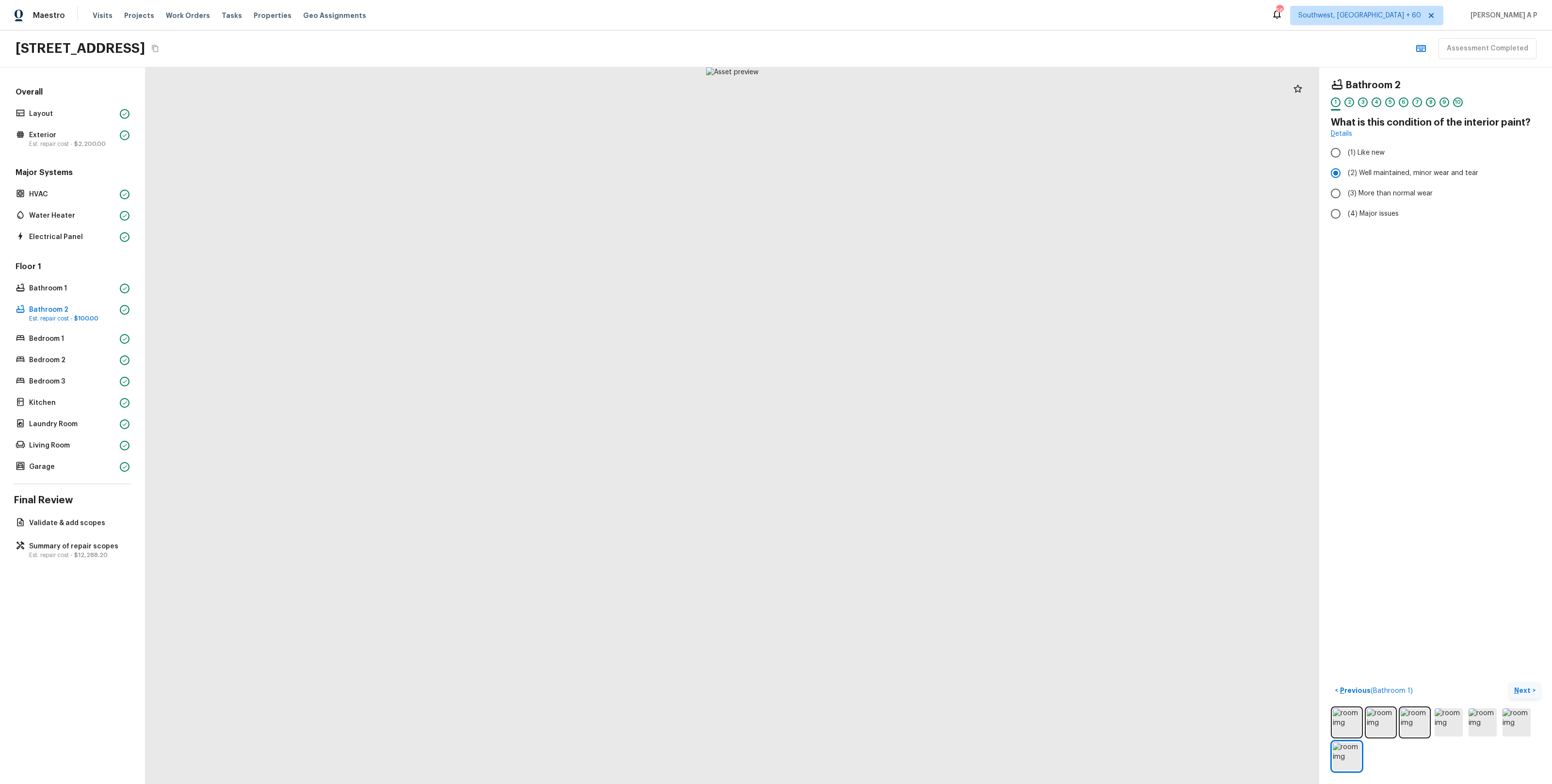
click at [1524, 692] on p "Next" at bounding box center [1523, 690] width 19 height 10
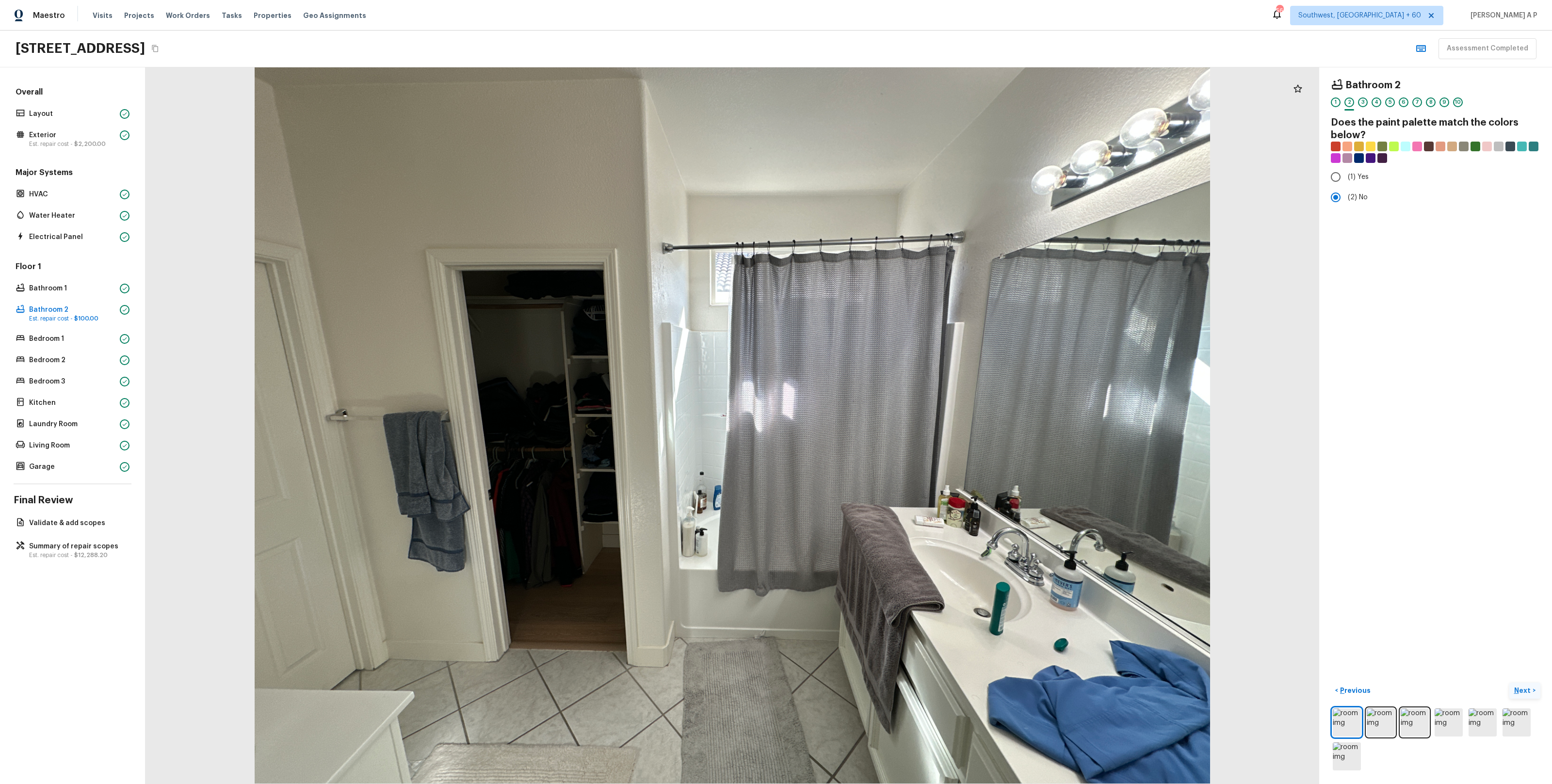
click at [1509, 682] on button "Next >" at bounding box center [1525, 690] width 31 height 16
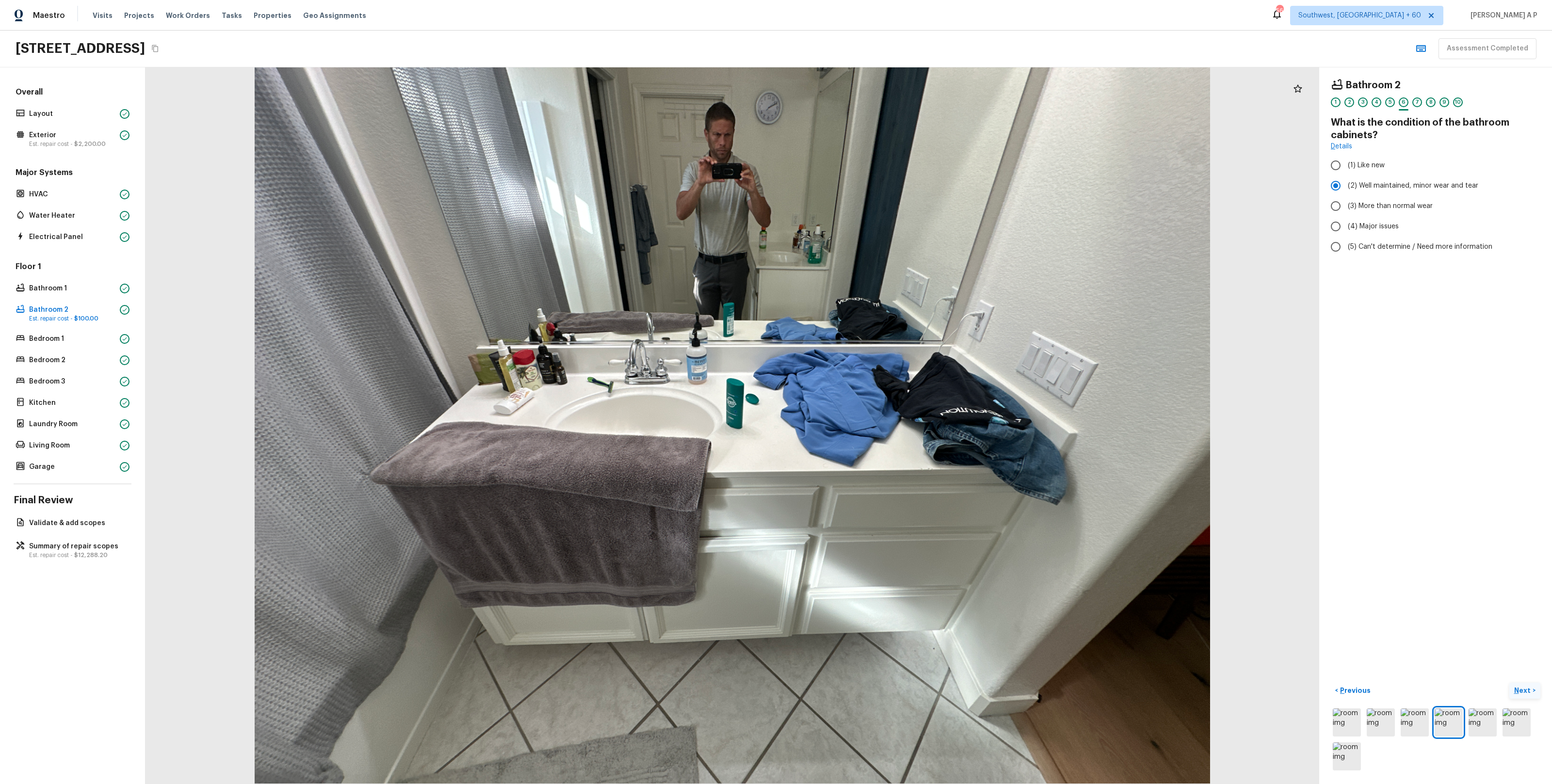
click at [1509, 682] on button "Next >" at bounding box center [1525, 690] width 31 height 16
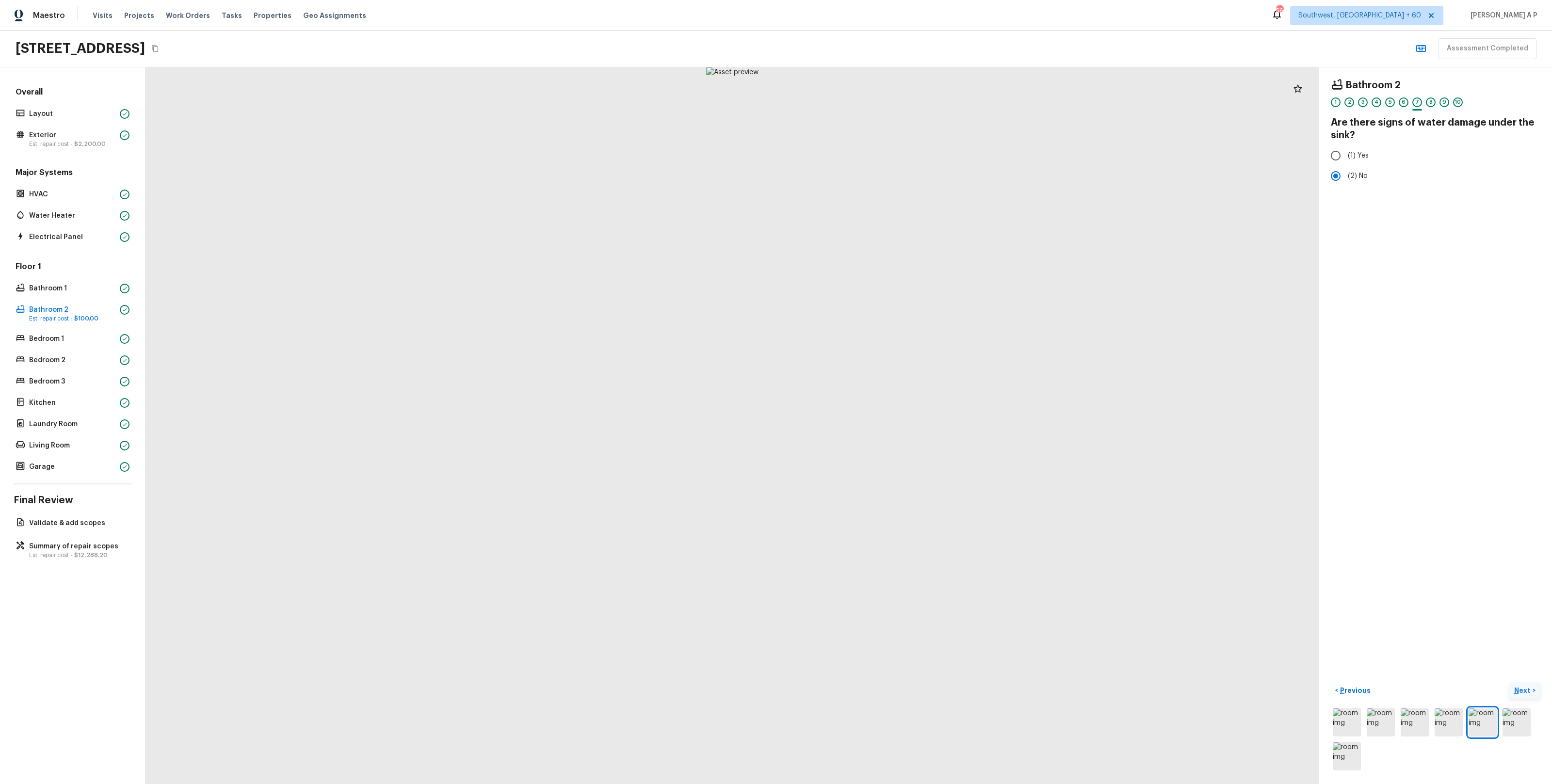
click at [1509, 682] on button "Next >" at bounding box center [1525, 690] width 31 height 16
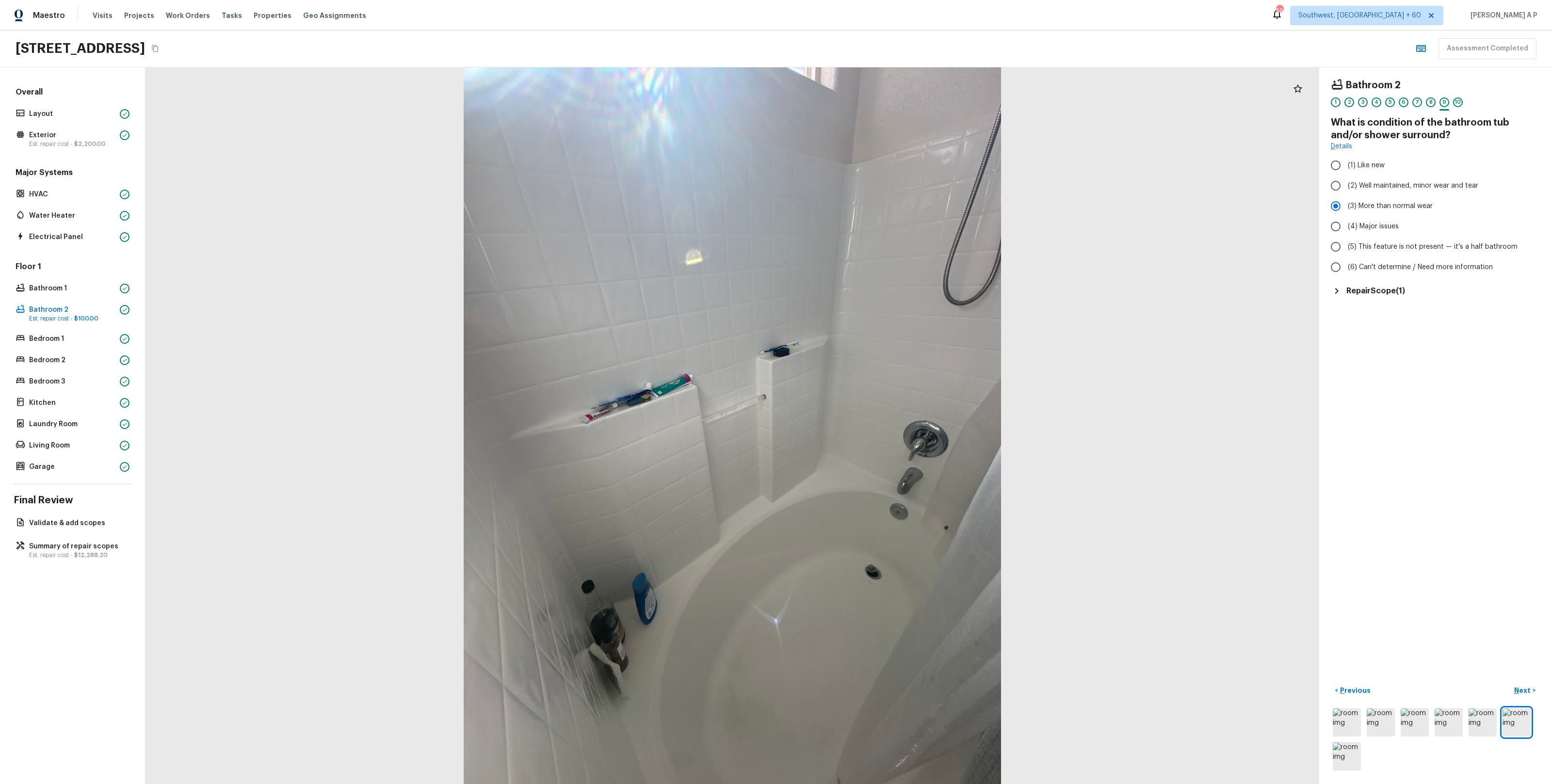
click at [1385, 293] on h5 "Repair Scope ( 1 )" at bounding box center [1375, 291] width 58 height 11
click at [1520, 690] on p "Next" at bounding box center [1523, 690] width 19 height 10
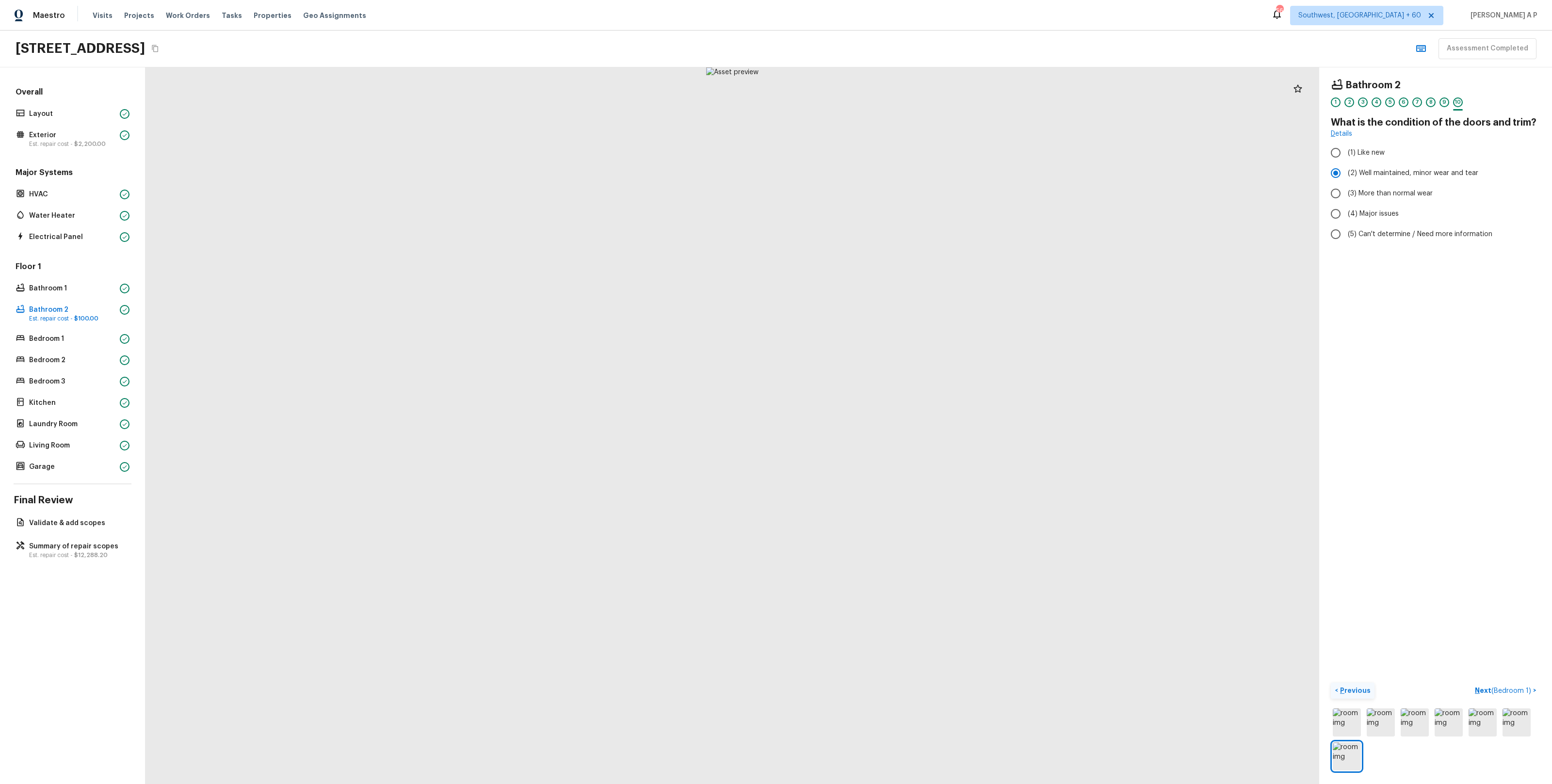
click at [1357, 692] on p "Previous" at bounding box center [1354, 690] width 33 height 10
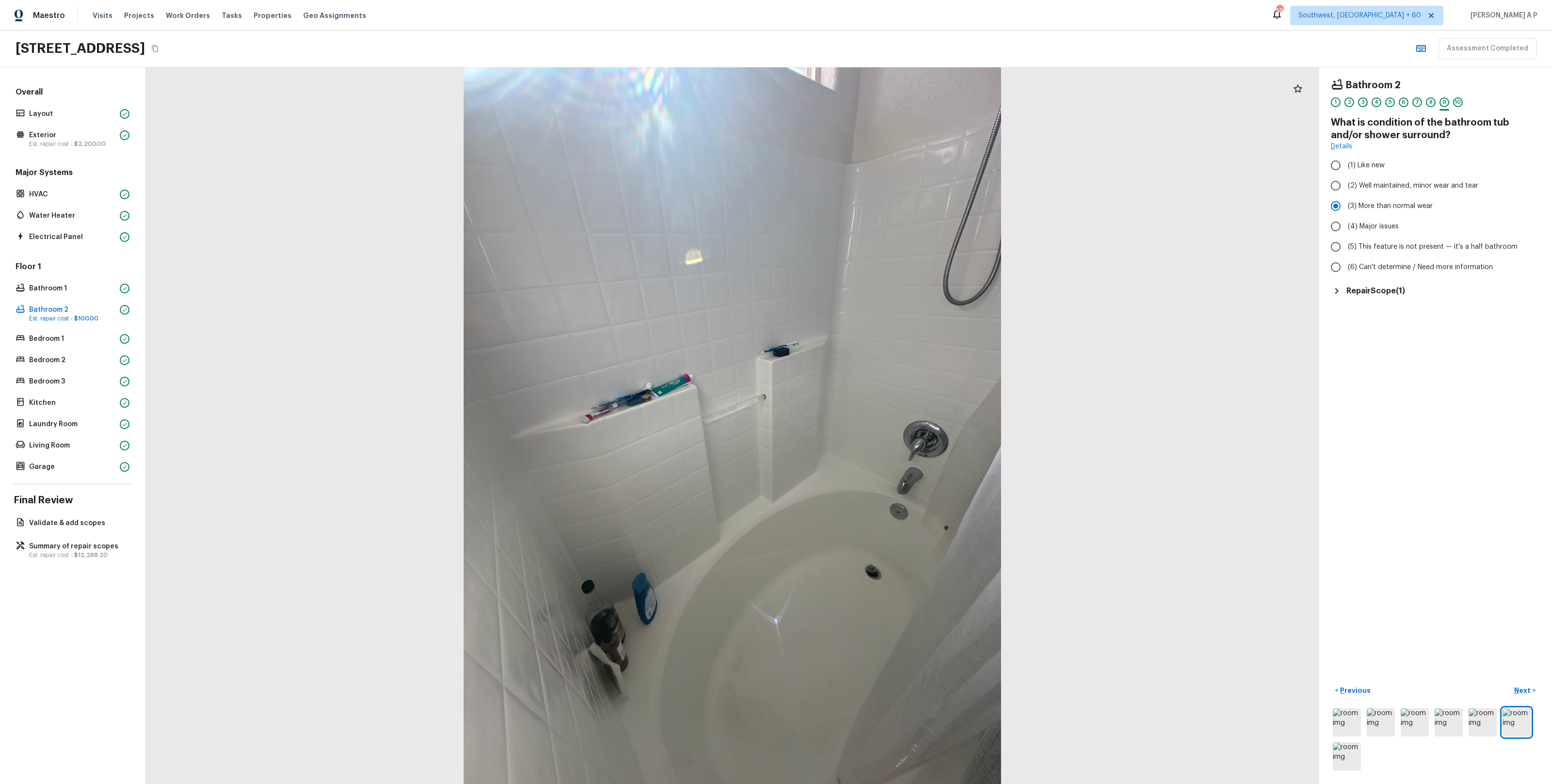
click at [1366, 292] on h5 "Repair Scope ( 1 )" at bounding box center [1375, 291] width 58 height 11
click at [1522, 690] on p "Next" at bounding box center [1523, 690] width 19 height 10
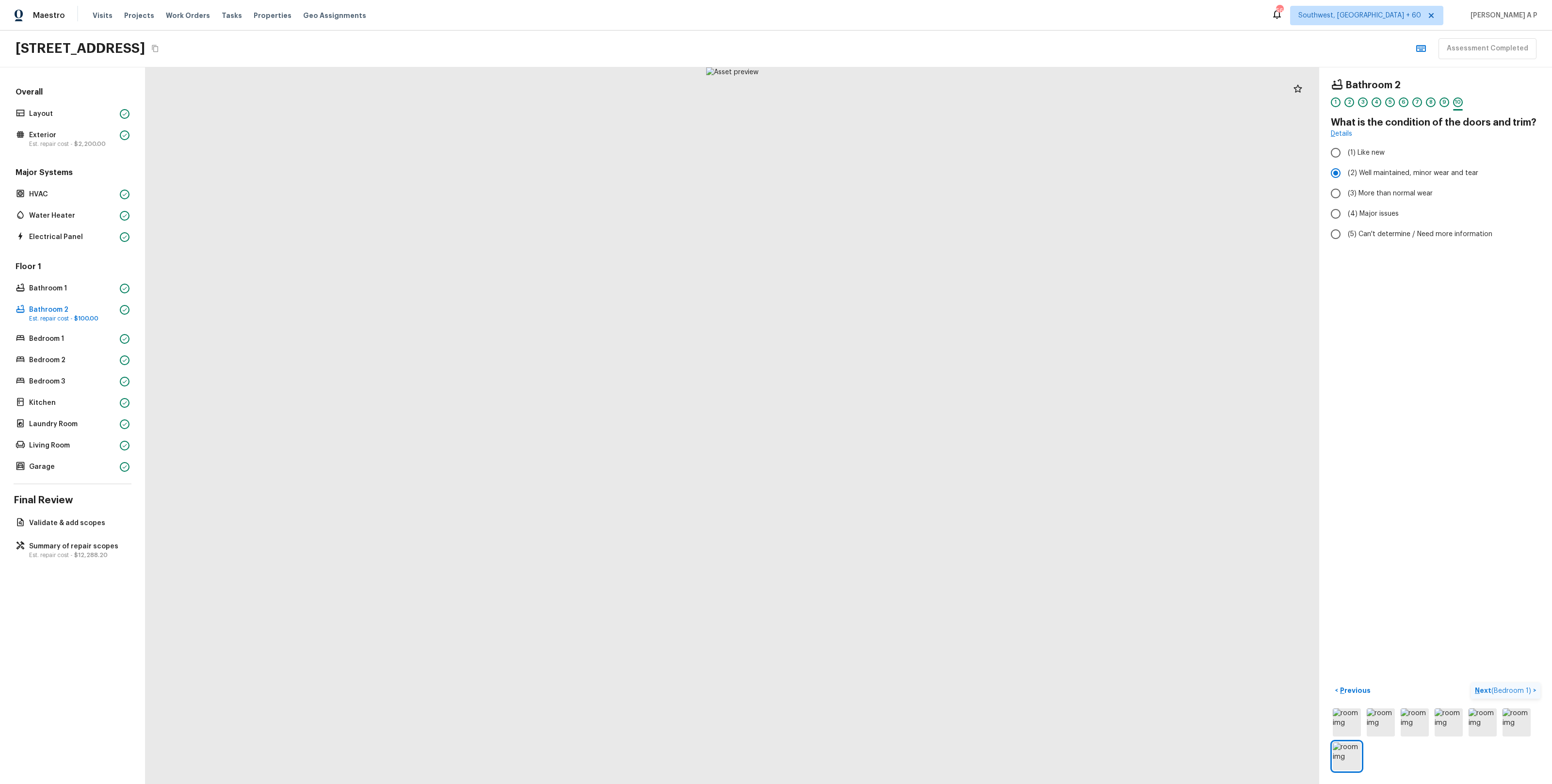
click at [1515, 689] on span "( Bedroom 1 )" at bounding box center [1511, 690] width 40 height 7
click at [1509, 682] on button "Next >" at bounding box center [1525, 690] width 31 height 16
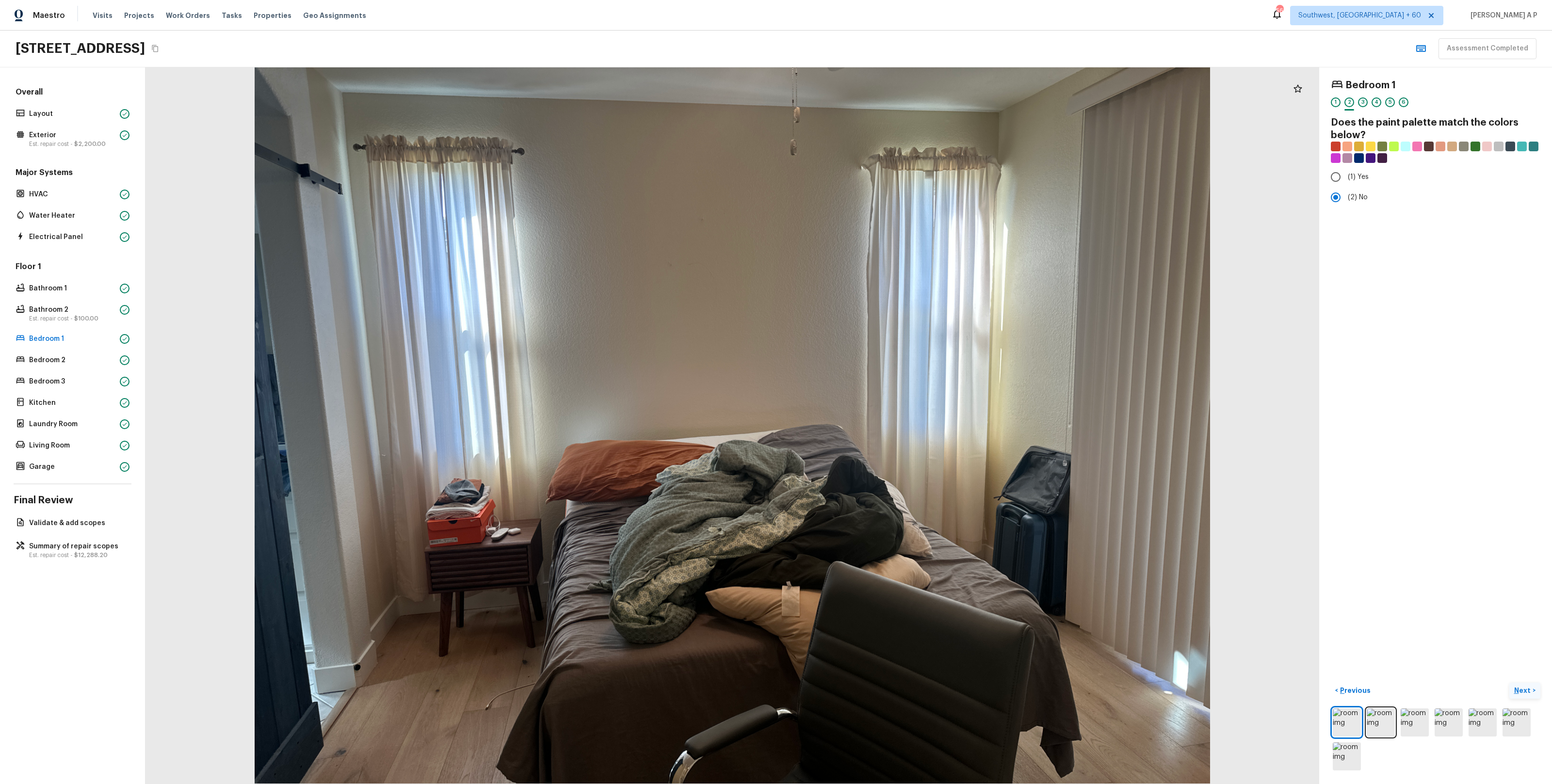
click at [1509, 682] on button "Next >" at bounding box center [1525, 690] width 31 height 16
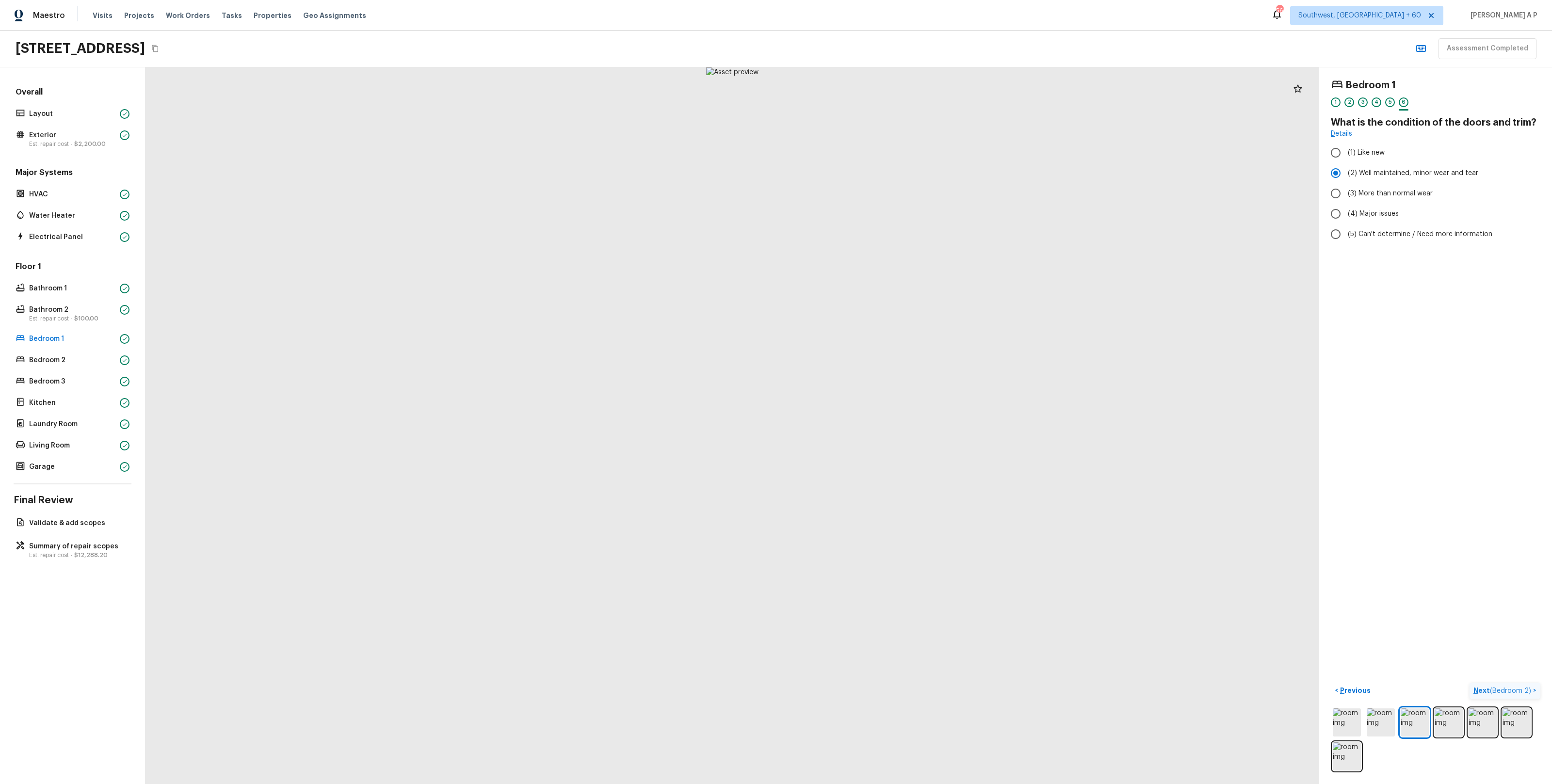
click at [1469, 682] on button "Next ( Bedroom 2 ) >" at bounding box center [1505, 690] width 71 height 16
click at [1509, 682] on button "Next >" at bounding box center [1525, 690] width 31 height 16
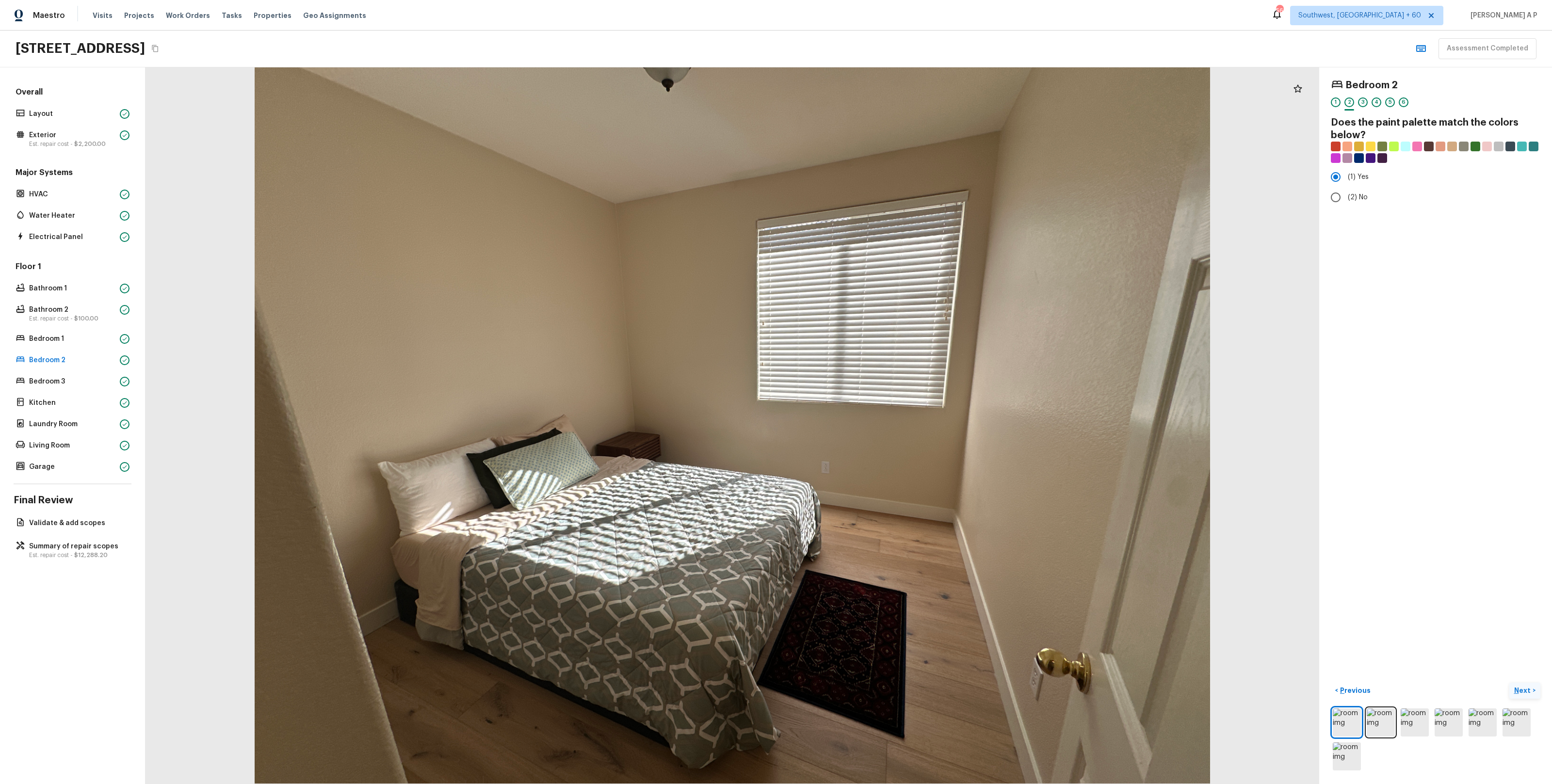
click at [1509, 682] on button "Next >" at bounding box center [1525, 690] width 31 height 16
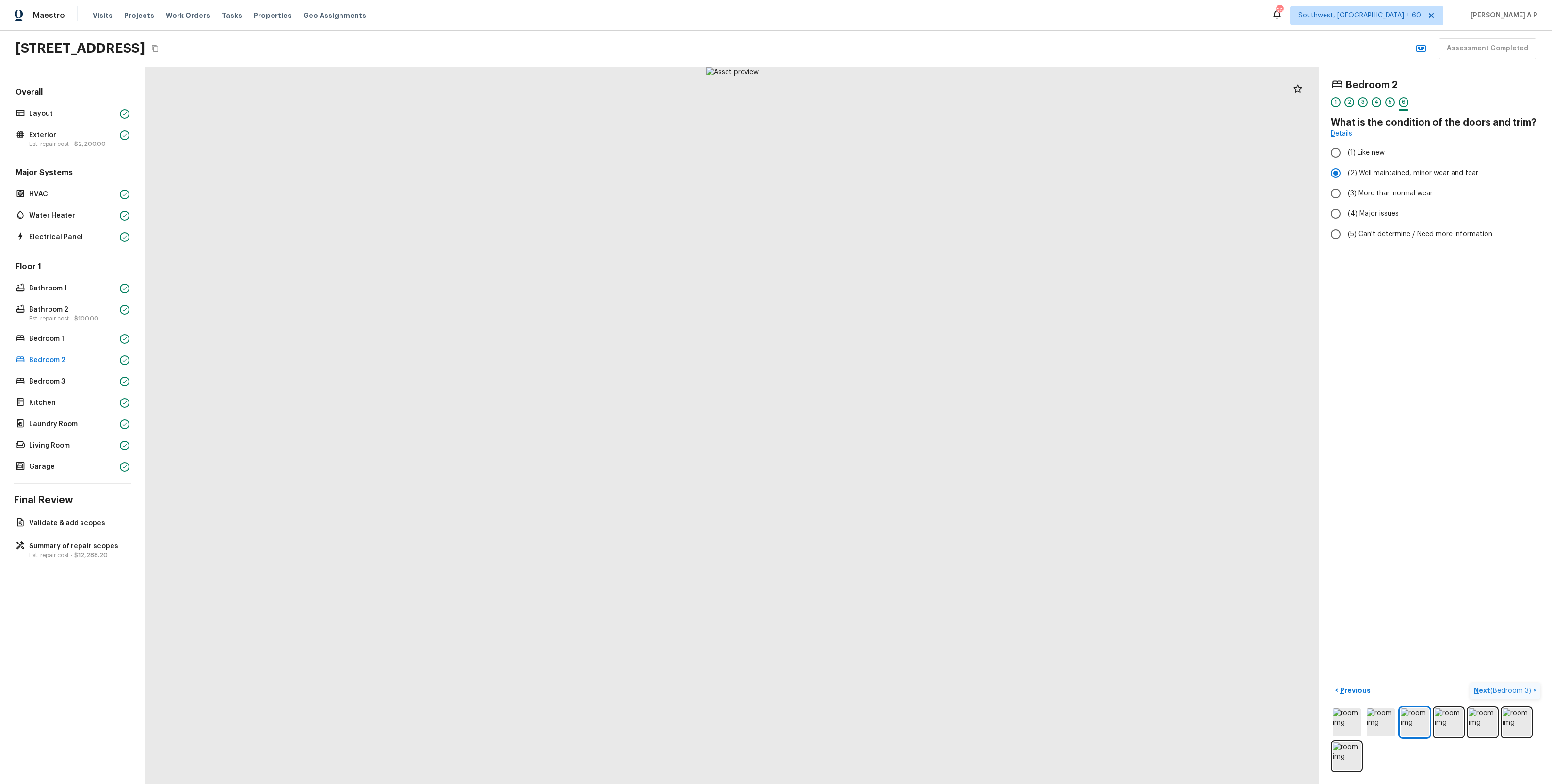
click at [1470, 682] on button "Next ( Bedroom 3 ) >" at bounding box center [1505, 690] width 70 height 16
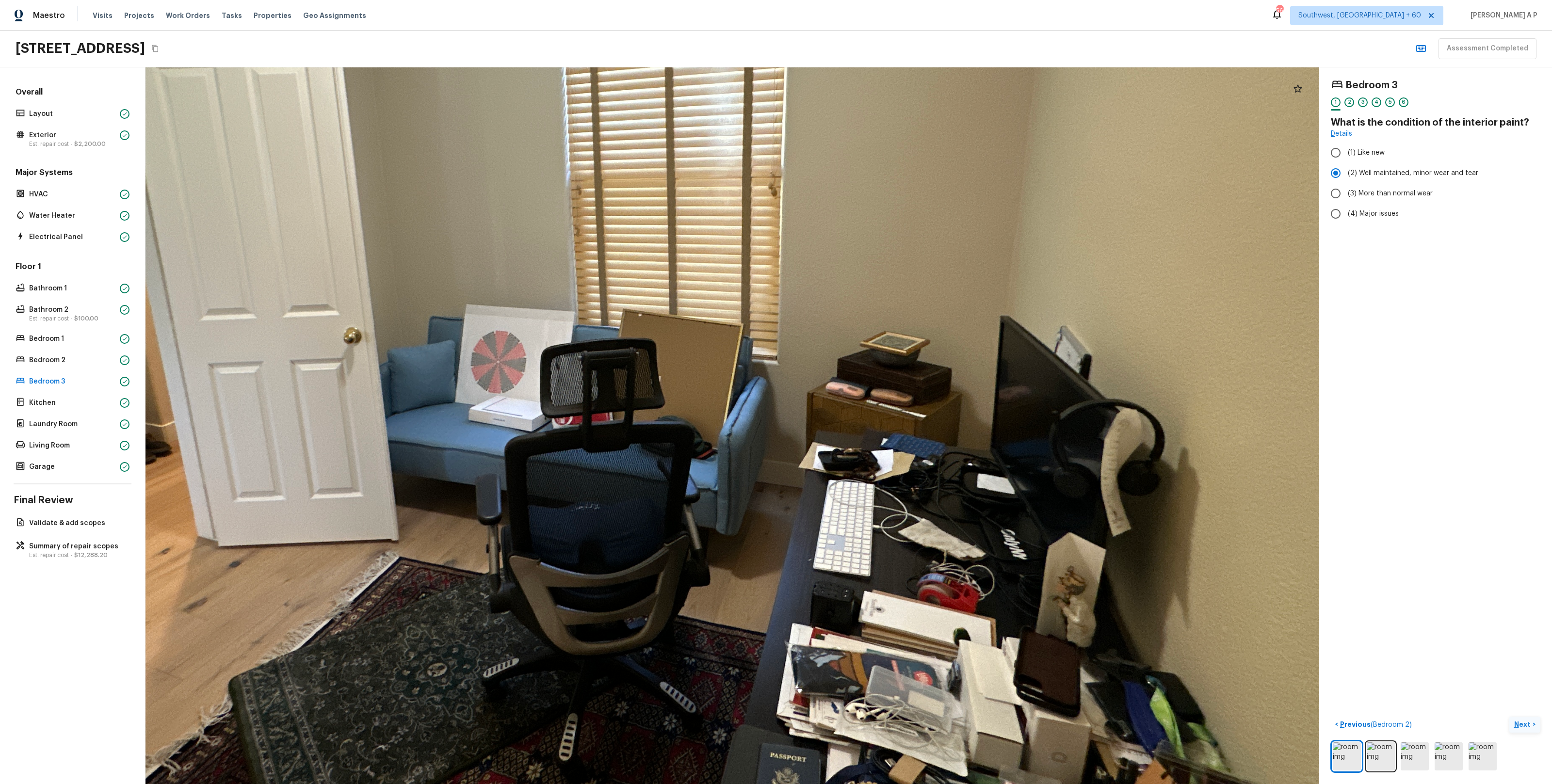
drag, startPoint x: 887, startPoint y: 444, endPoint x: 887, endPoint y: 582, distance: 138.0
click at [887, 582] on div at bounding box center [593, 328] width 2094 height 1278
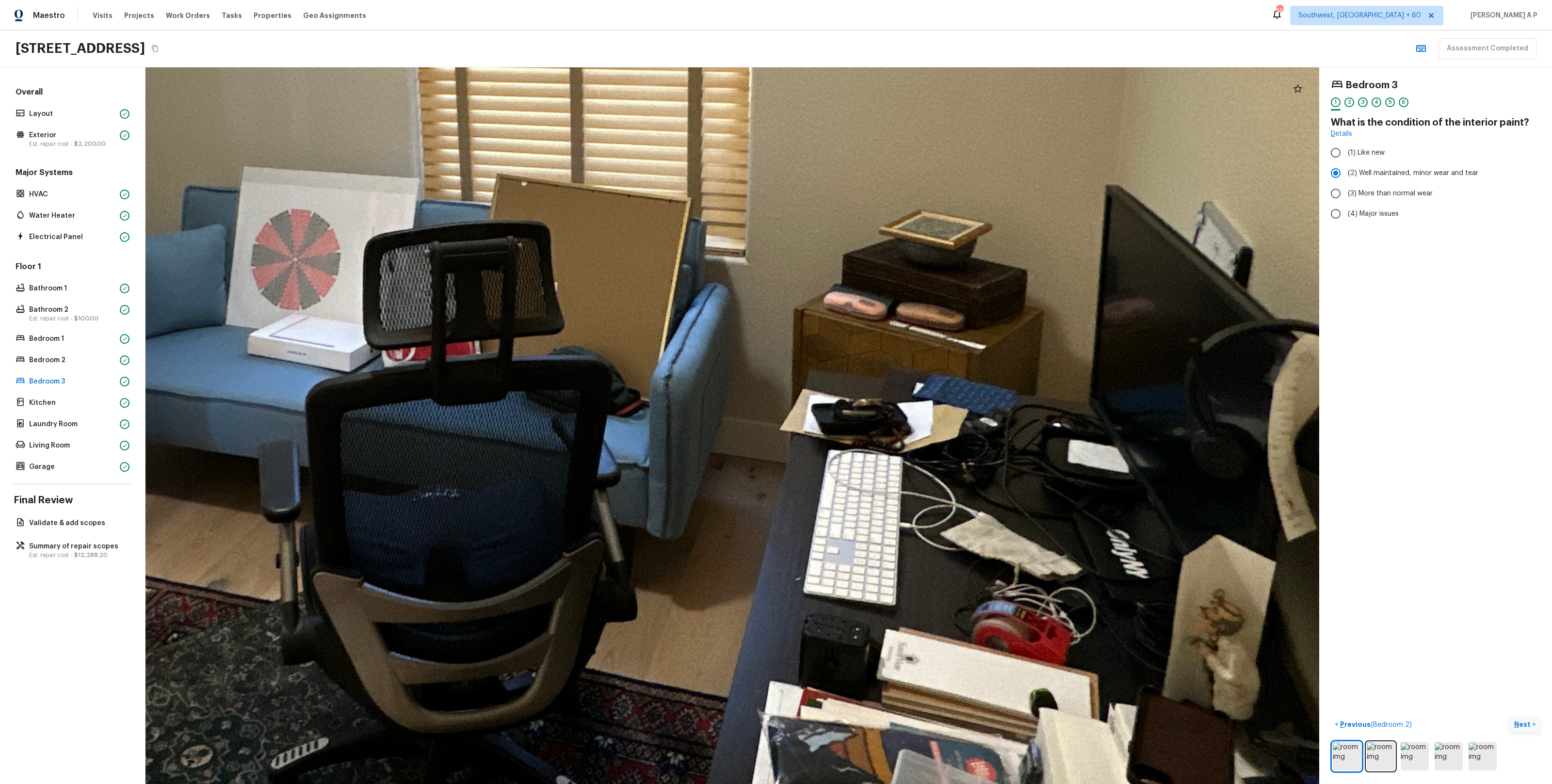
drag, startPoint x: 900, startPoint y: 518, endPoint x: 904, endPoint y: 629, distance: 111.1
click at [904, 629] on div at bounding box center [448, 204] width 3379 height 2062
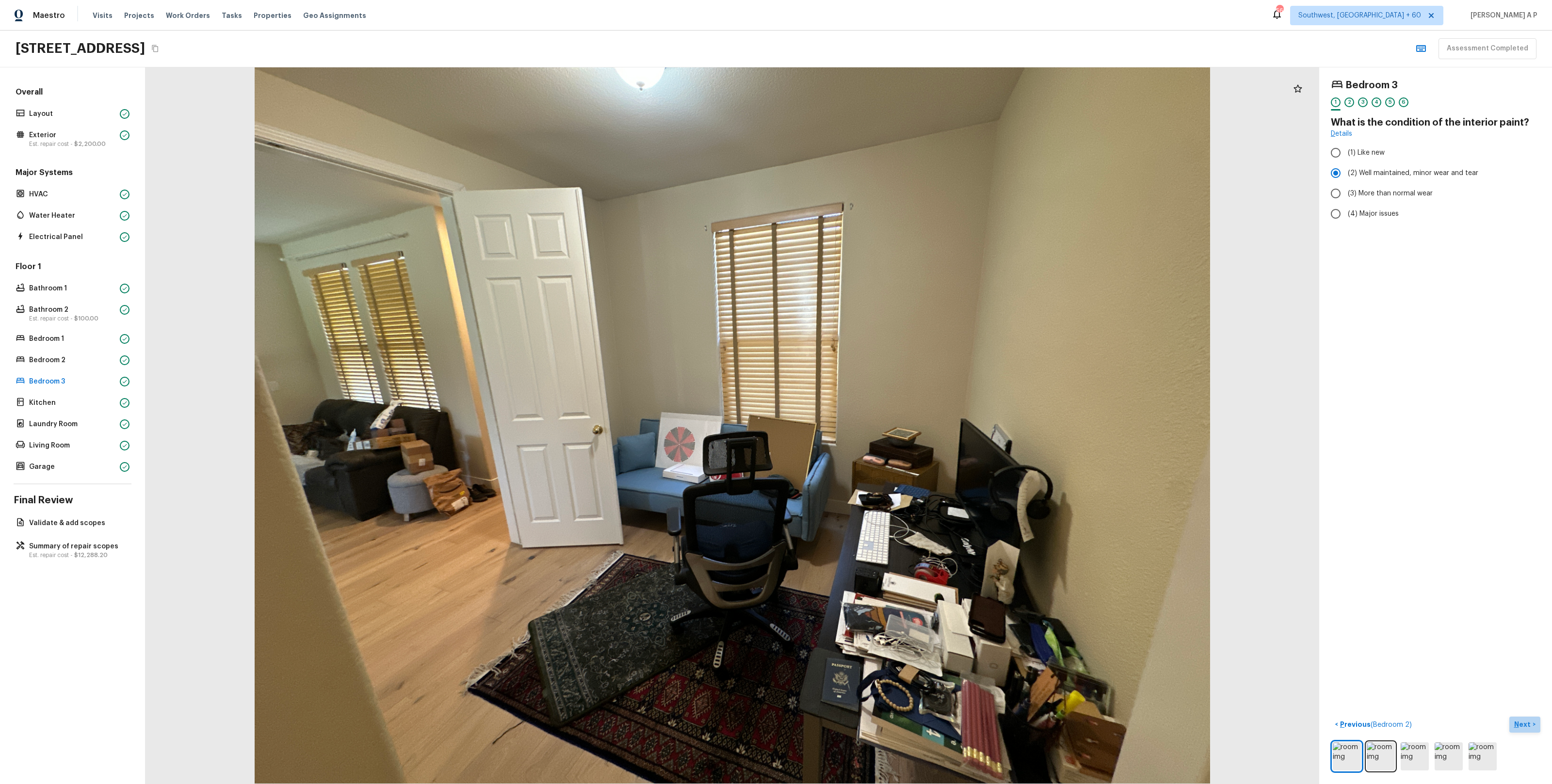
click at [1525, 722] on p "Next" at bounding box center [1523, 724] width 19 height 10
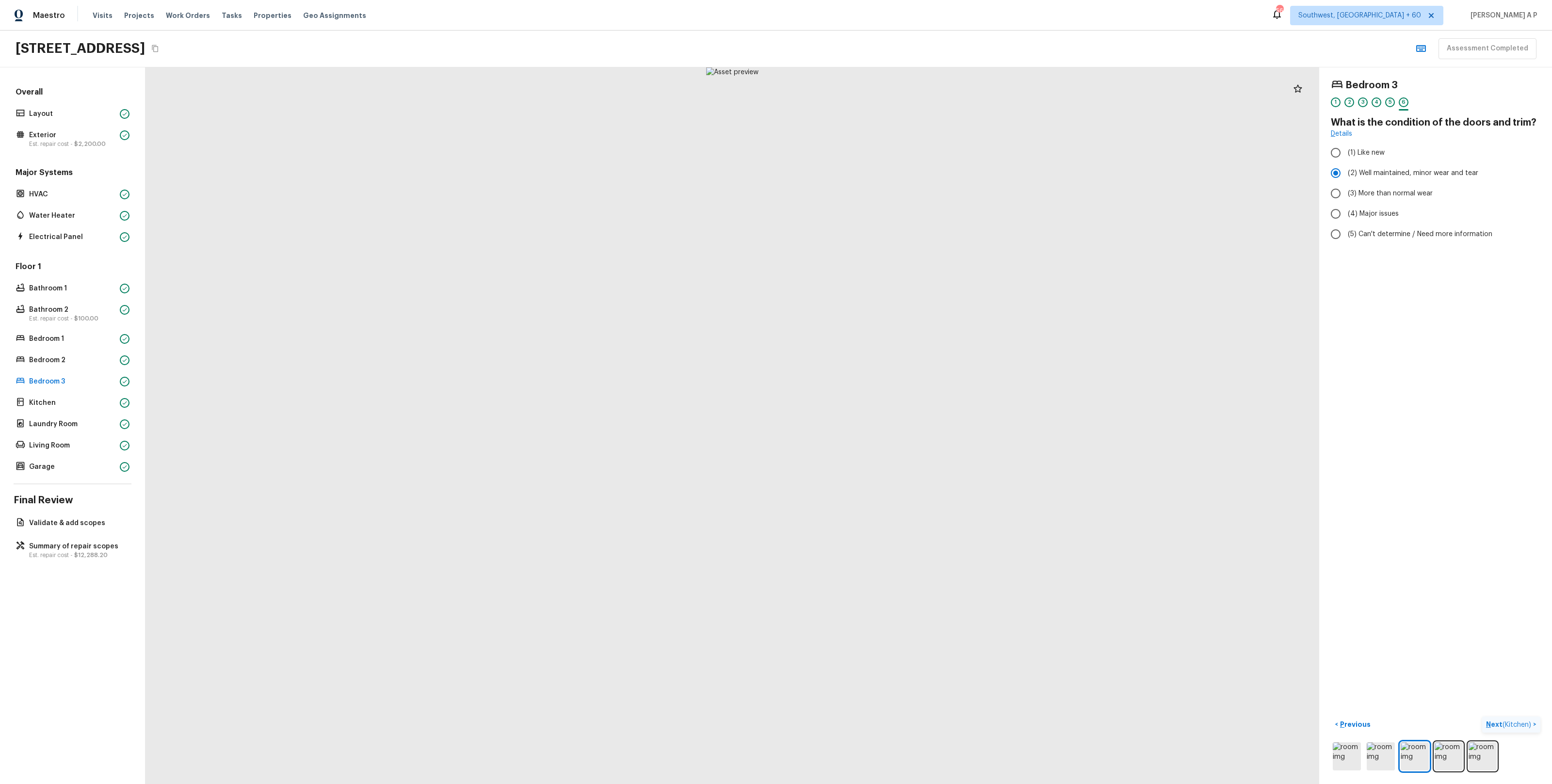
click at [1525, 722] on span "( Kitchen )" at bounding box center [1516, 724] width 28 height 7
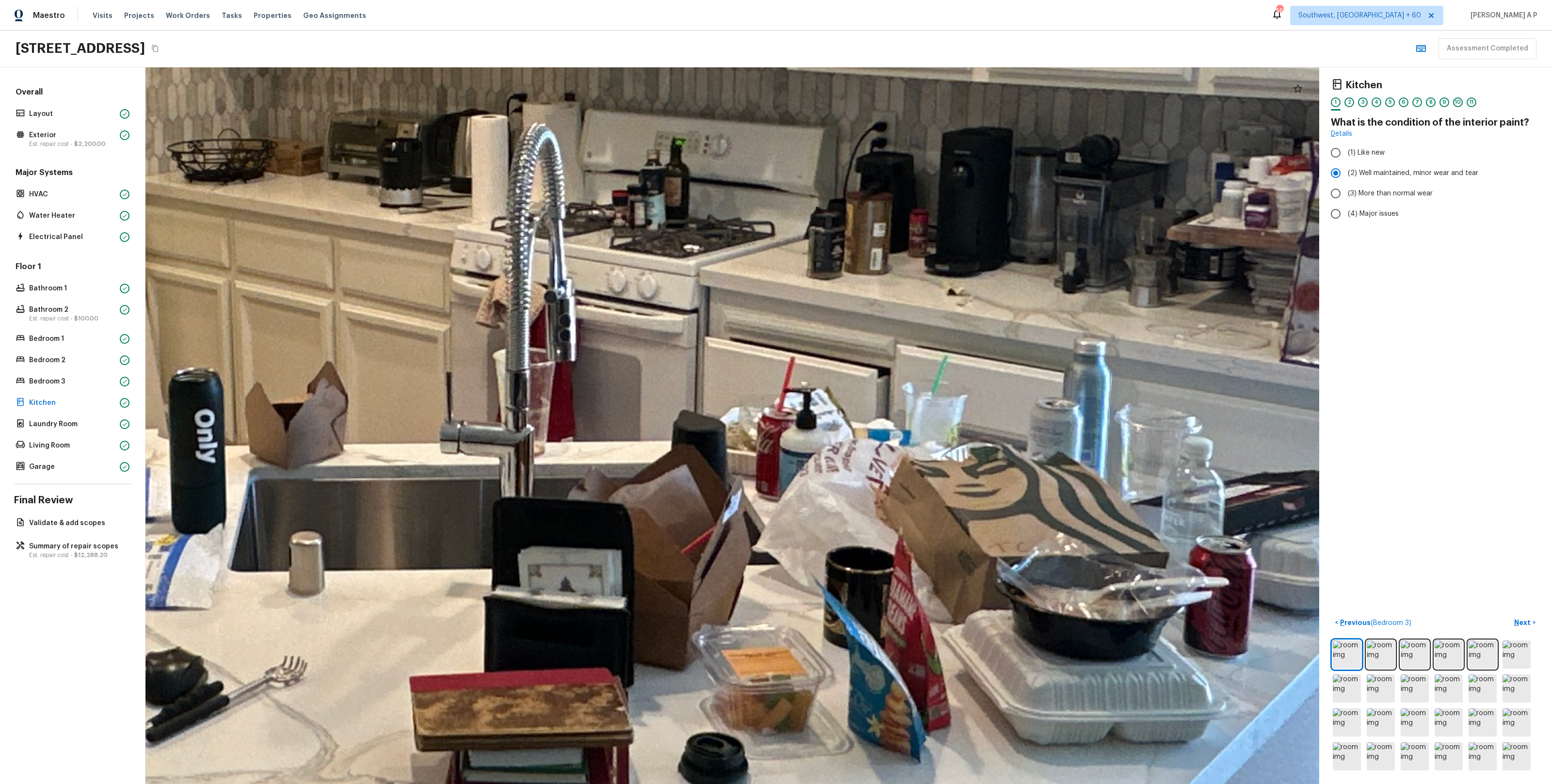
drag, startPoint x: 861, startPoint y: 426, endPoint x: 744, endPoint y: 584, distance: 196.6
click at [744, 583] on div at bounding box center [404, 258] width 5087 height 3105
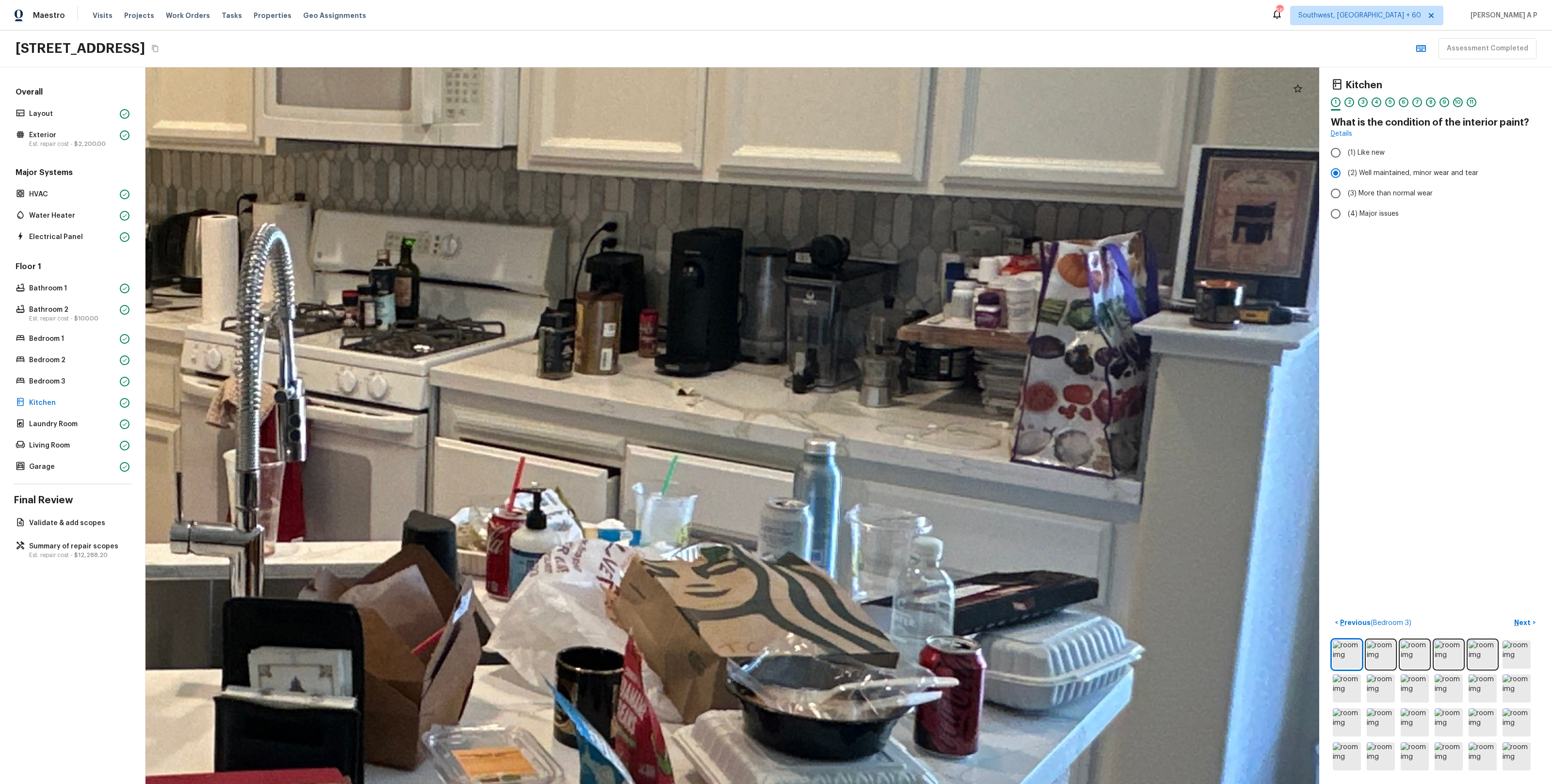
drag, startPoint x: 898, startPoint y: 527, endPoint x: 647, endPoint y: 606, distance: 263.1
click at [648, 606] on div at bounding box center [134, 358] width 5087 height 3105
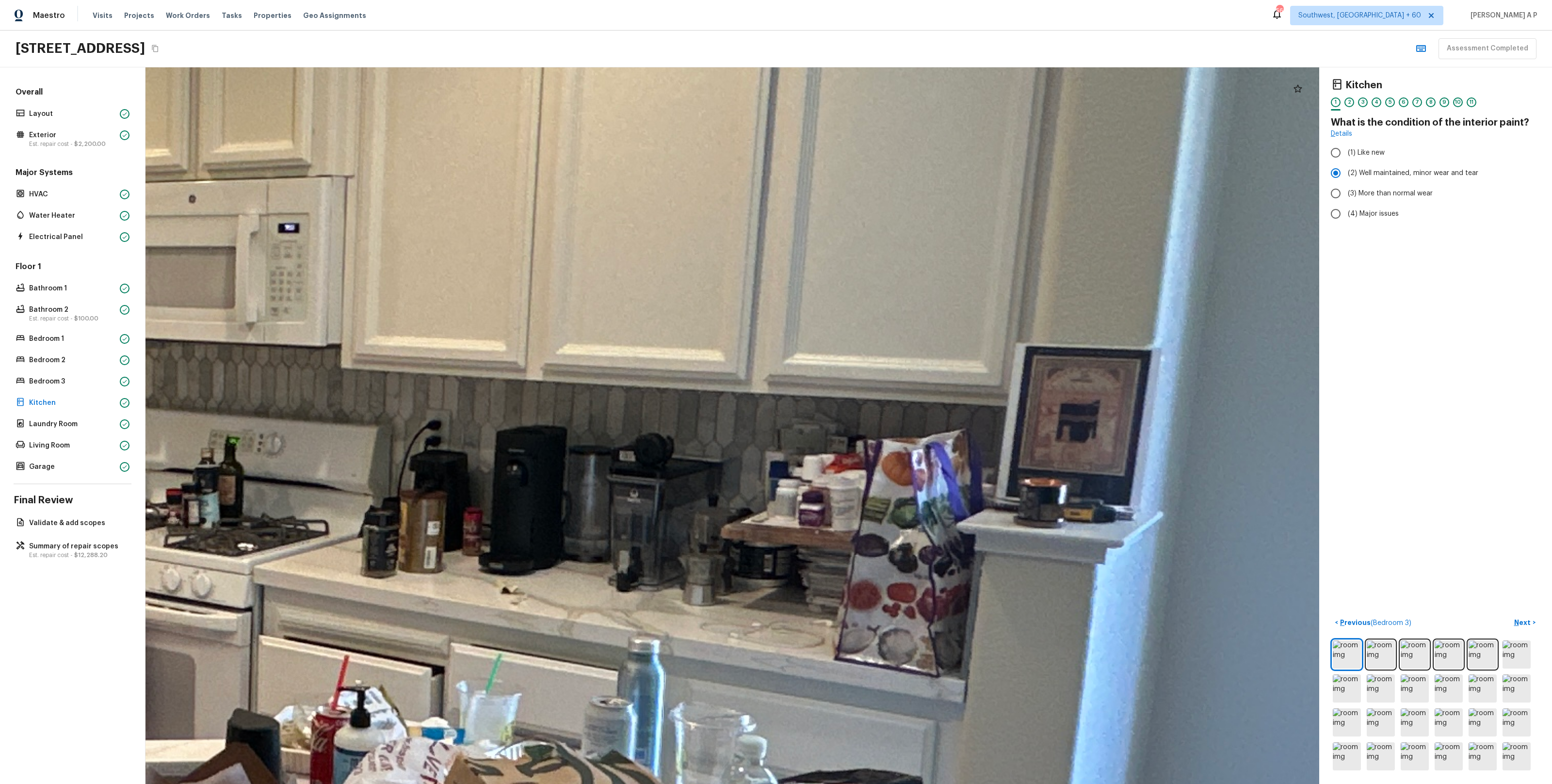
drag, startPoint x: 881, startPoint y: 381, endPoint x: 708, endPoint y: 577, distance: 261.4
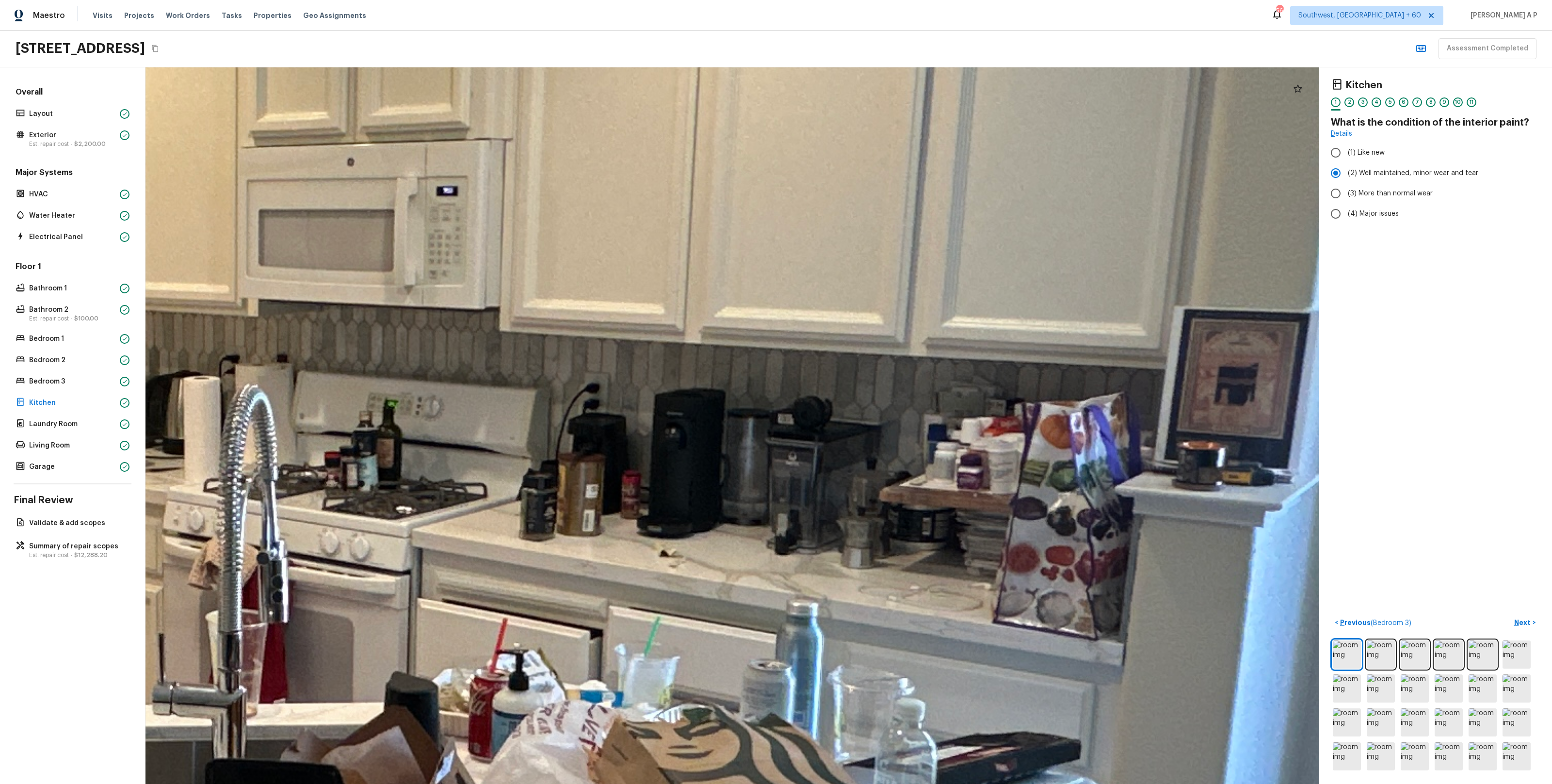
drag, startPoint x: 708, startPoint y: 577, endPoint x: 951, endPoint y: 526, distance: 248.3
click at [951, 526] on div at bounding box center [116, 520] width 5087 height 3105
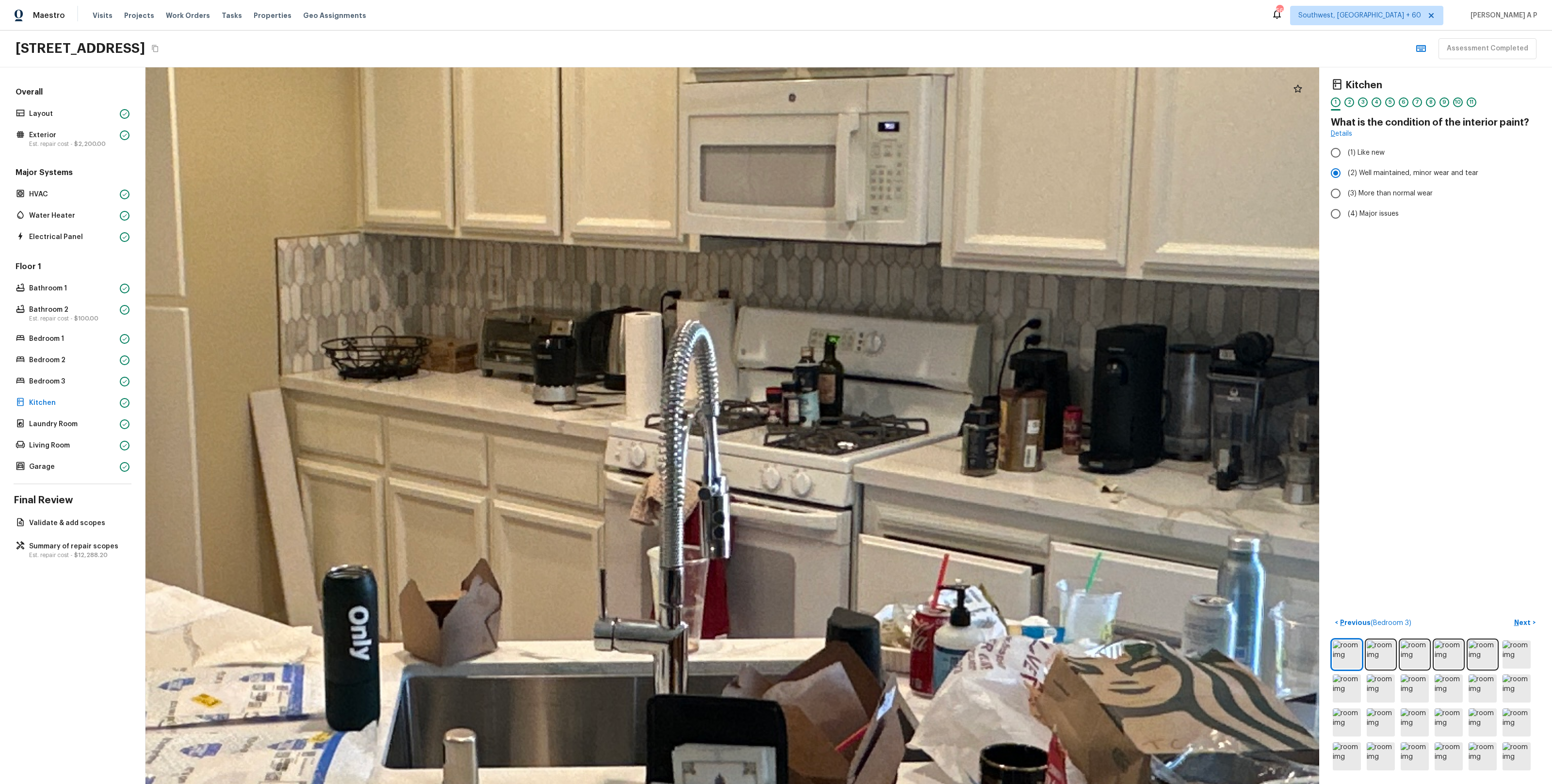
drag, startPoint x: 820, startPoint y: 538, endPoint x: 1133, endPoint y: 502, distance: 315.1
click at [1133, 502] on div at bounding box center [558, 455] width 5087 height 3105
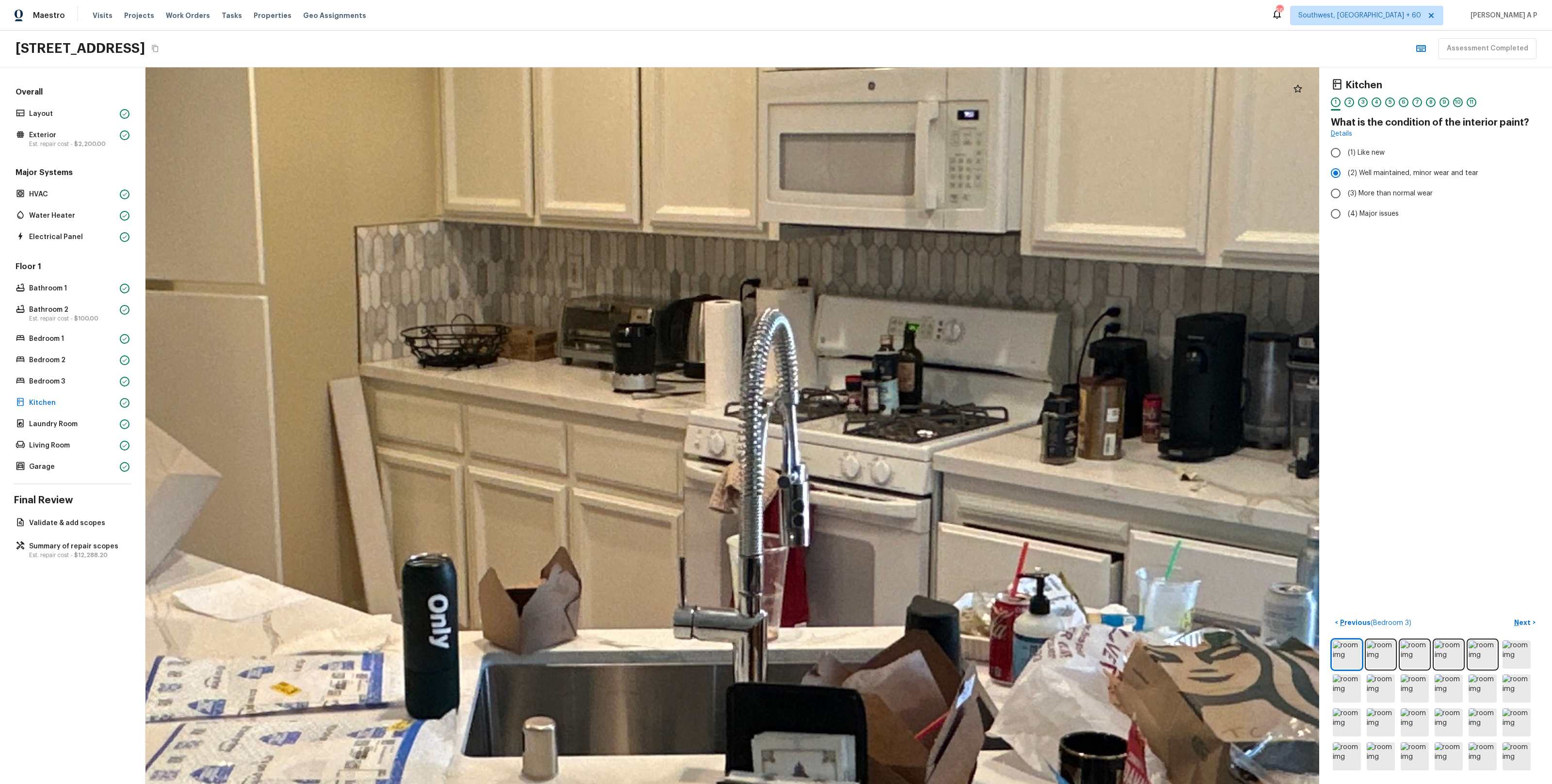
drag, startPoint x: 984, startPoint y: 467, endPoint x: 1248, endPoint y: 435, distance: 265.9
click at [1248, 435] on div at bounding box center [637, 443] width 5087 height 3105
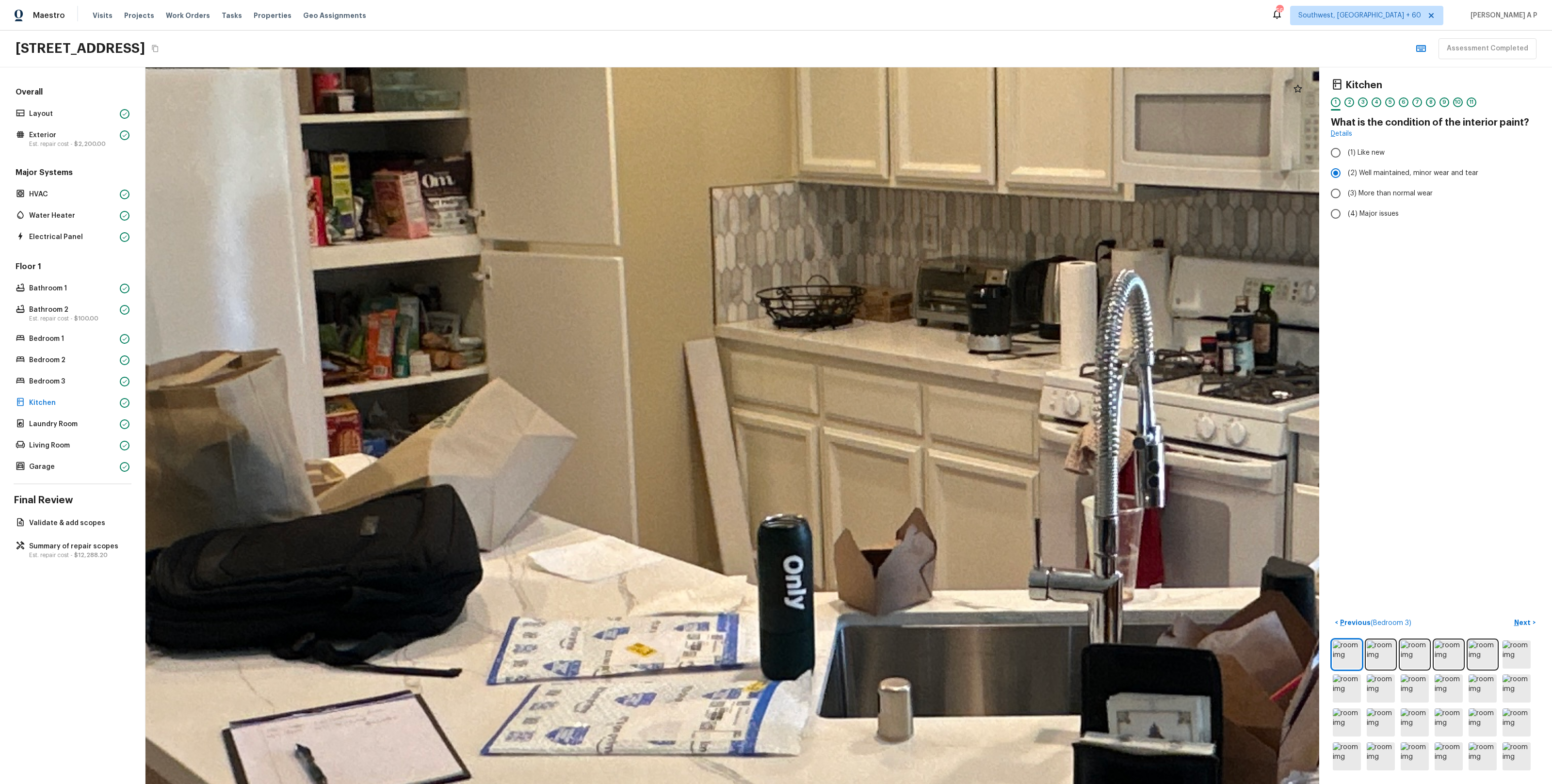
drag, startPoint x: 1116, startPoint y: 431, endPoint x: 1238, endPoint y: 432, distance: 122.0
click at [1238, 432] on div at bounding box center [992, 405] width 5087 height 3105
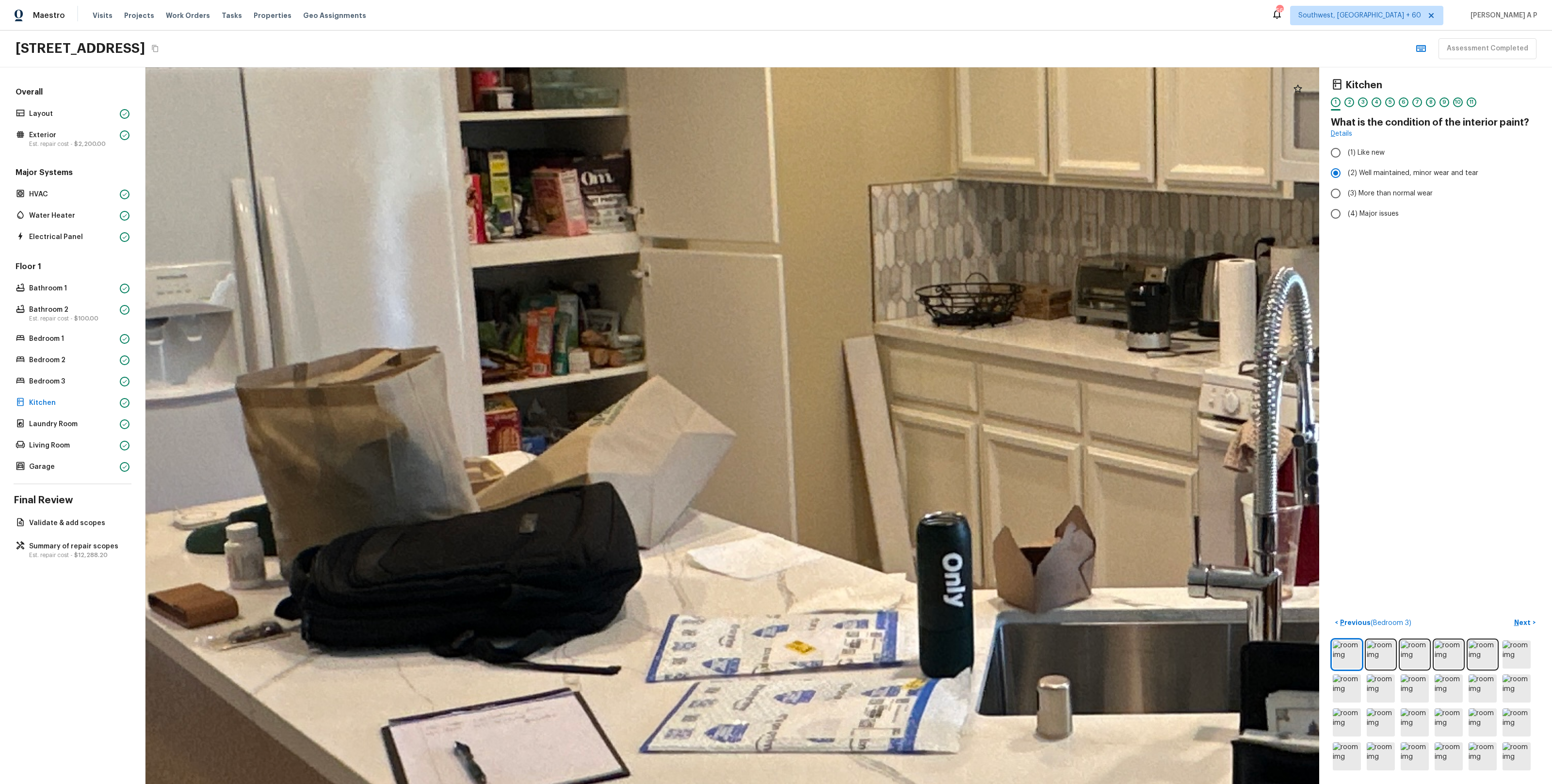
drag, startPoint x: 1002, startPoint y: 486, endPoint x: 1143, endPoint y: 482, distance: 141.1
click at [1143, 483] on div at bounding box center [1151, 402] width 5087 height 3105
drag, startPoint x: 1058, startPoint y: 484, endPoint x: 881, endPoint y: 445, distance: 181.2
click at [881, 445] on div at bounding box center [1152, 402] width 5087 height 3105
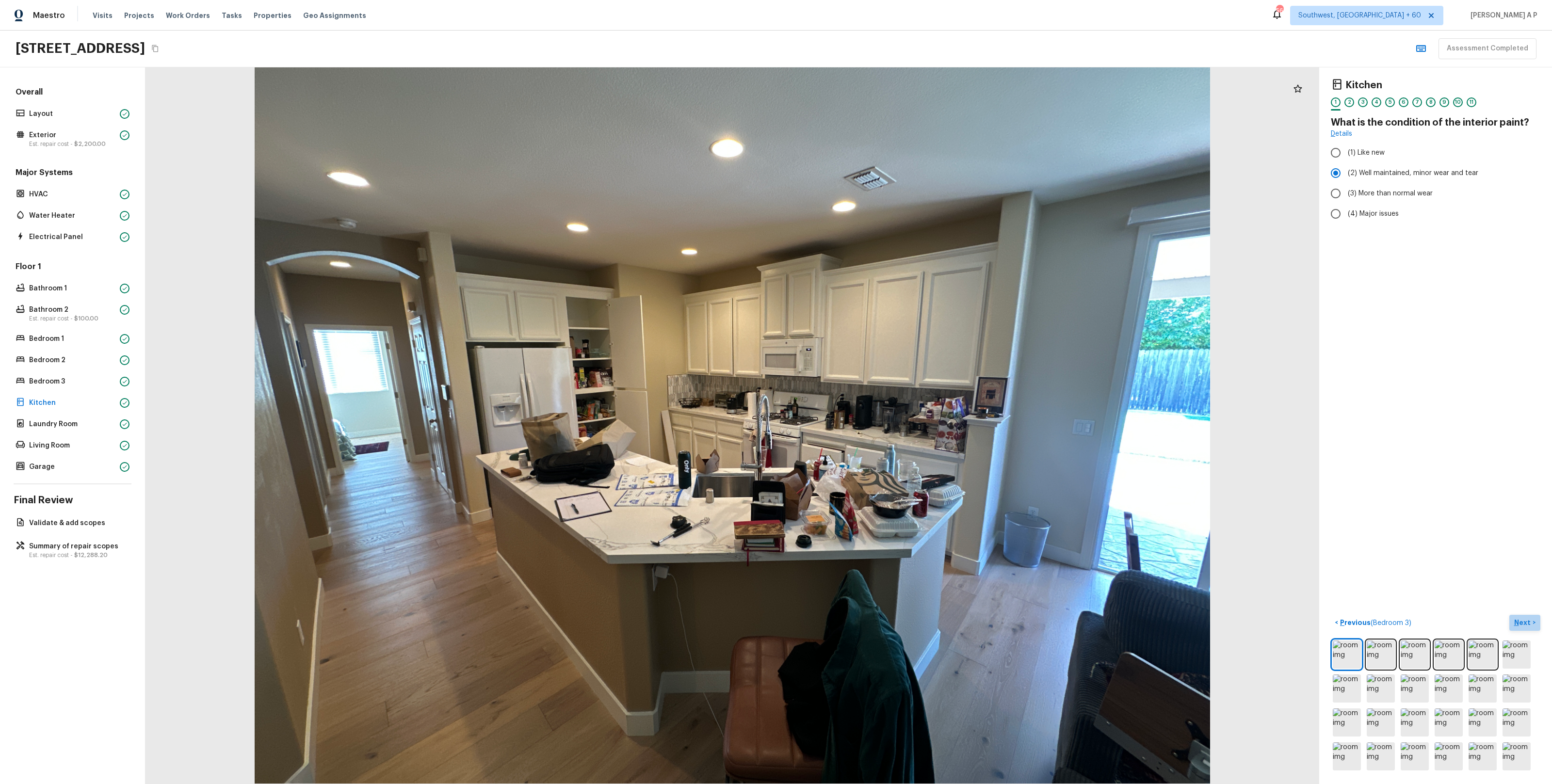
click at [1517, 615] on button "Next >" at bounding box center [1525, 623] width 31 height 16
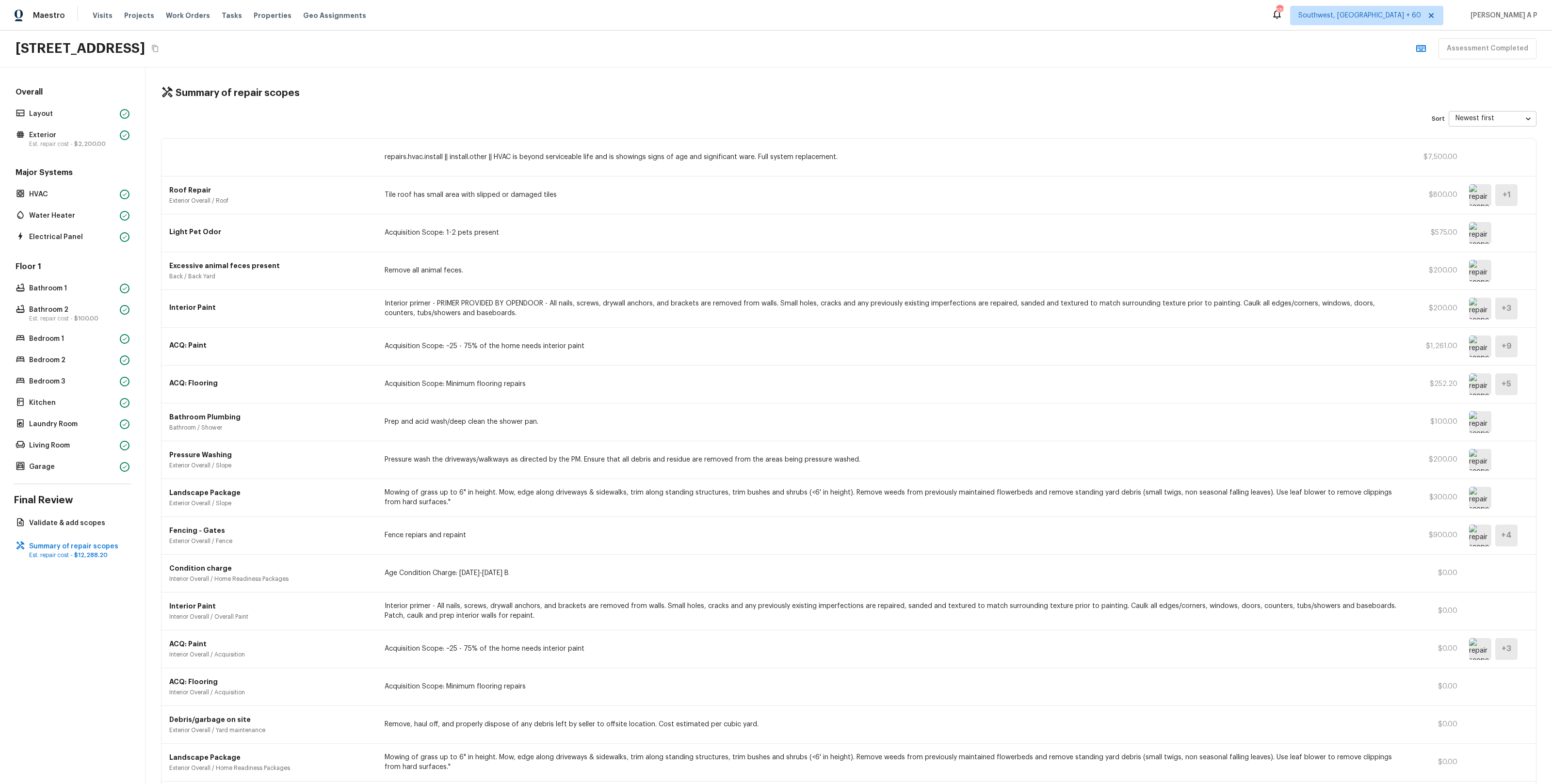
scroll to position [81, 0]
